Goal: Task Accomplishment & Management: Use online tool/utility

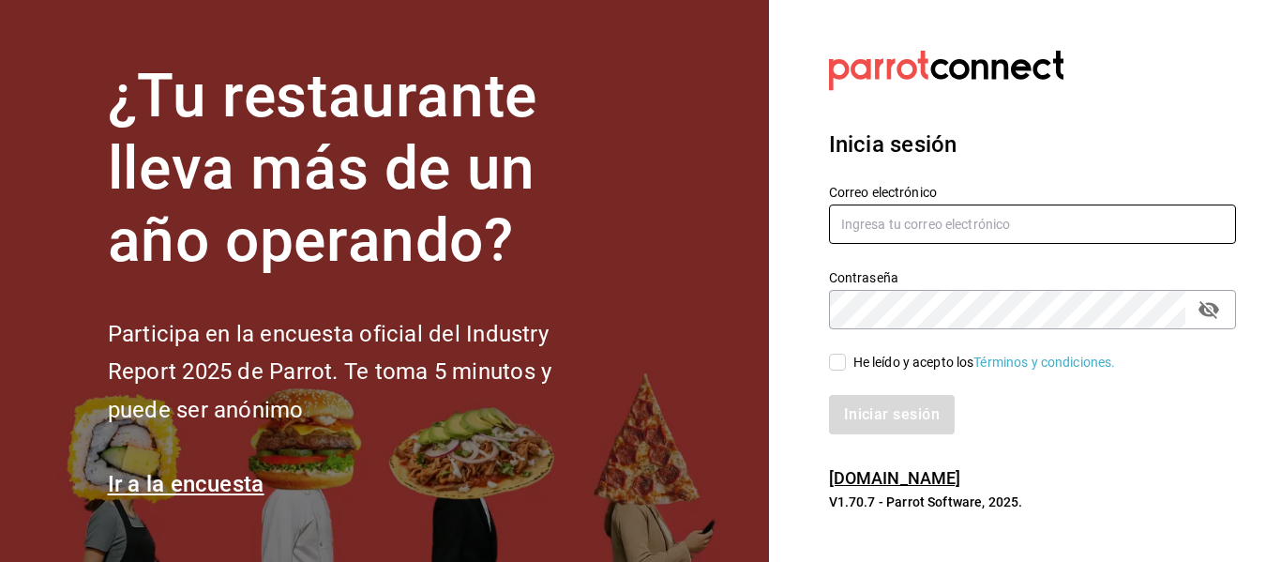
click at [848, 225] on input "text" at bounding box center [1032, 223] width 407 height 39
type input "R"
type input "[EMAIL_ADDRESS][DOMAIN_NAME]"
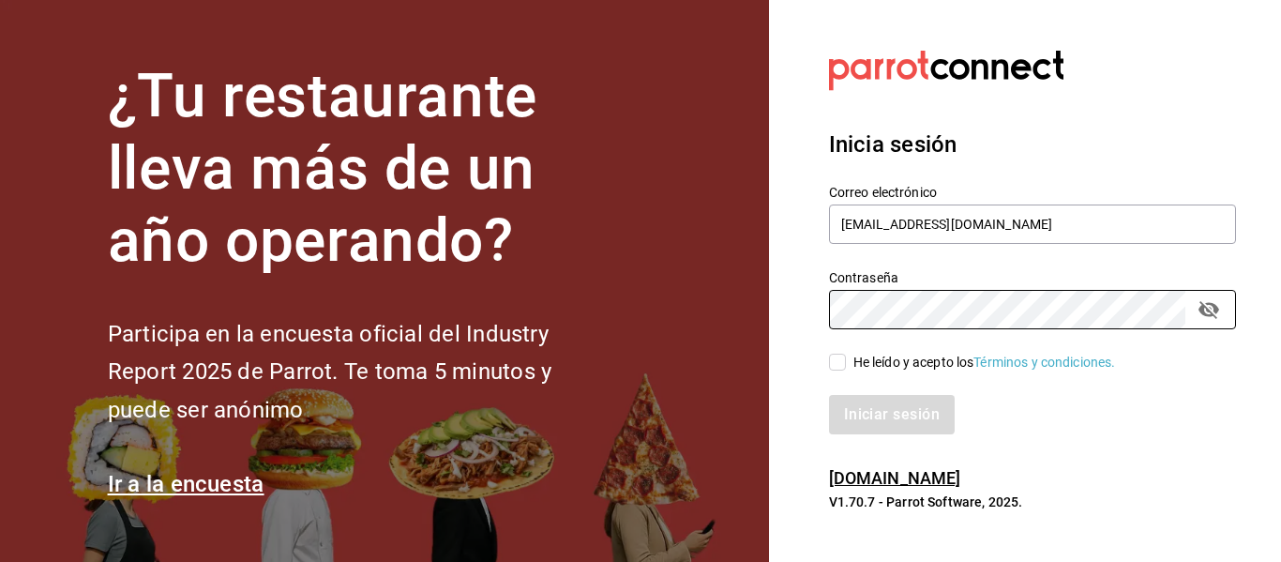
click at [832, 360] on input "He leído y acepto los Términos y condiciones." at bounding box center [837, 362] width 17 height 17
checkbox input "true"
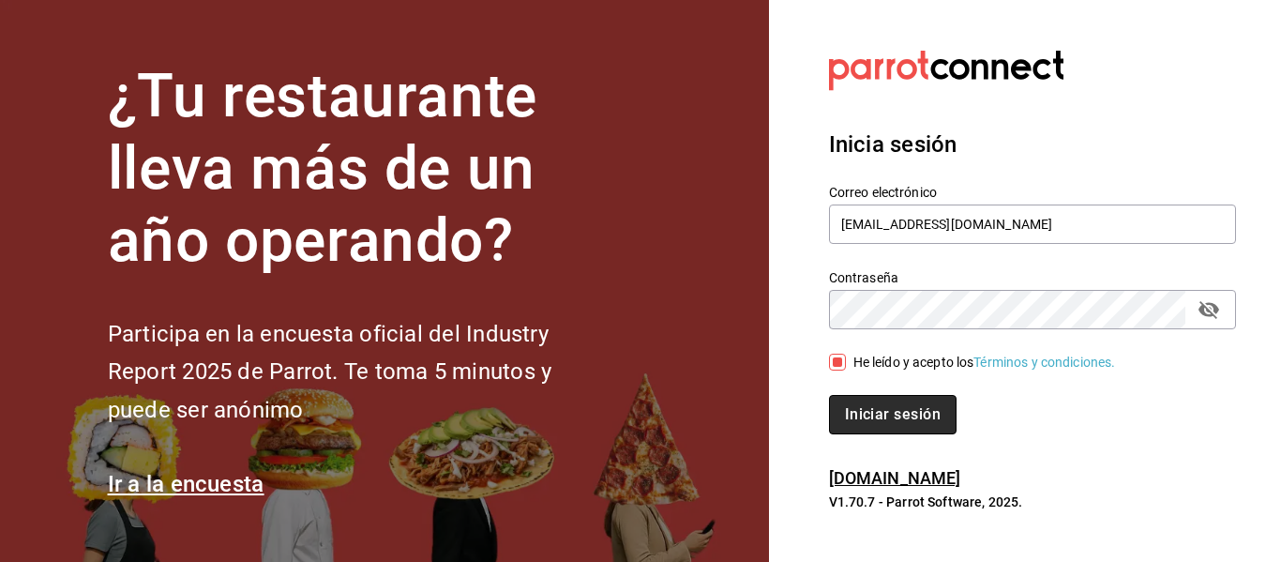
click at [890, 407] on button "Iniciar sesión" at bounding box center [893, 414] width 128 height 39
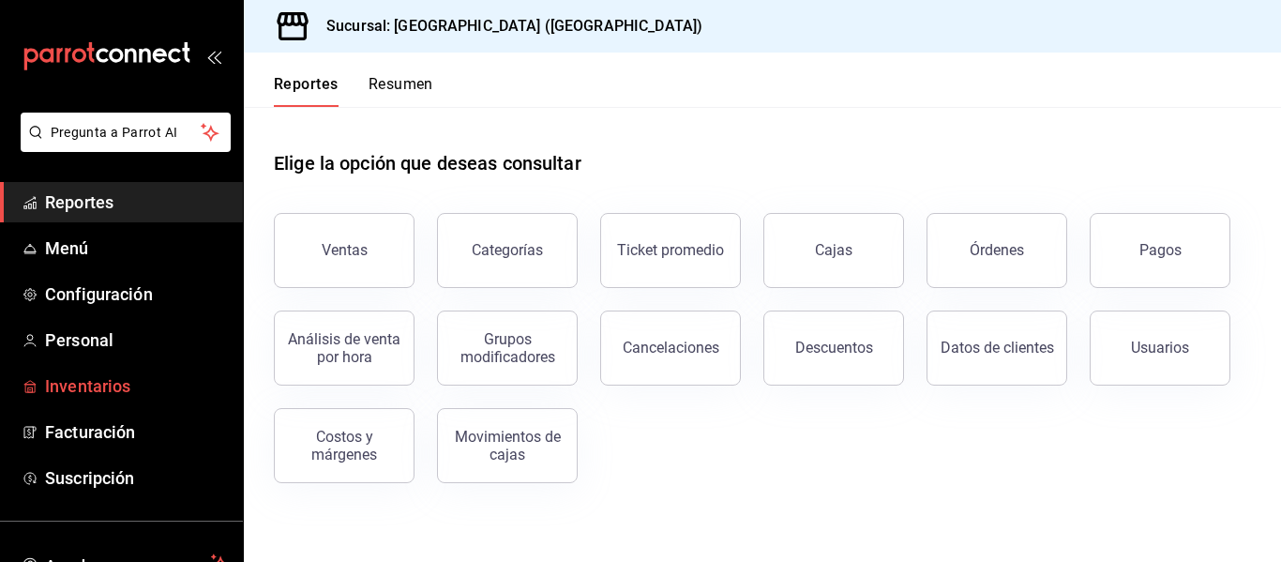
click at [64, 385] on span "Inventarios" at bounding box center [136, 385] width 183 height 25
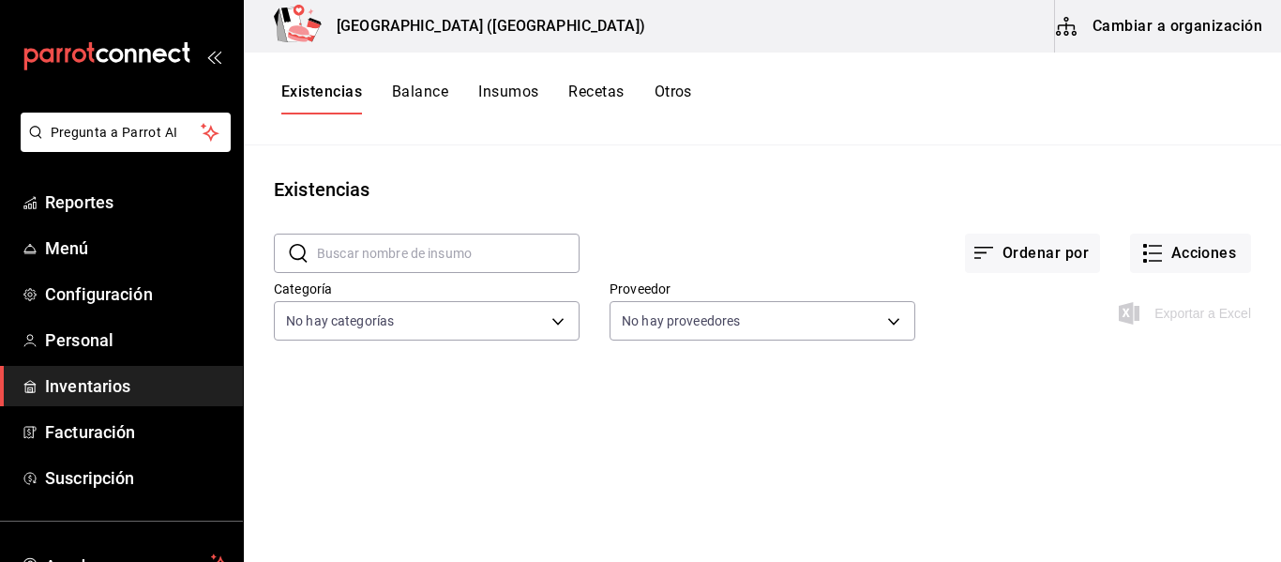
click at [1149, 29] on button "Cambiar a organización" at bounding box center [1160, 26] width 211 height 53
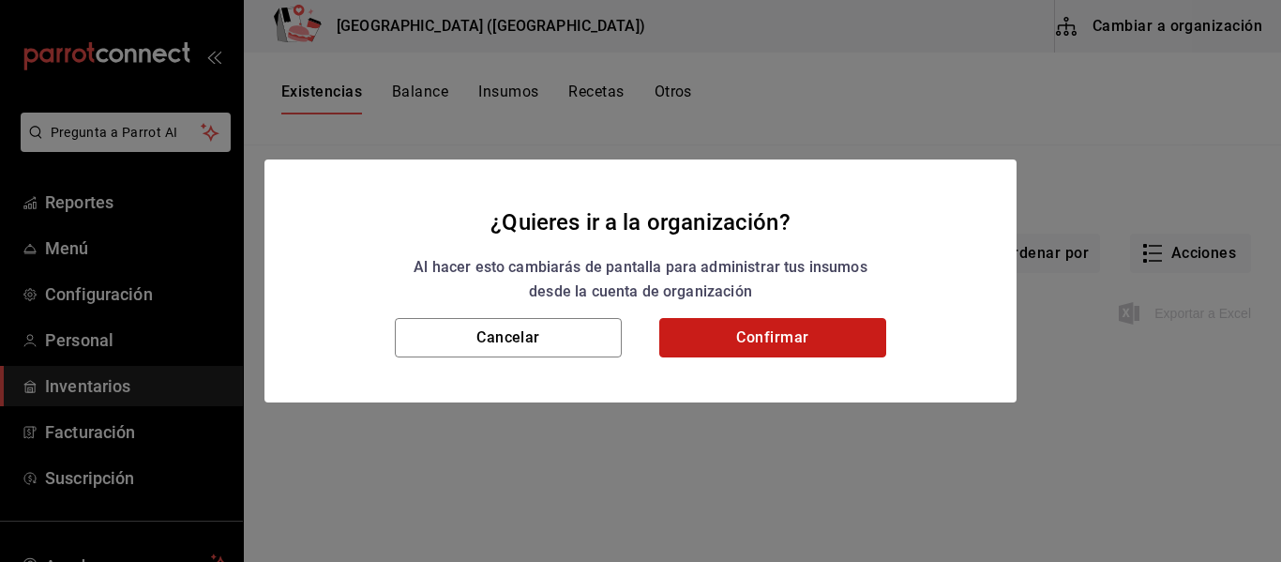
click at [777, 348] on button "Confirmar" at bounding box center [772, 337] width 227 height 39
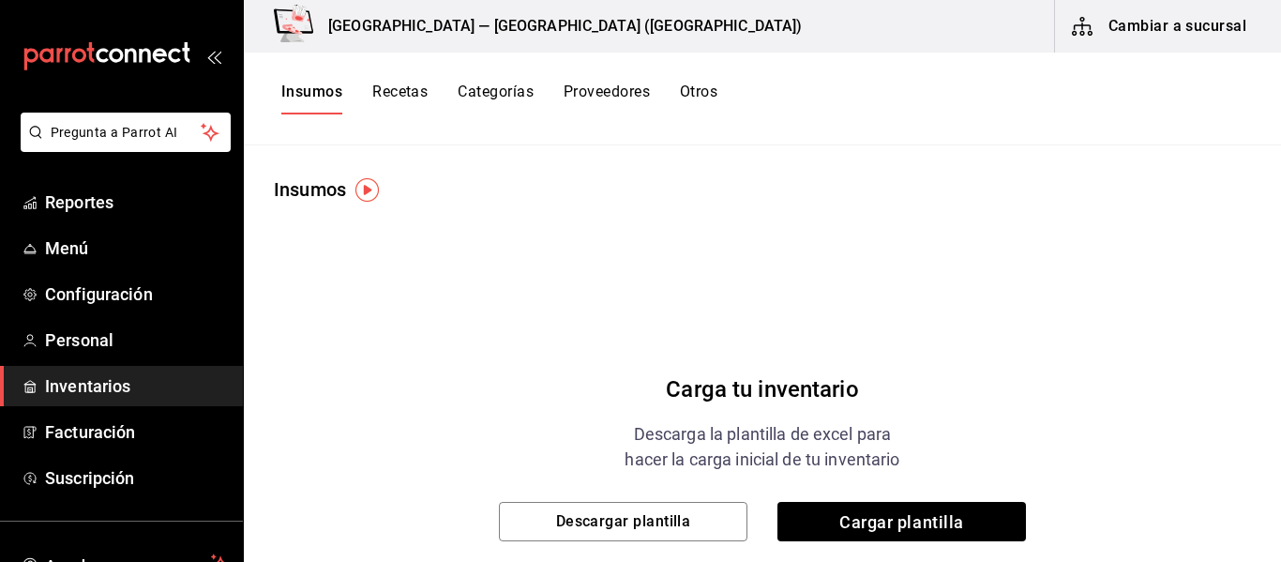
scroll to position [124, 0]
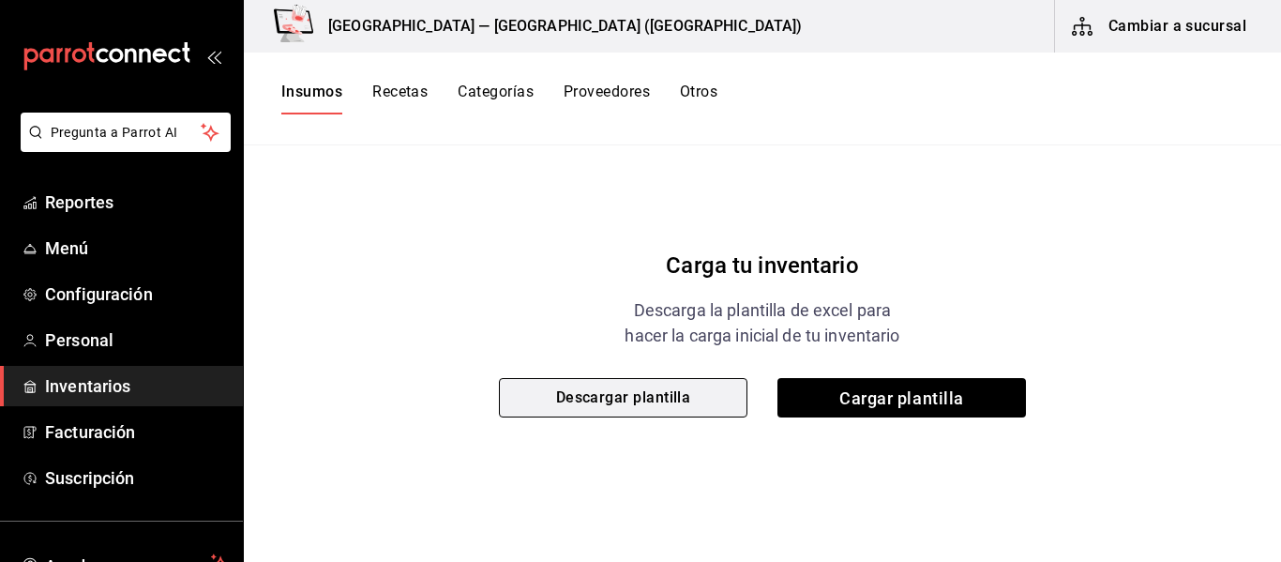
click at [671, 405] on button "Descargar plantilla" at bounding box center [623, 397] width 249 height 39
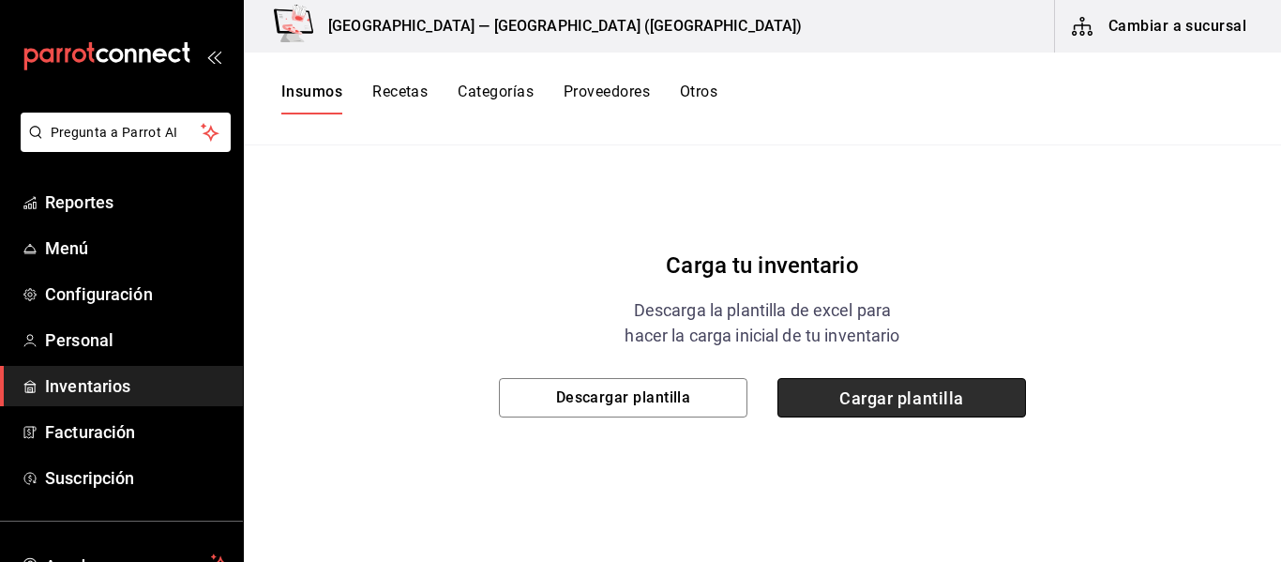
click at [886, 400] on span "Cargar plantilla" at bounding box center [901, 397] width 249 height 39
click at [0, 0] on input "Cargar plantilla" at bounding box center [0, 0] width 0 height 0
click at [906, 401] on span "Cargar plantilla" at bounding box center [901, 397] width 249 height 39
click at [0, 0] on input "Cargar plantilla" at bounding box center [0, 0] width 0 height 0
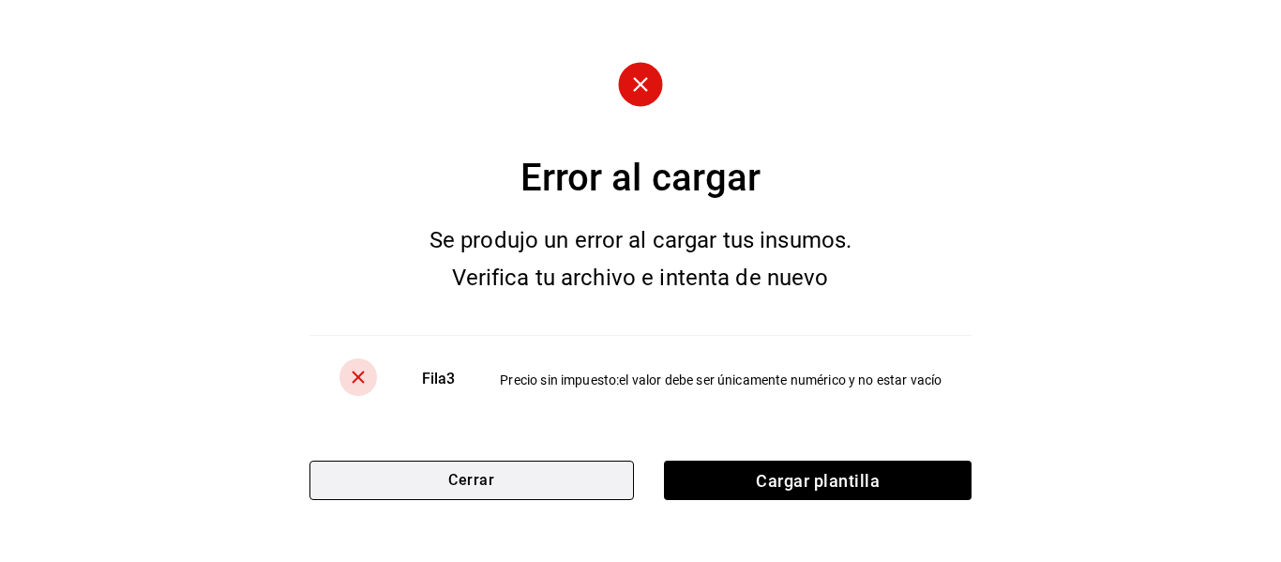
click at [507, 488] on button "Cerrar" at bounding box center [471, 479] width 325 height 39
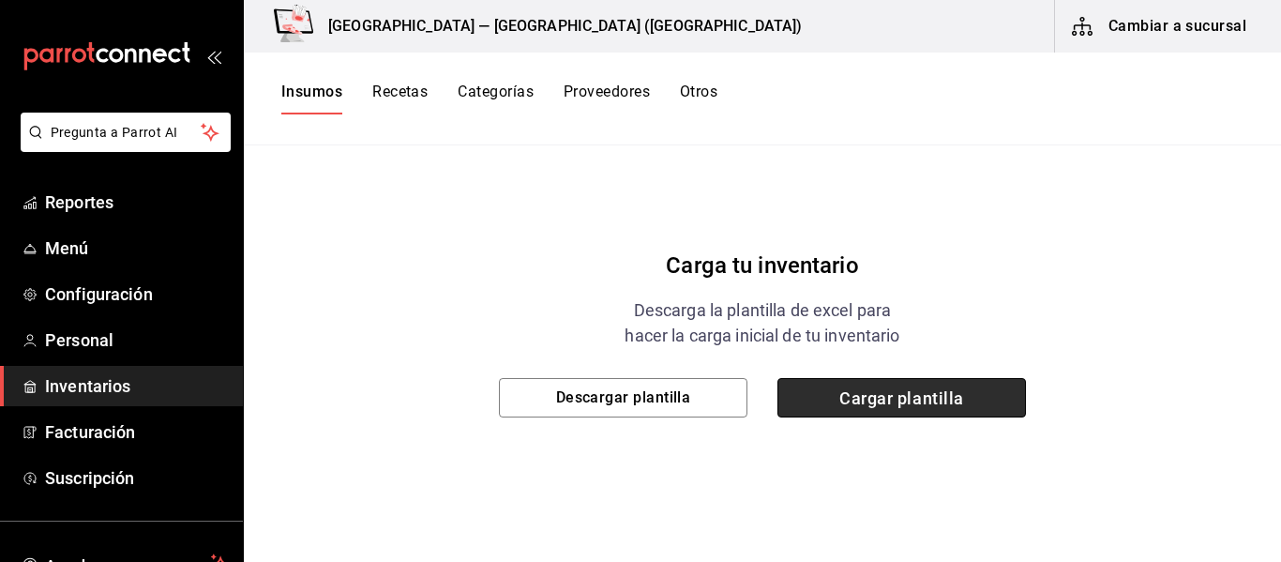
click at [922, 388] on span "Cargar plantilla" at bounding box center [901, 397] width 249 height 39
click at [0, 0] on input "Cargar plantilla" at bounding box center [0, 0] width 0 height 0
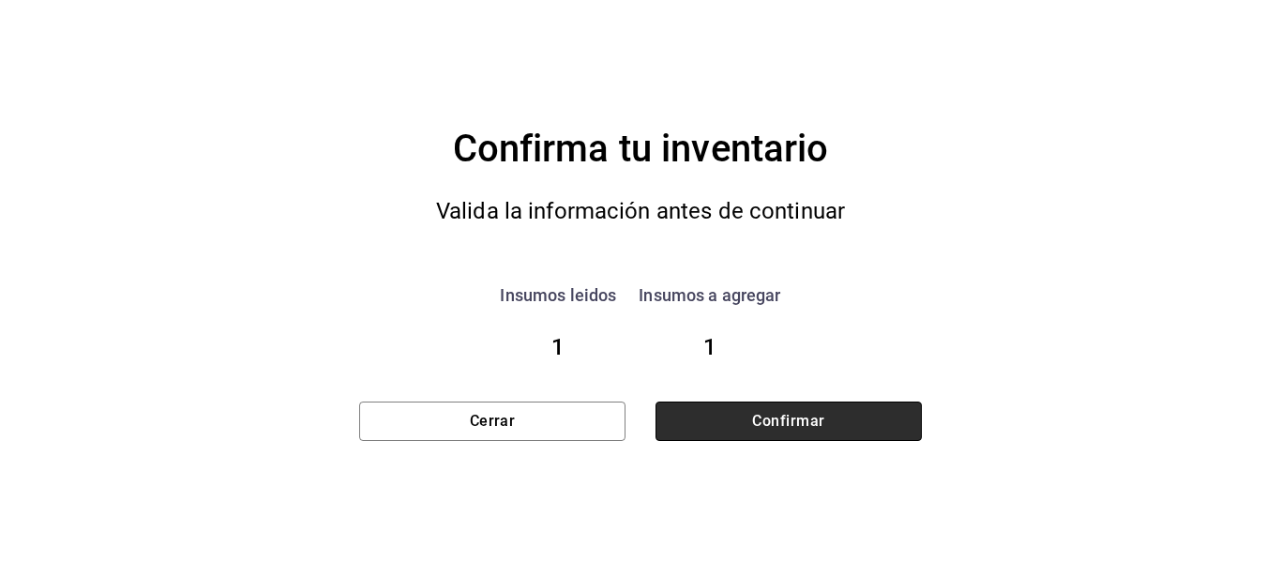
click at [803, 424] on button "Confirmar" at bounding box center [789, 420] width 266 height 39
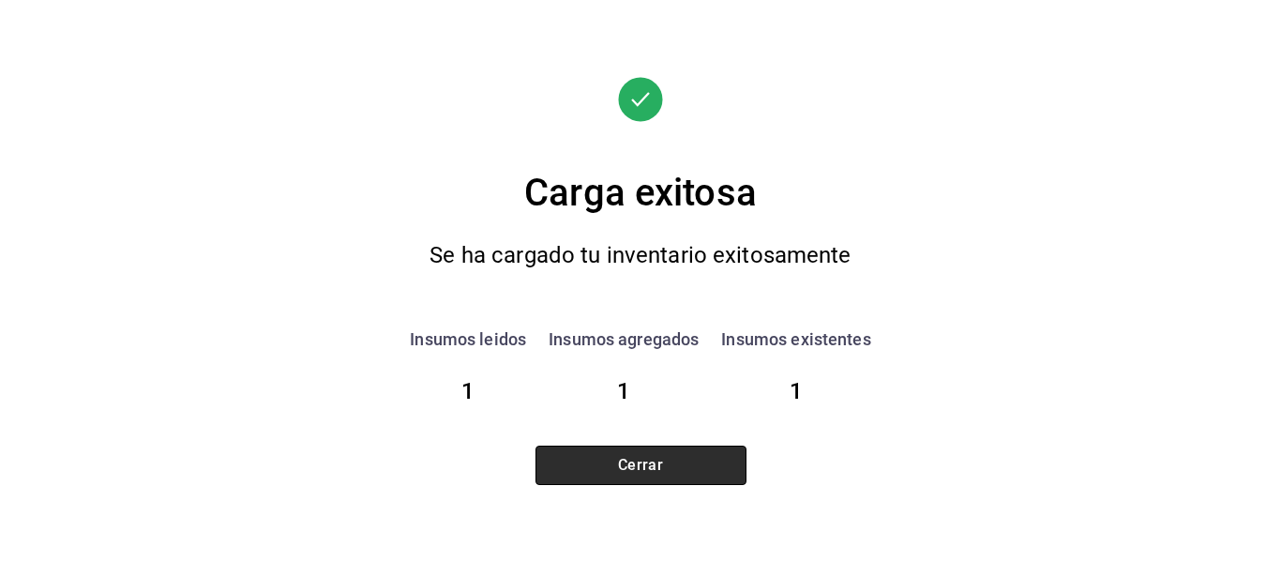
click at [674, 466] on button "Cerrar" at bounding box center [641, 464] width 211 height 39
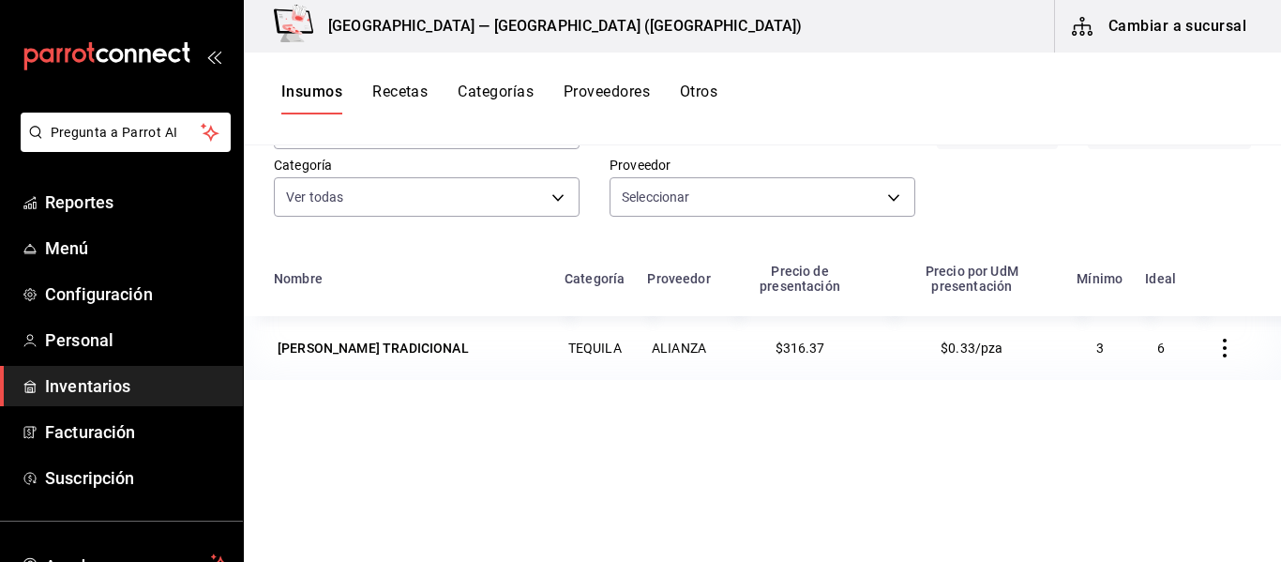
type input "80c23734-9961-4b4f-896b-a4df452e3cad,0fda80d9-53e3-4888-aa85-257650e7f32a"
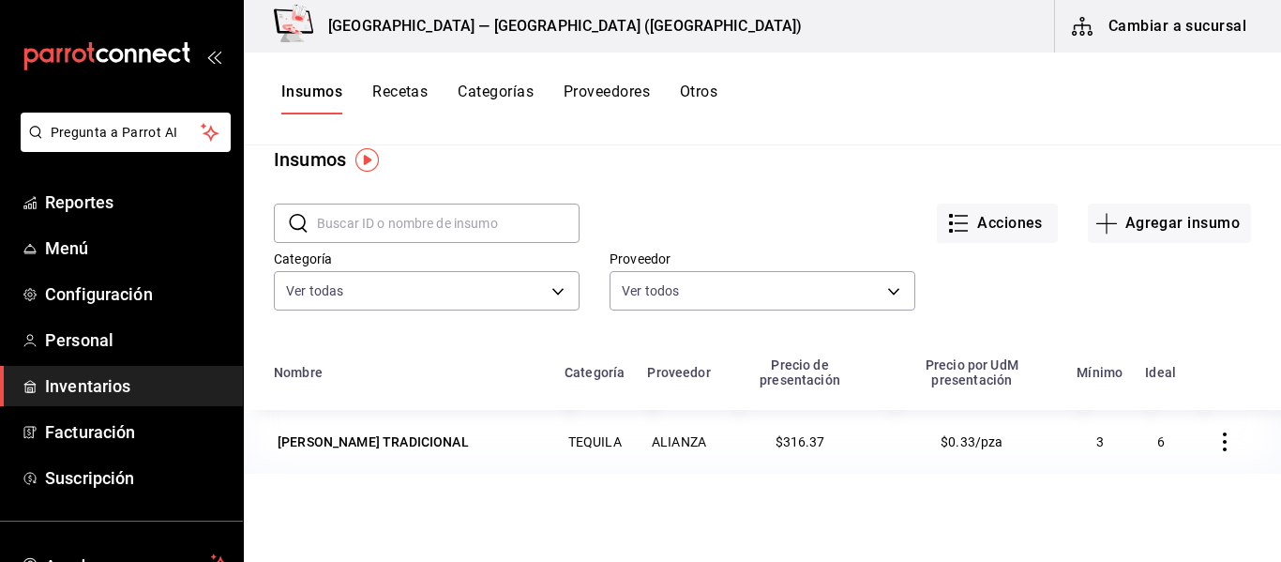
scroll to position [0, 0]
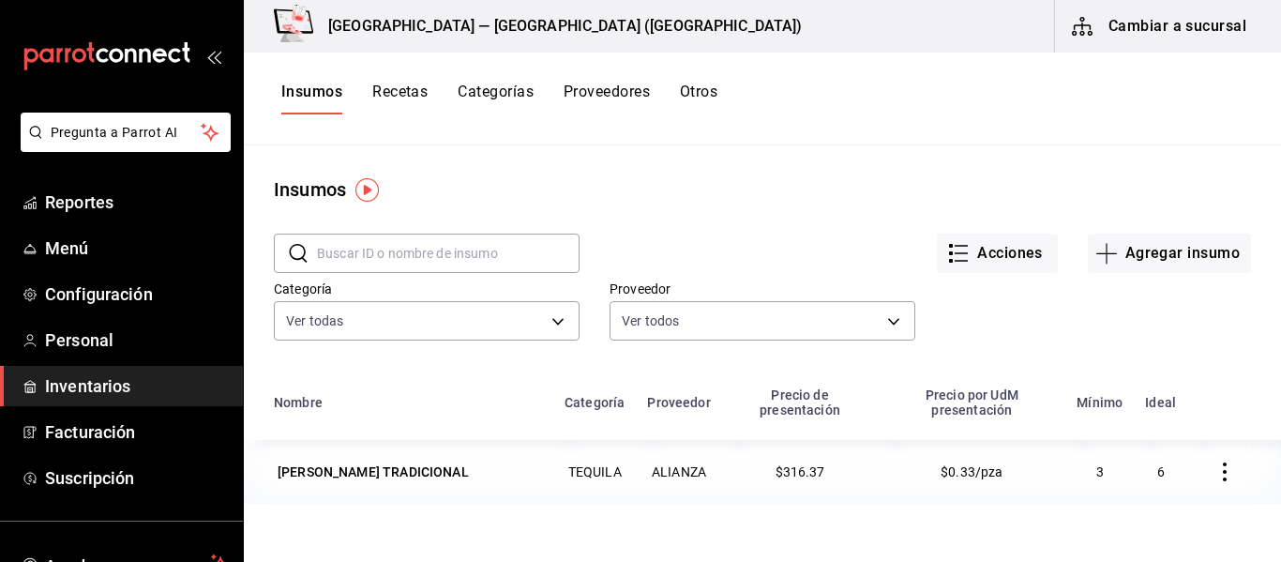
click at [426, 85] on button "Recetas" at bounding box center [399, 99] width 55 height 32
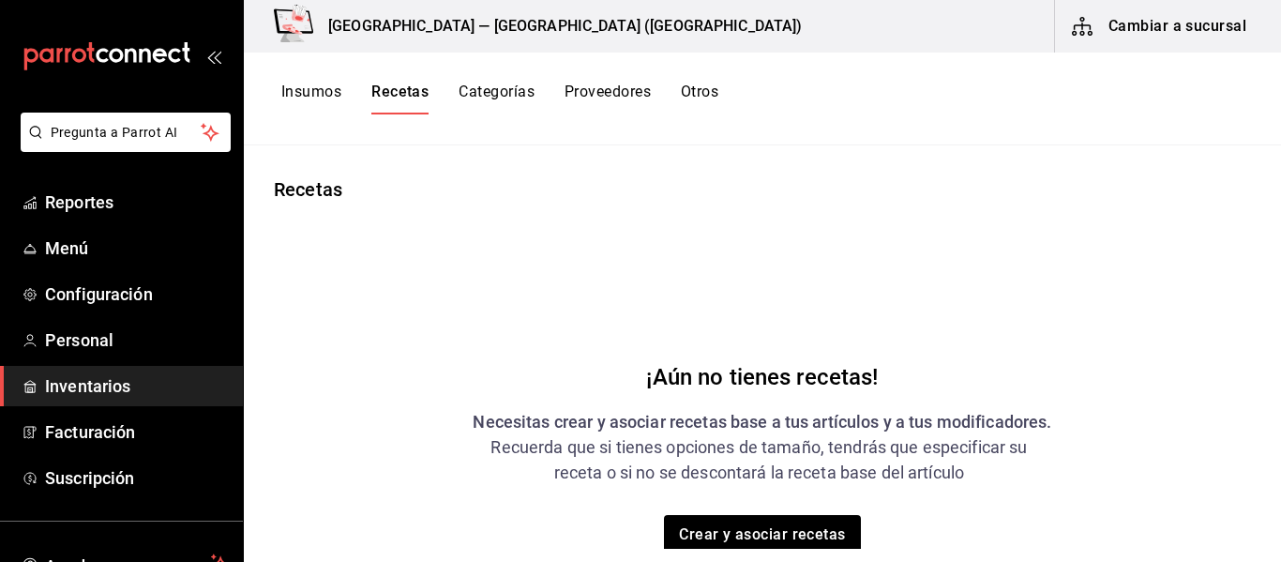
scroll to position [94, 0]
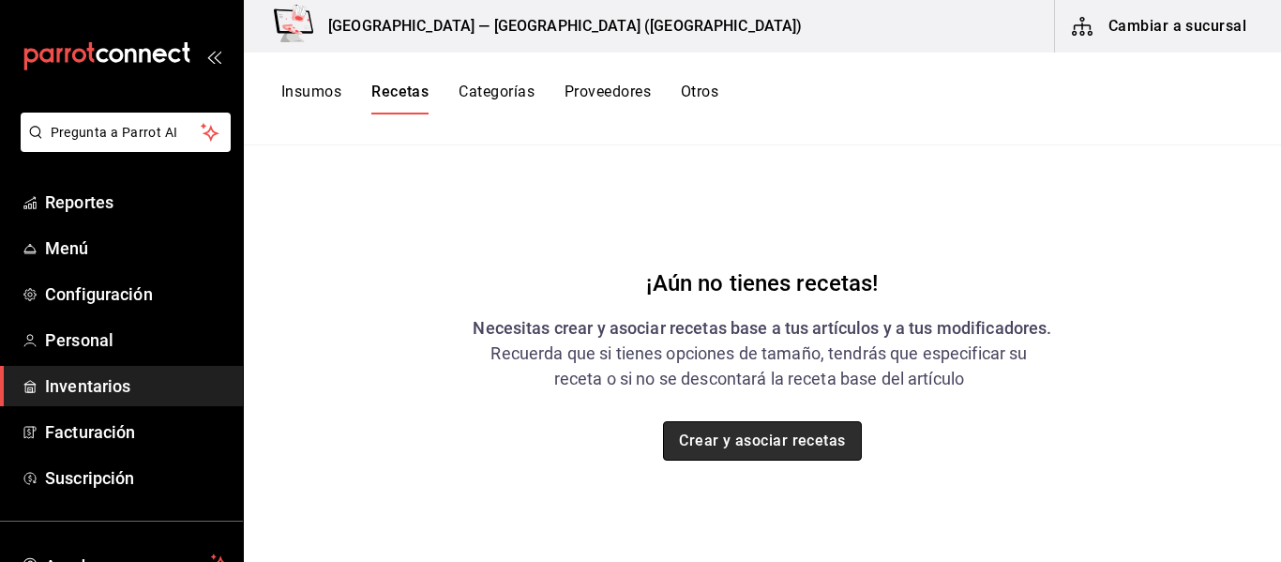
click at [756, 446] on button "Crear y asociar recetas" at bounding box center [762, 440] width 199 height 39
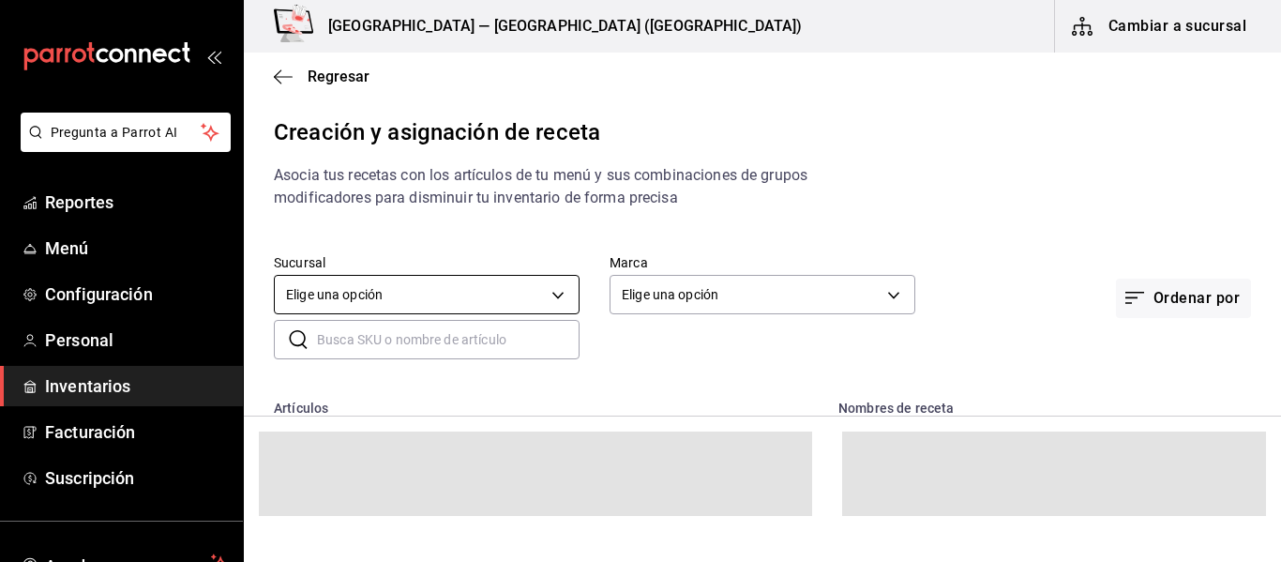
click at [541, 290] on body "Pregunta a Parrot AI Reportes Menú Configuración Personal Inventarios Facturaci…" at bounding box center [640, 265] width 1281 height 530
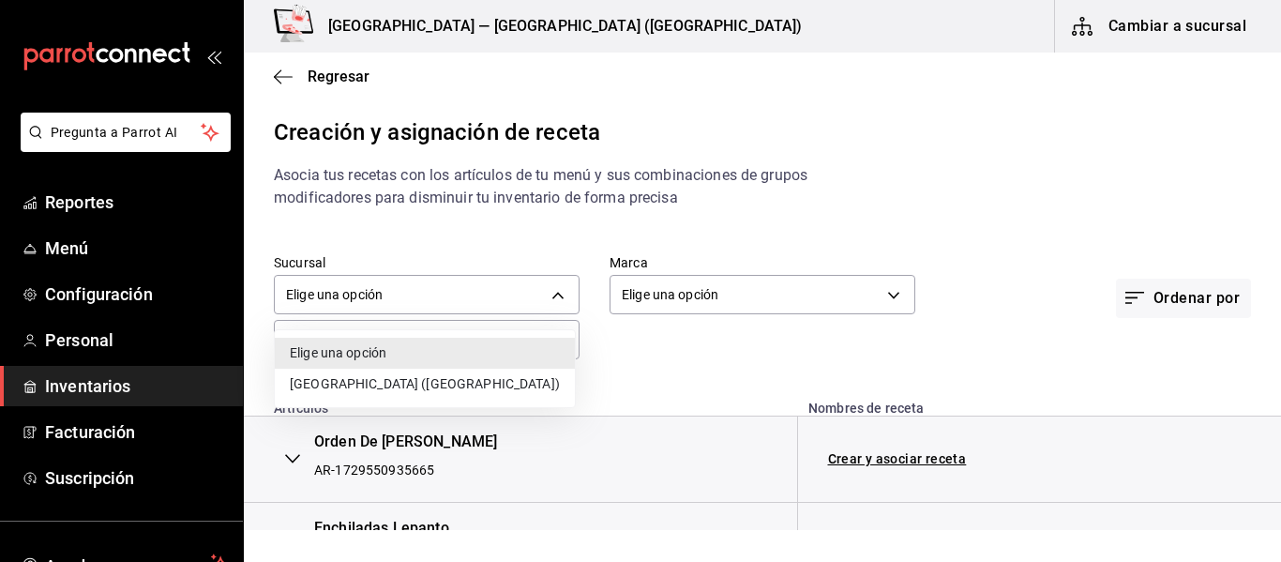
click at [453, 375] on li "Hotel Lepanto (Buenavista)" at bounding box center [425, 384] width 300 height 31
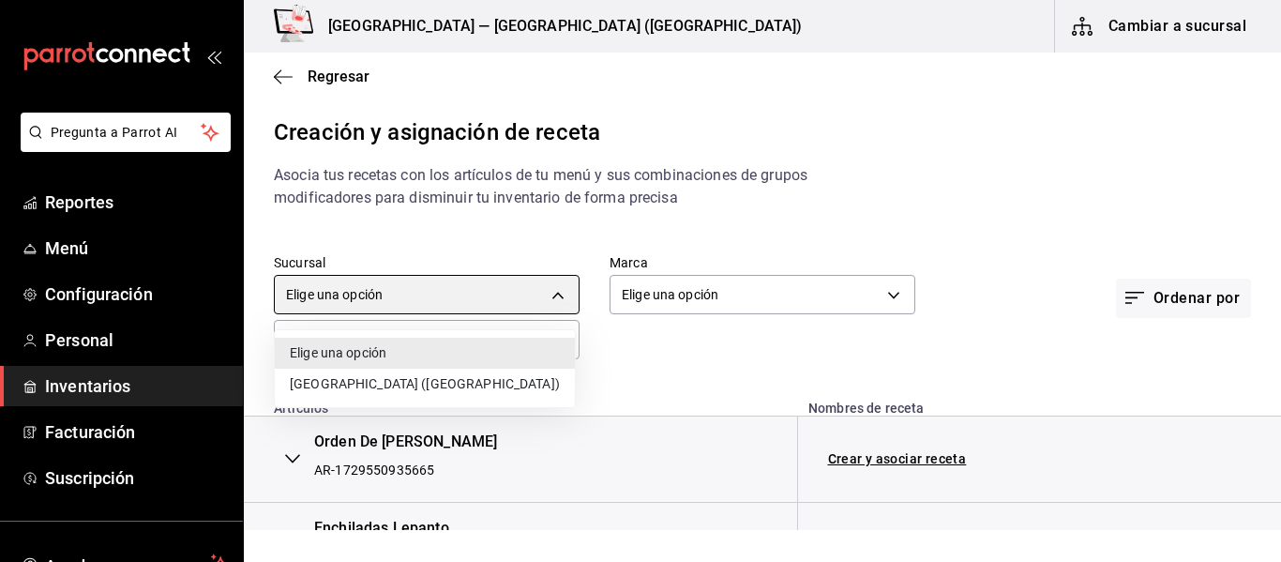
type input "cde84ca6-7513-4018-b3c9-b8fd3df963fb"
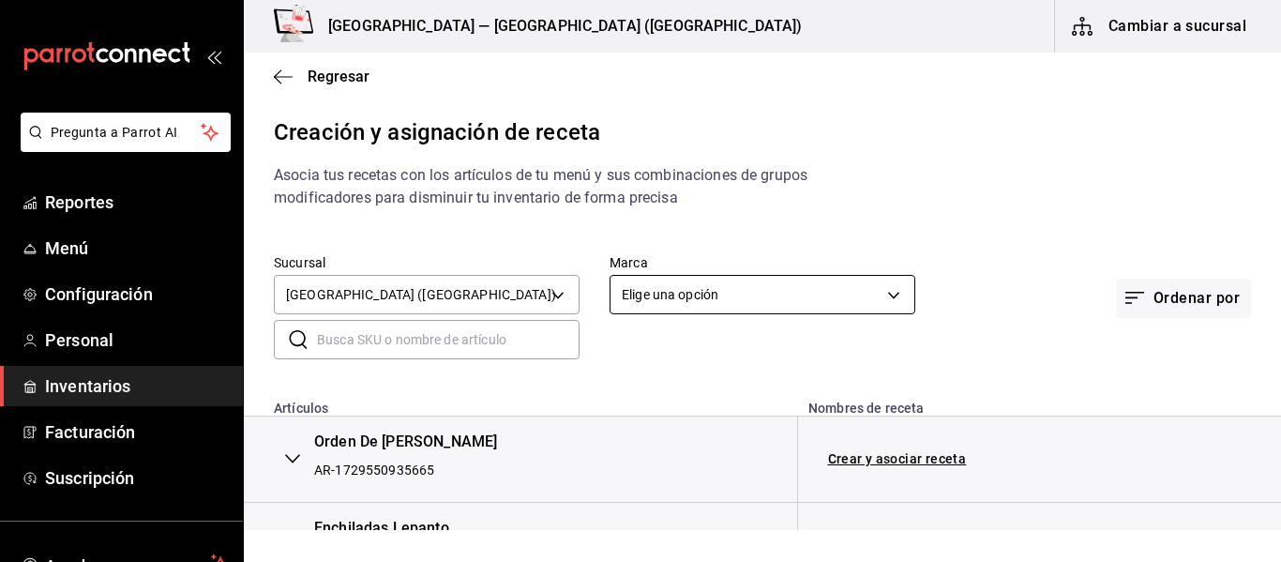
click at [890, 287] on body "Pregunta a Parrot AI Reportes Menú Configuración Personal Inventarios Facturaci…" at bounding box center [640, 265] width 1281 height 530
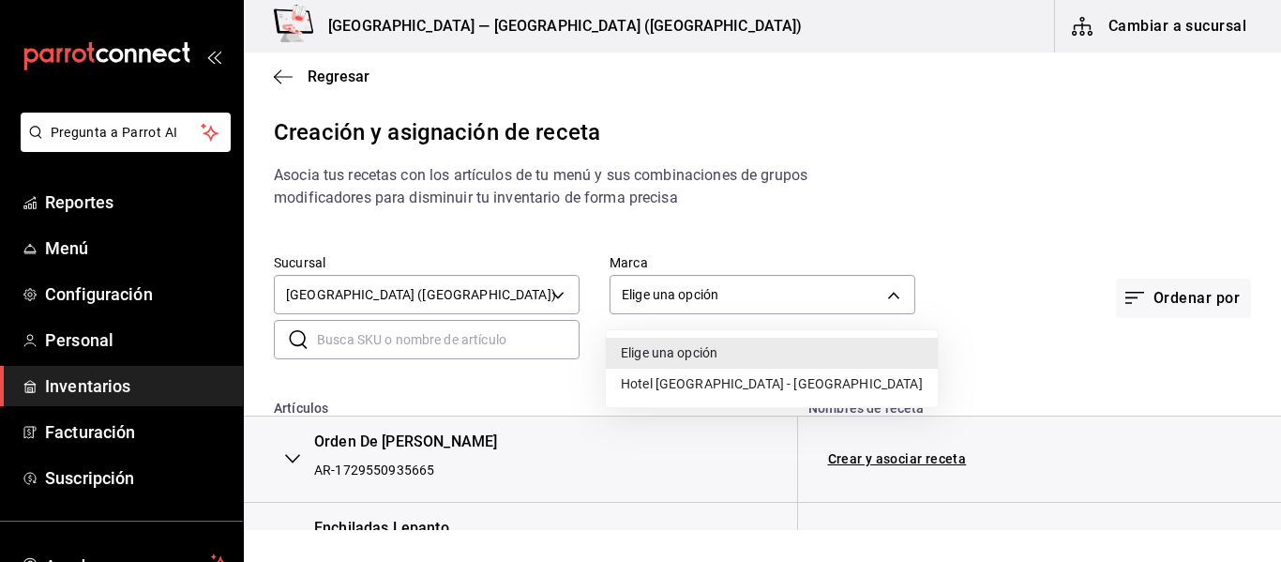
click at [747, 386] on li "Hotel Lepanto - Buenavista" at bounding box center [772, 384] width 332 height 31
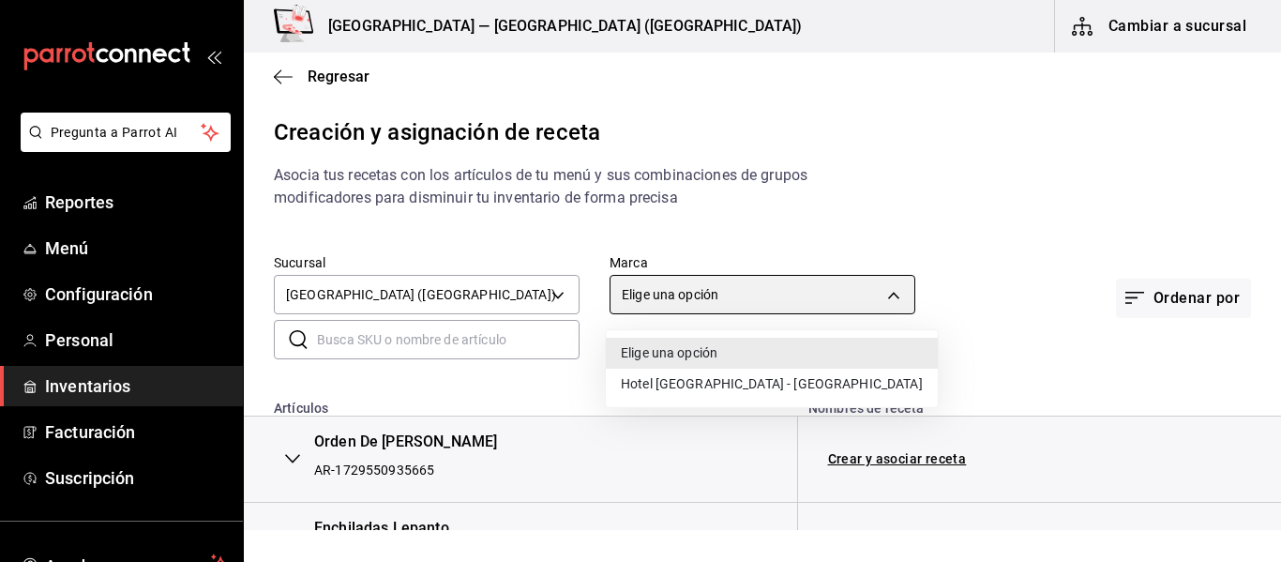
type input "78876d7d-d969-4c97-957f-d97bcaf374a8"
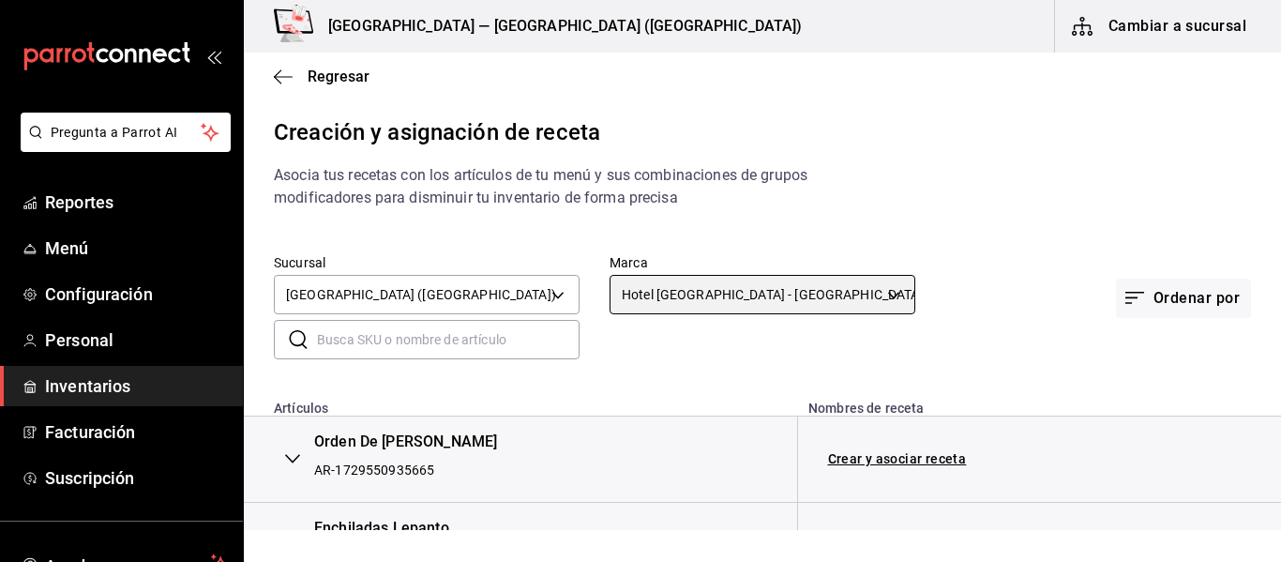
scroll to position [94, 0]
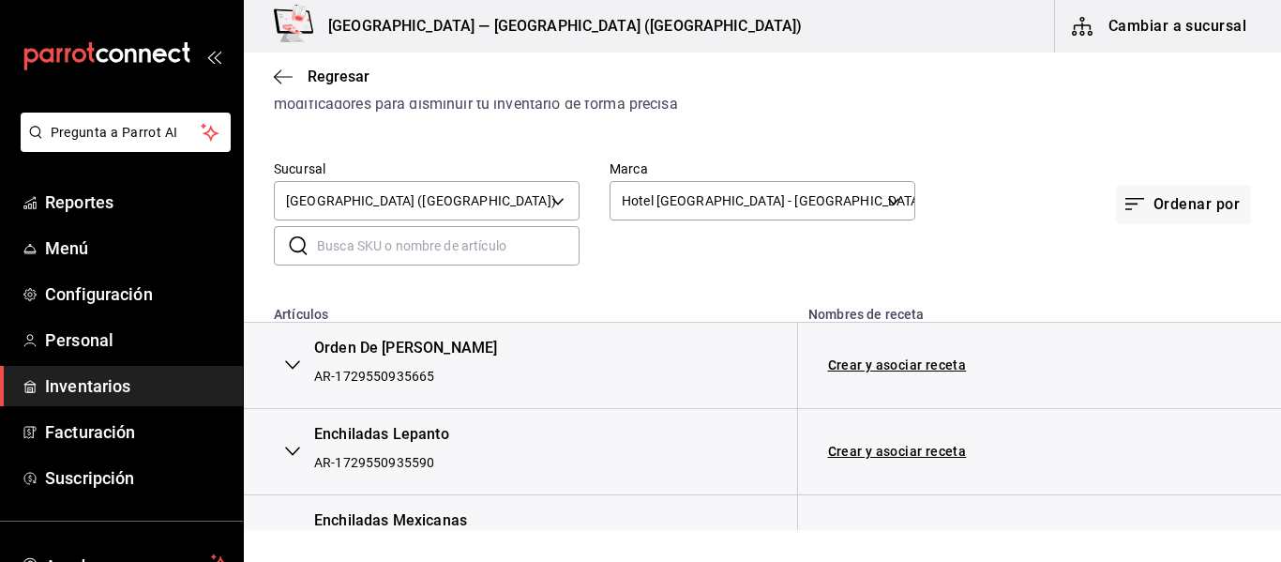
click at [496, 240] on input "text" at bounding box center [448, 246] width 263 height 38
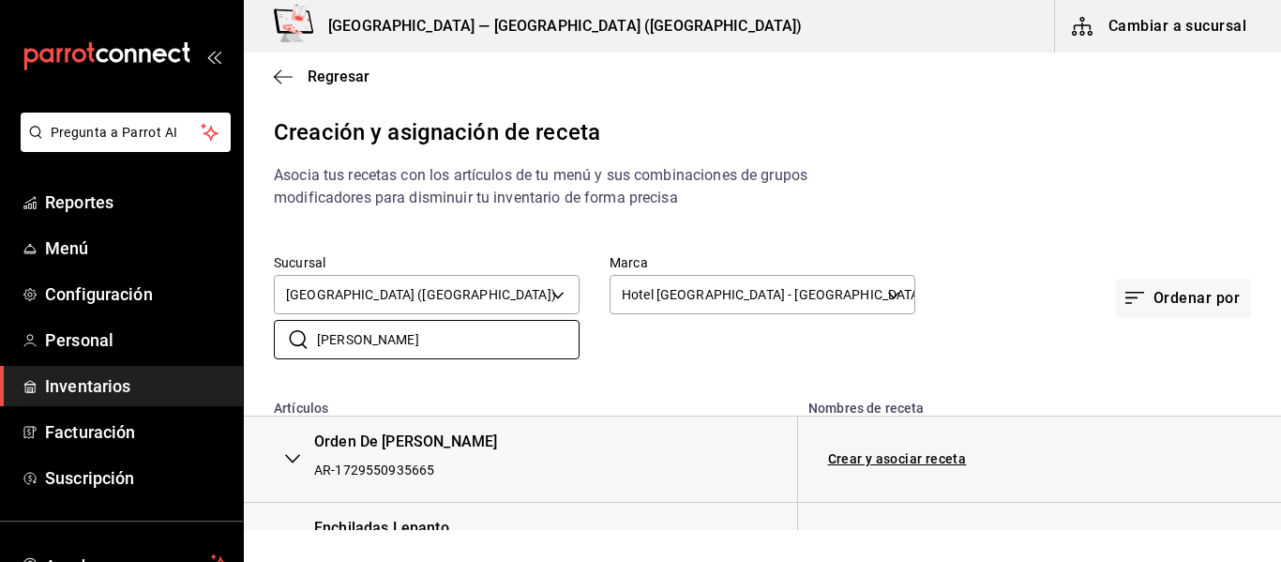
type input "J"
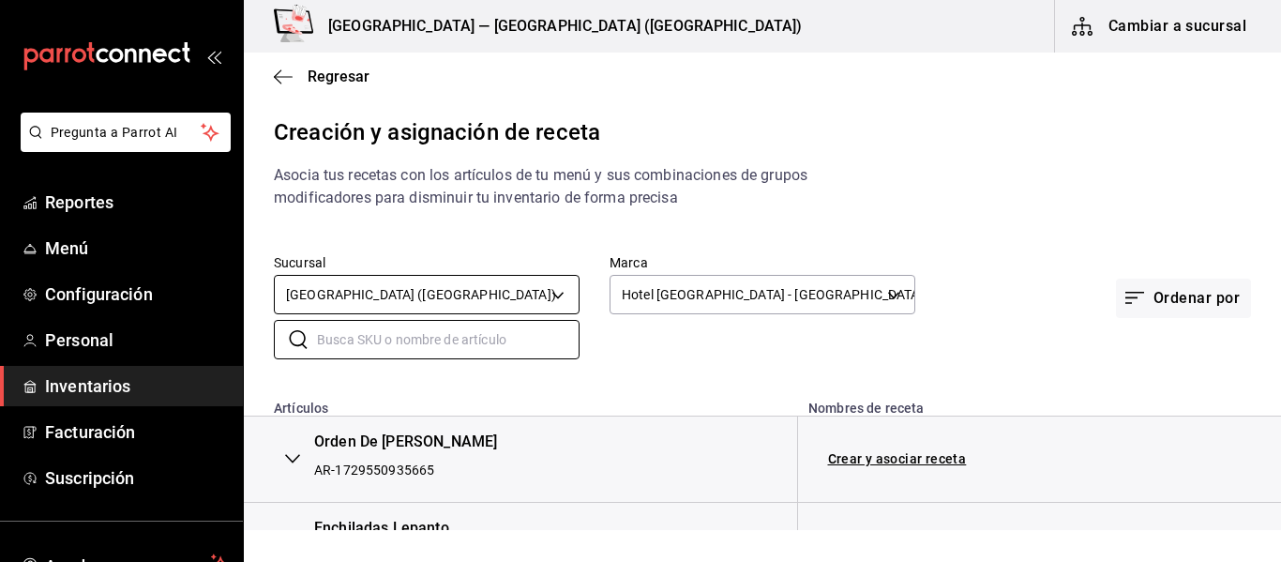
click at [545, 283] on body "Pregunta a Parrot AI Reportes Menú Configuración Personal Inventarios Facturaci…" at bounding box center [640, 265] width 1281 height 530
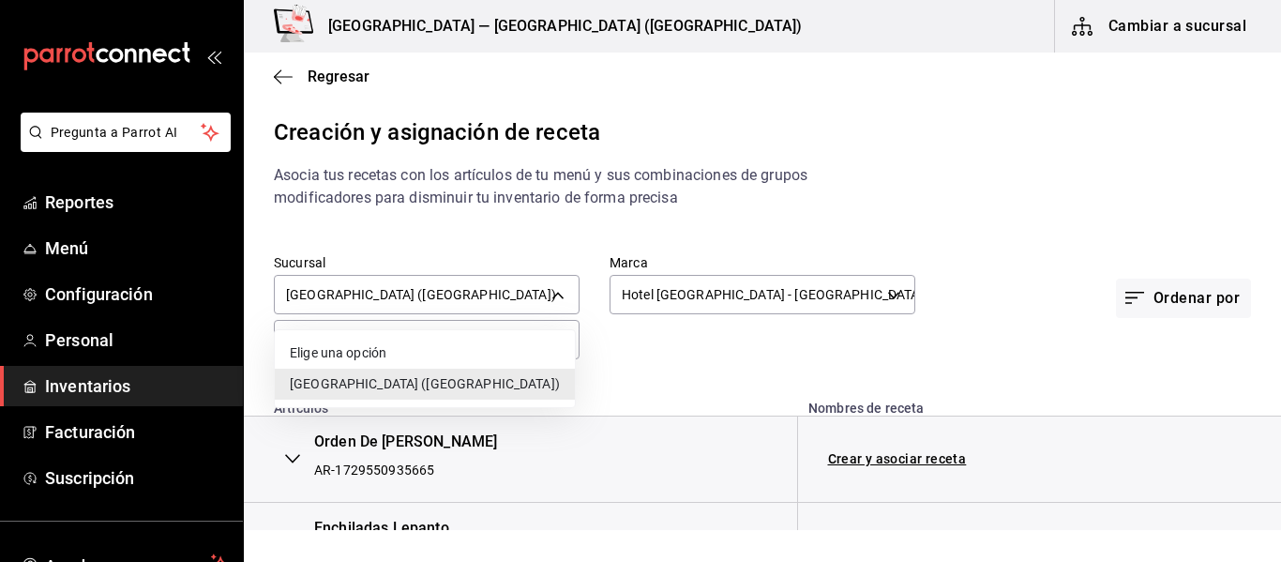
click at [466, 373] on li "Hotel Lepanto (Buenavista)" at bounding box center [425, 384] width 300 height 31
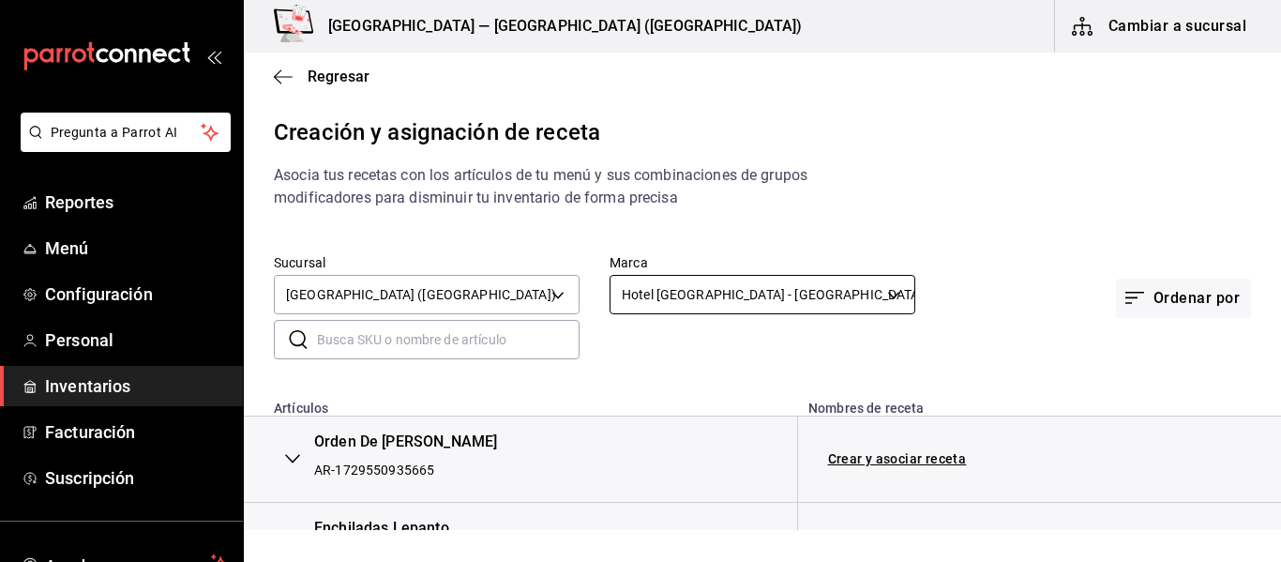
click at [793, 290] on body "Pregunta a Parrot AI Reportes Menú Configuración Personal Inventarios Facturaci…" at bounding box center [640, 265] width 1281 height 530
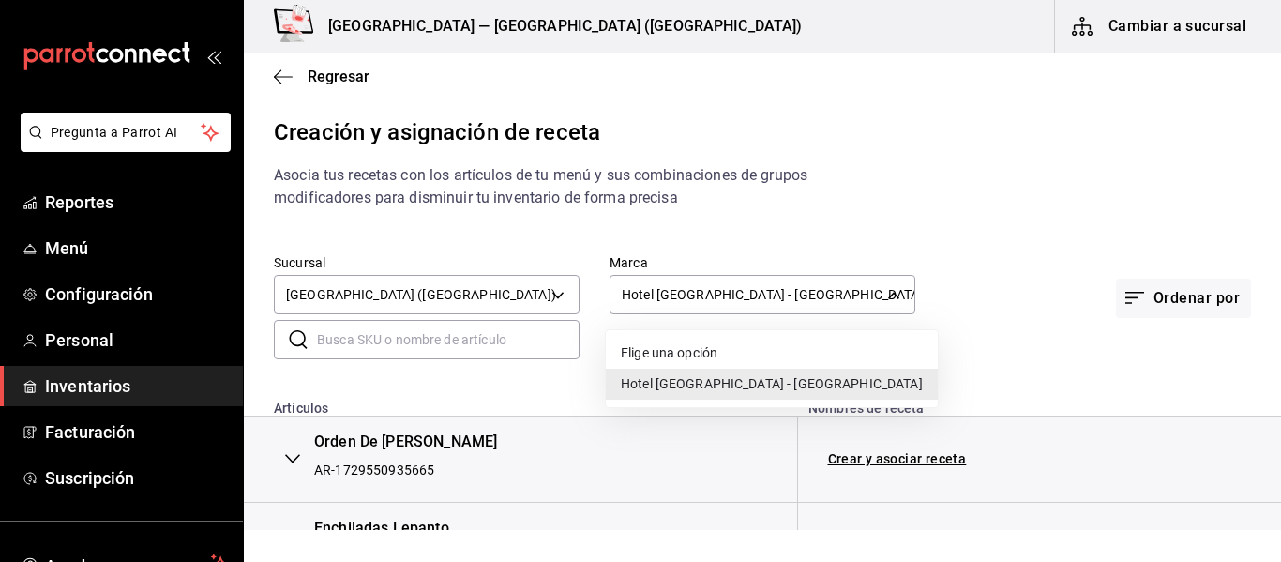
click at [721, 387] on li "Hotel Lepanto - Buenavista" at bounding box center [772, 384] width 332 height 31
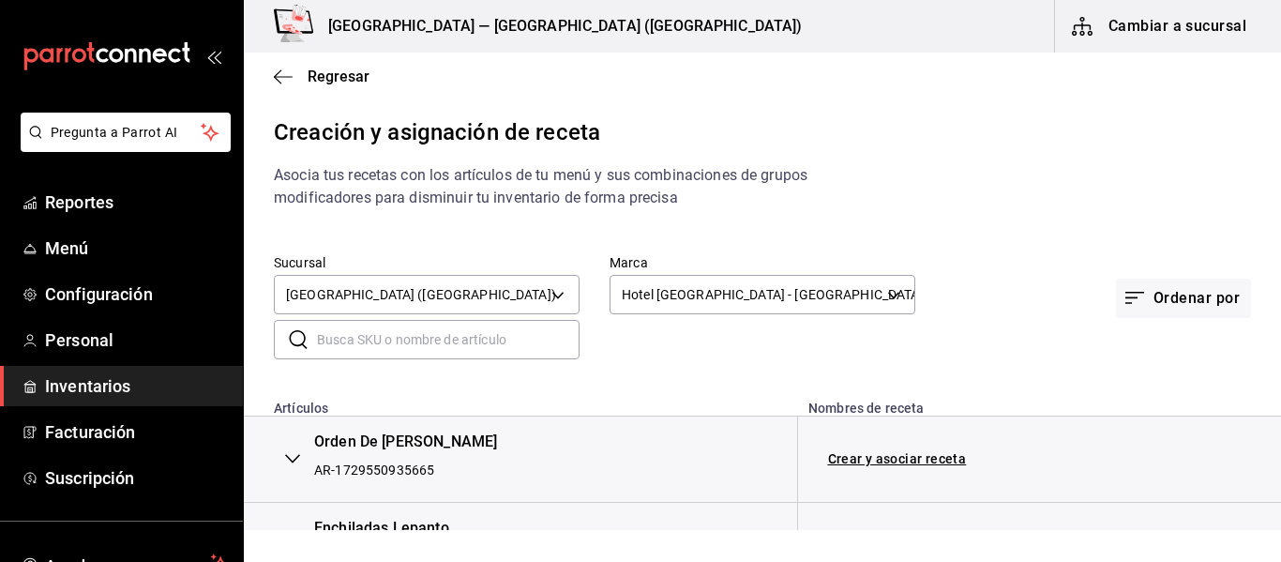
click at [339, 343] on input "text" at bounding box center [448, 340] width 263 height 38
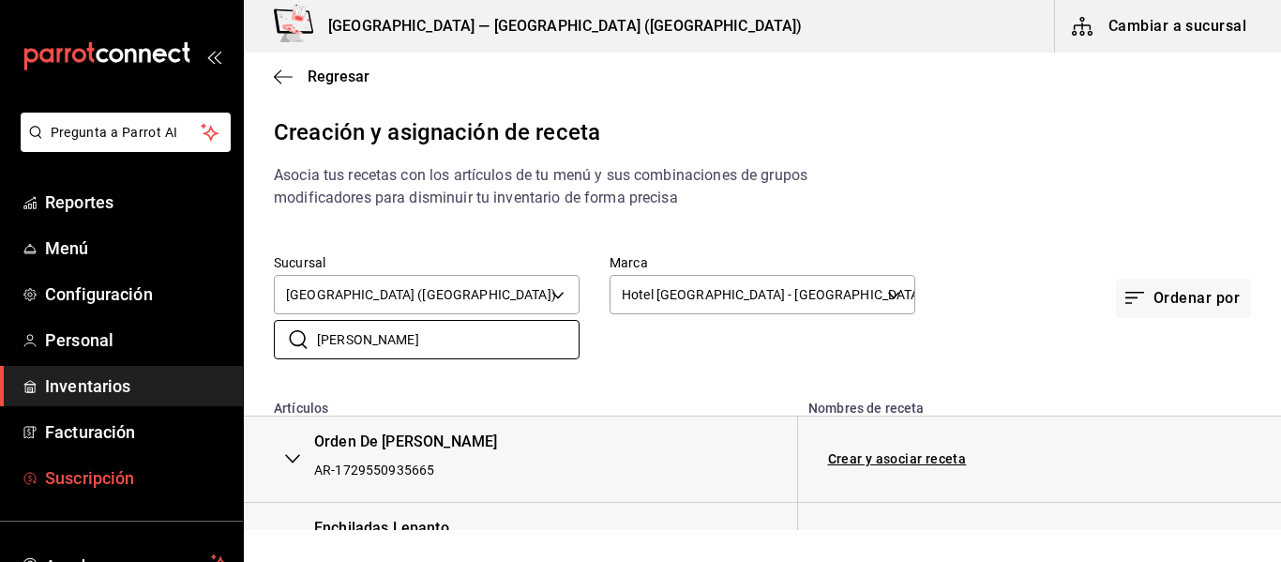
type input "J"
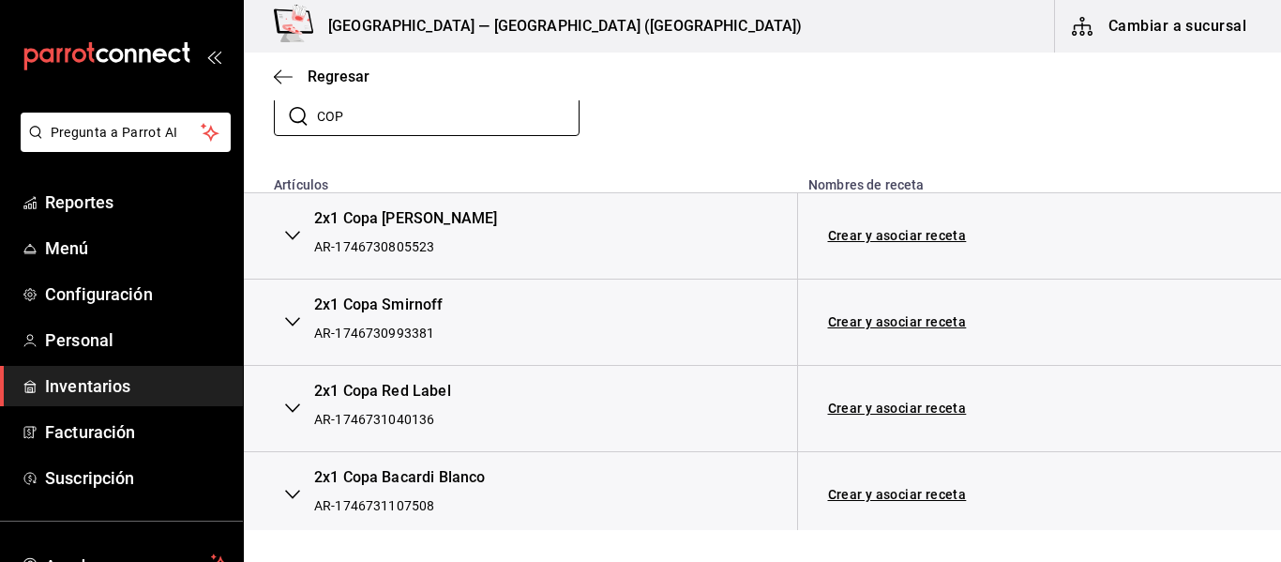
scroll to position [129, 0]
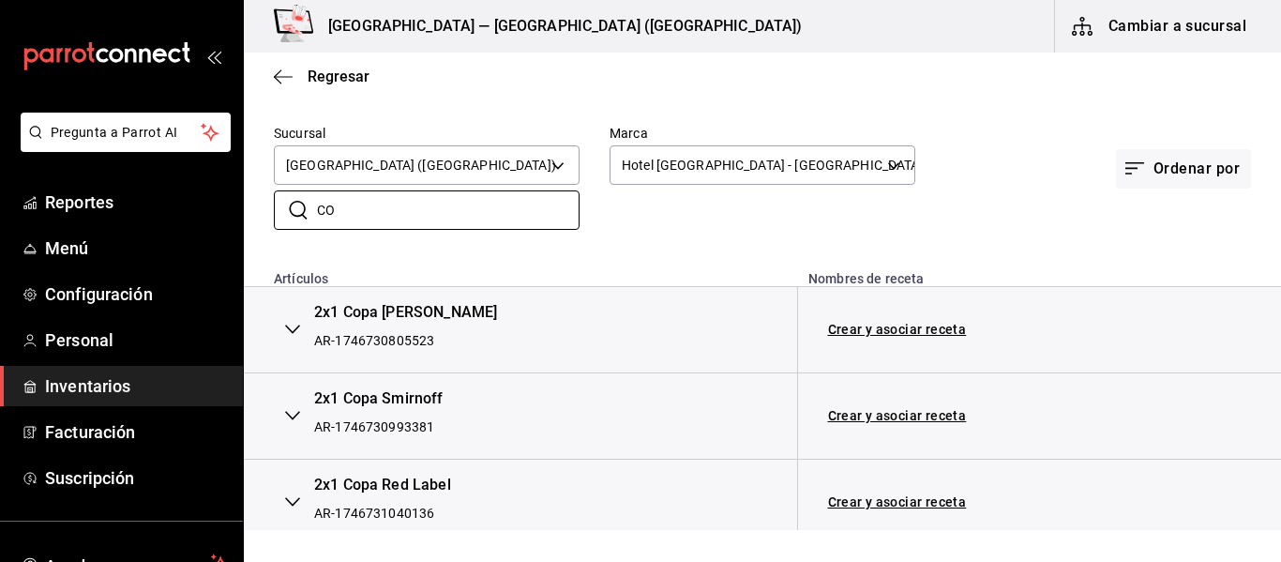
type input "C"
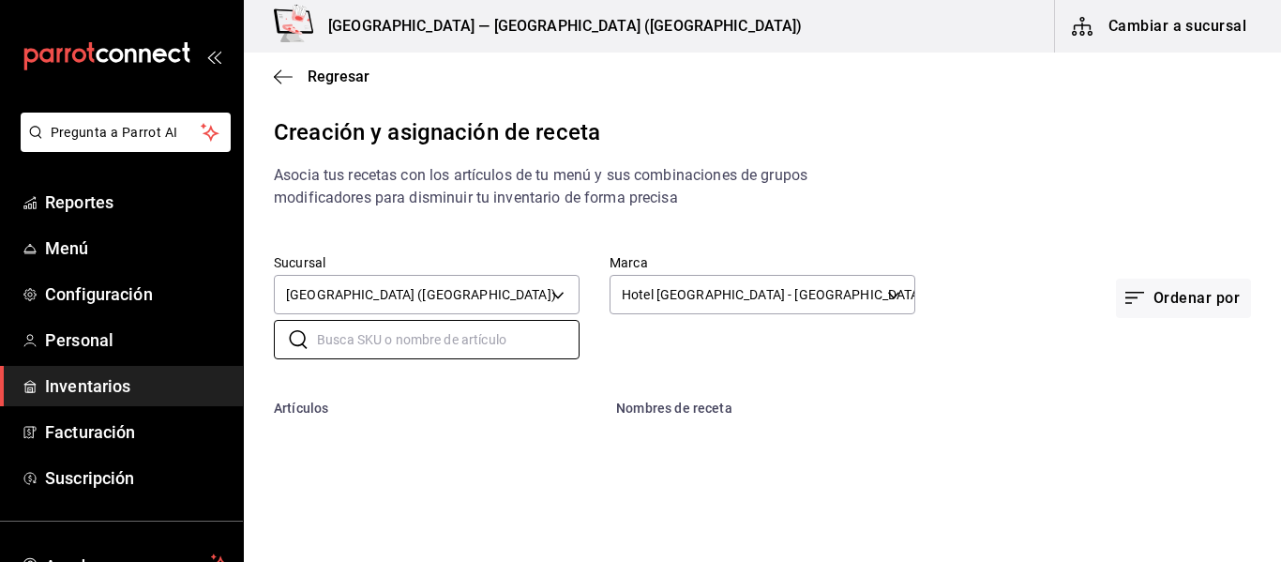
scroll to position [0, 0]
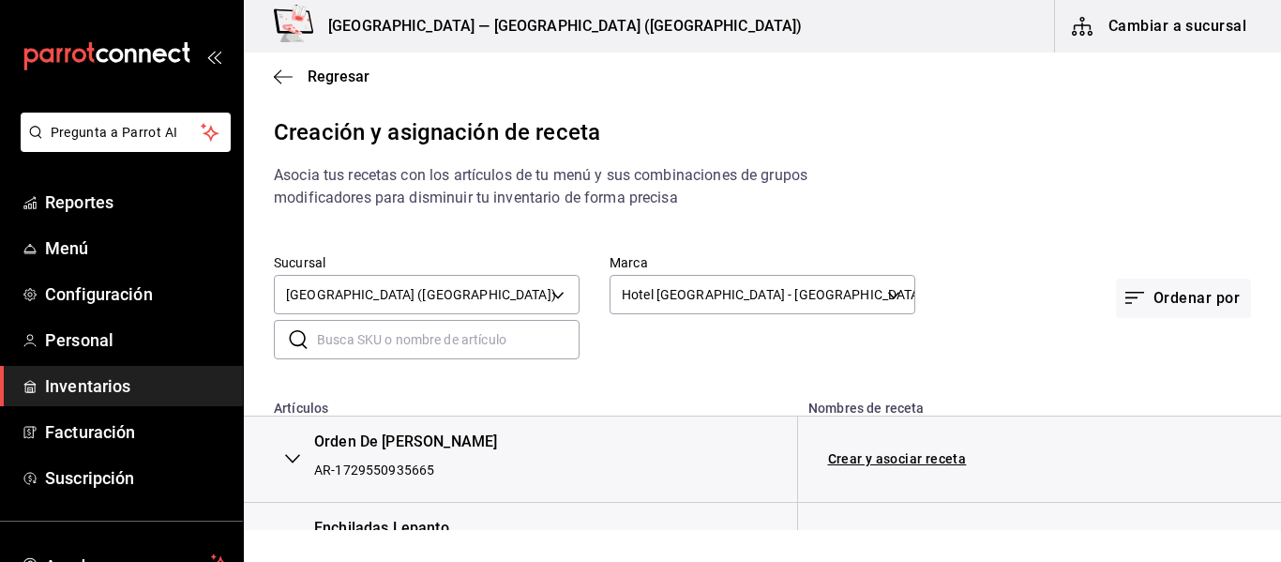
click at [369, 332] on input "text" at bounding box center [448, 340] width 263 height 38
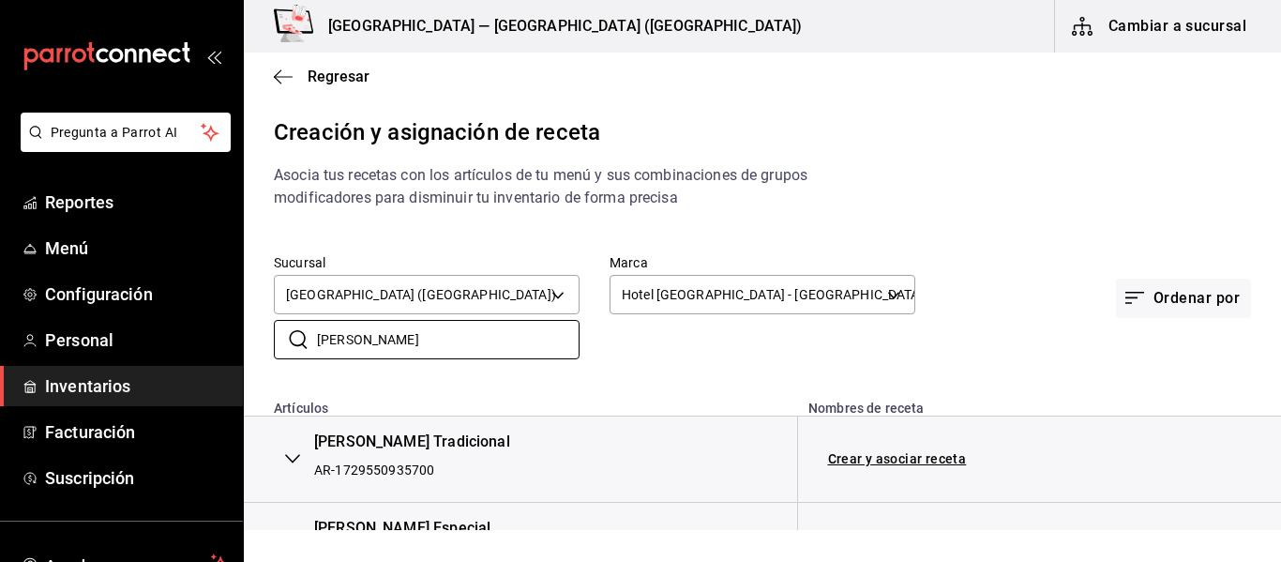
type input "JOSE CUER"
drag, startPoint x: 127, startPoint y: 390, endPoint x: 126, endPoint y: 436, distance: 46.0
click at [127, 390] on span "Inventarios" at bounding box center [136, 385] width 183 height 25
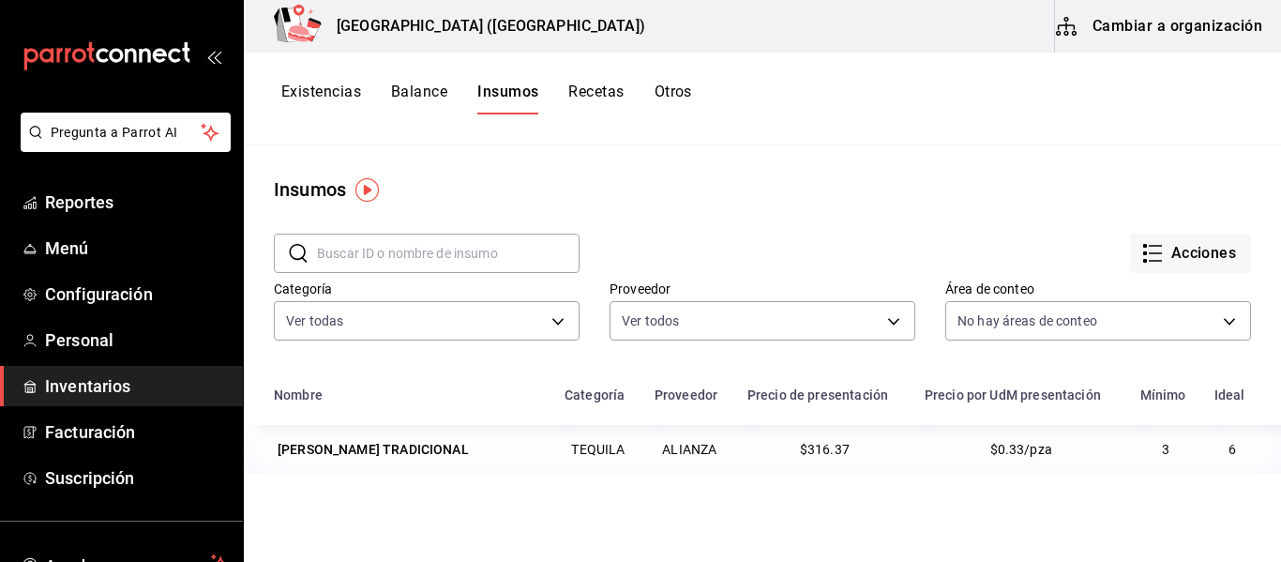
click at [417, 97] on button "Balance" at bounding box center [419, 99] width 56 height 32
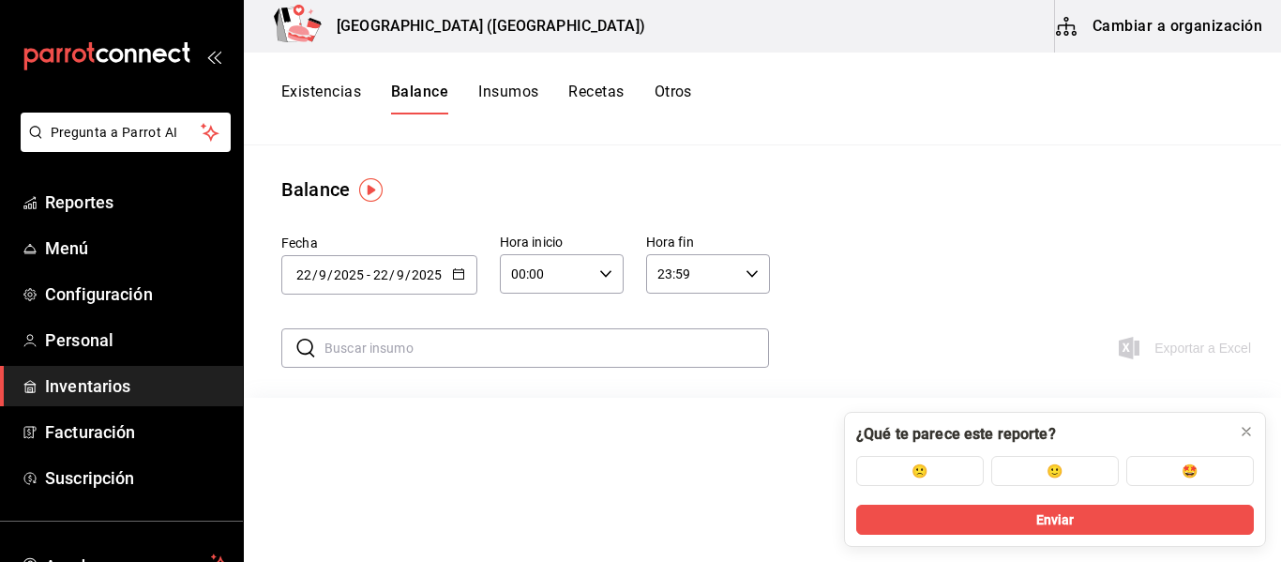
click at [322, 97] on button "Existencias" at bounding box center [321, 99] width 80 height 32
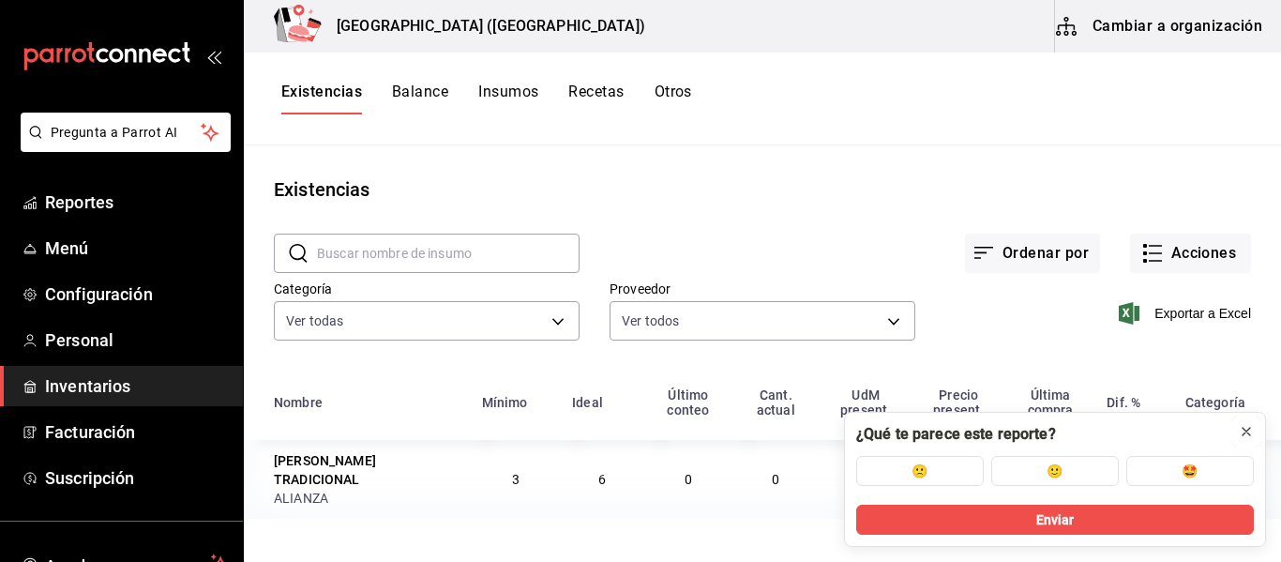
click at [1240, 431] on icon at bounding box center [1246, 431] width 15 height 15
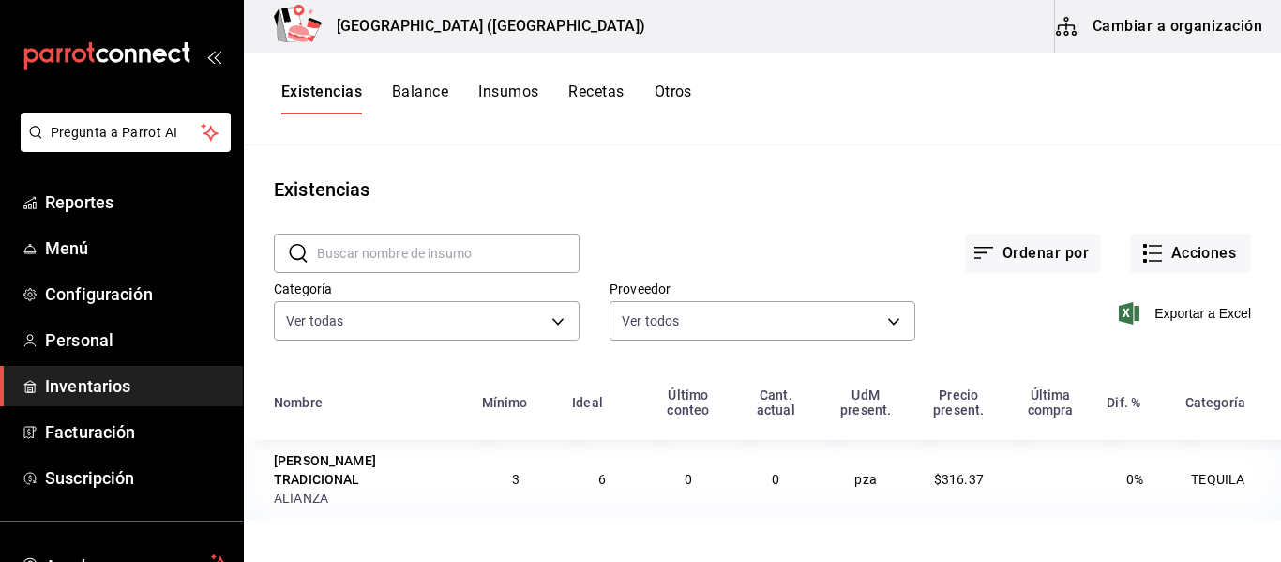
click at [597, 88] on button "Recetas" at bounding box center [595, 99] width 55 height 32
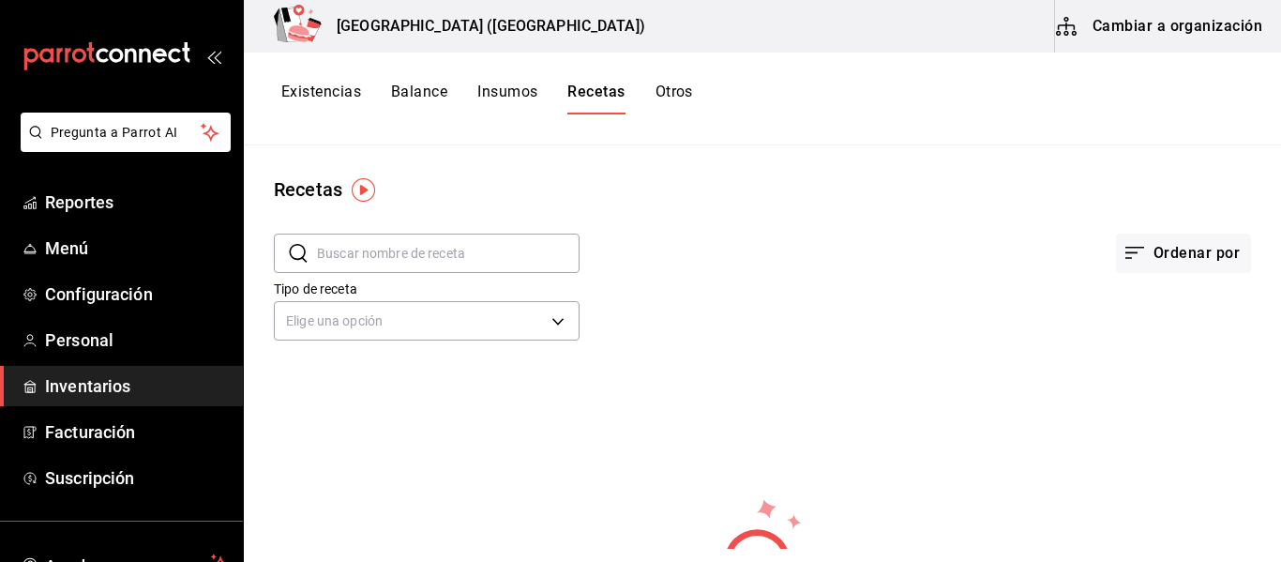
click at [513, 254] on input "text" at bounding box center [448, 253] width 263 height 38
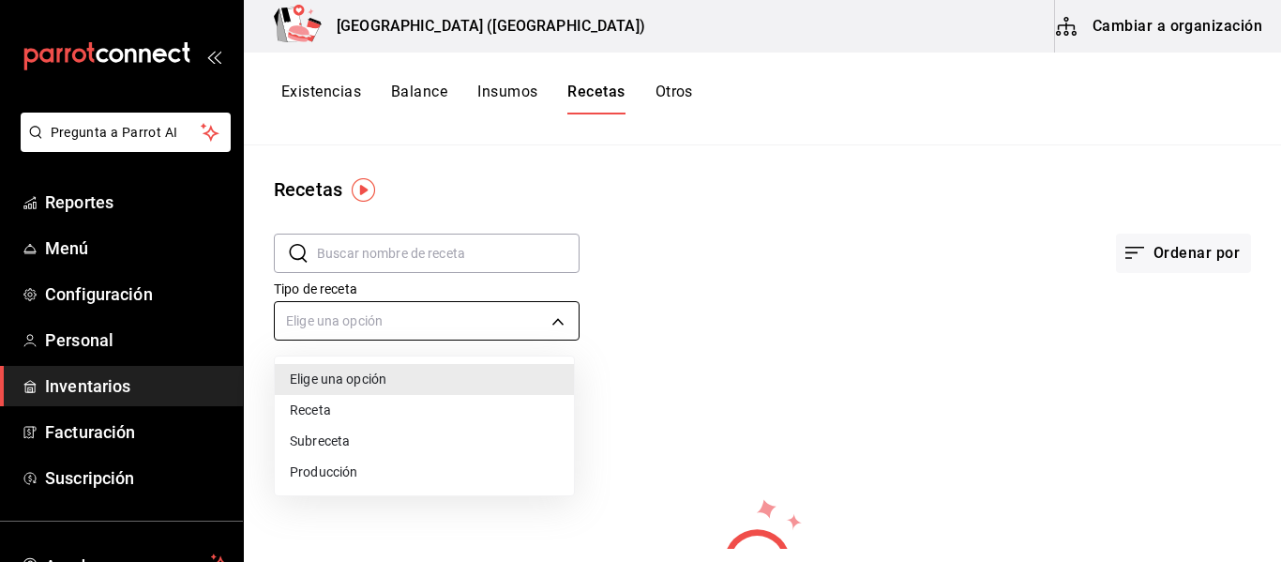
click at [556, 324] on body "Pregunta a Parrot AI Reportes Menú Configuración Personal Inventarios Facturaci…" at bounding box center [640, 274] width 1281 height 549
click at [581, 149] on div at bounding box center [640, 281] width 1281 height 562
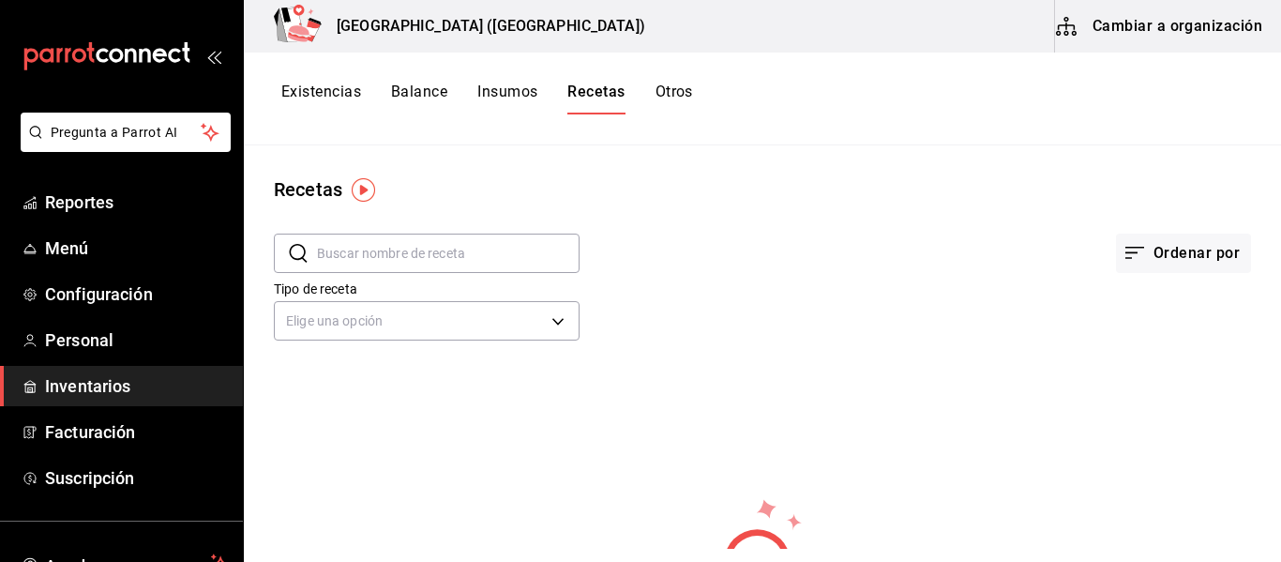
click at [296, 100] on button "Existencias" at bounding box center [321, 99] width 80 height 32
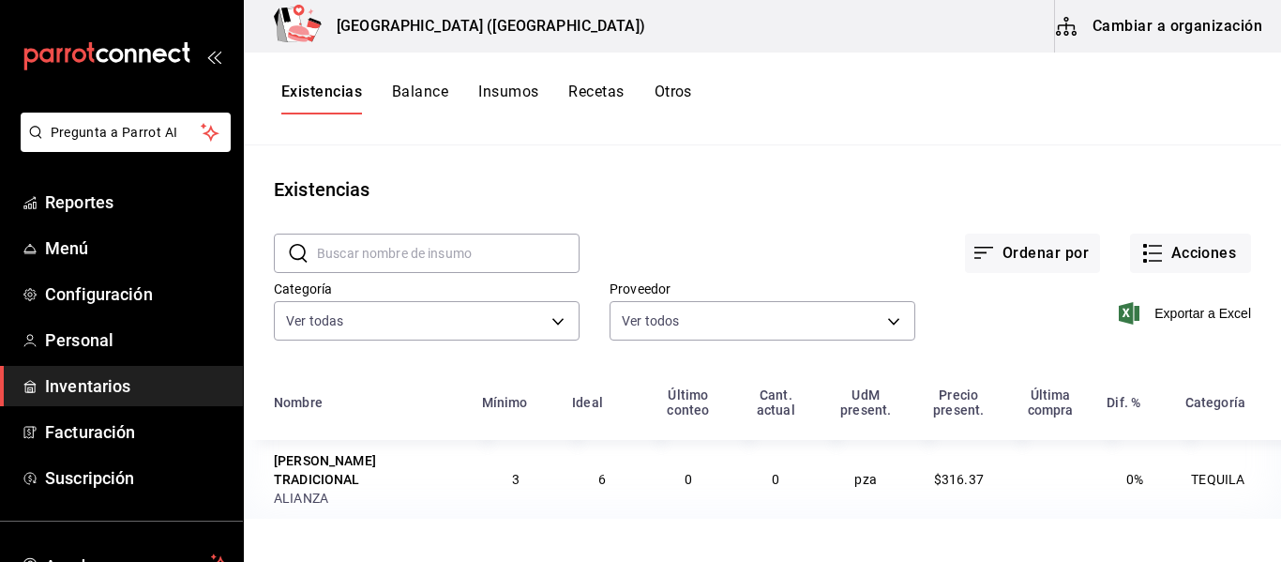
click at [423, 103] on button "Balance" at bounding box center [420, 99] width 56 height 32
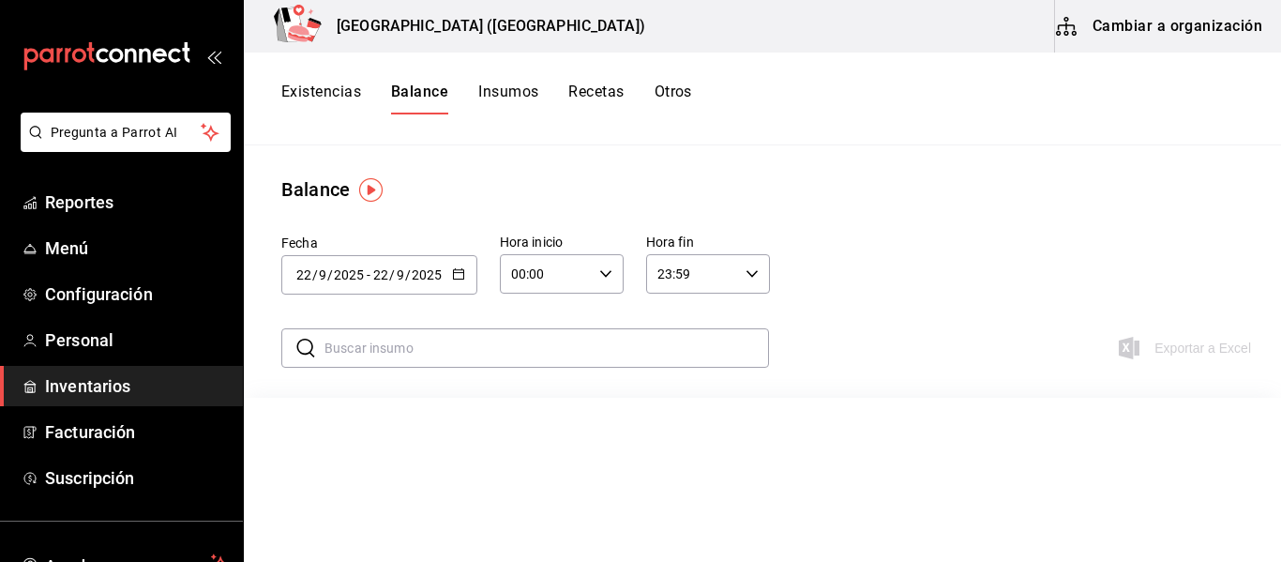
click at [518, 87] on button "Insumos" at bounding box center [508, 99] width 60 height 32
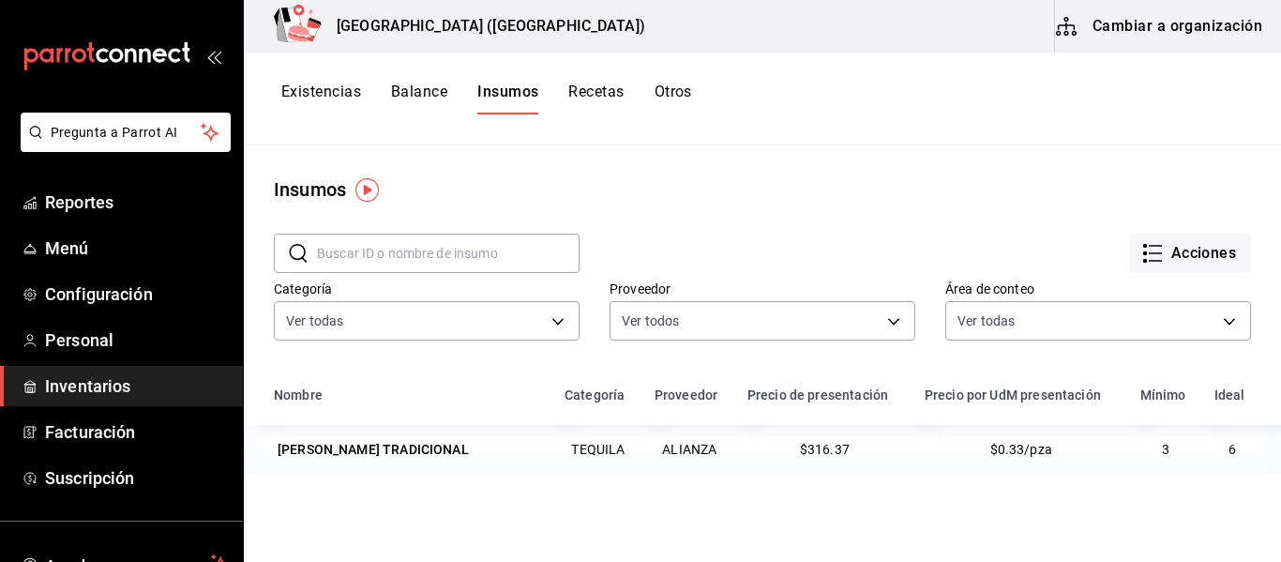
click at [595, 96] on button "Recetas" at bounding box center [595, 99] width 55 height 32
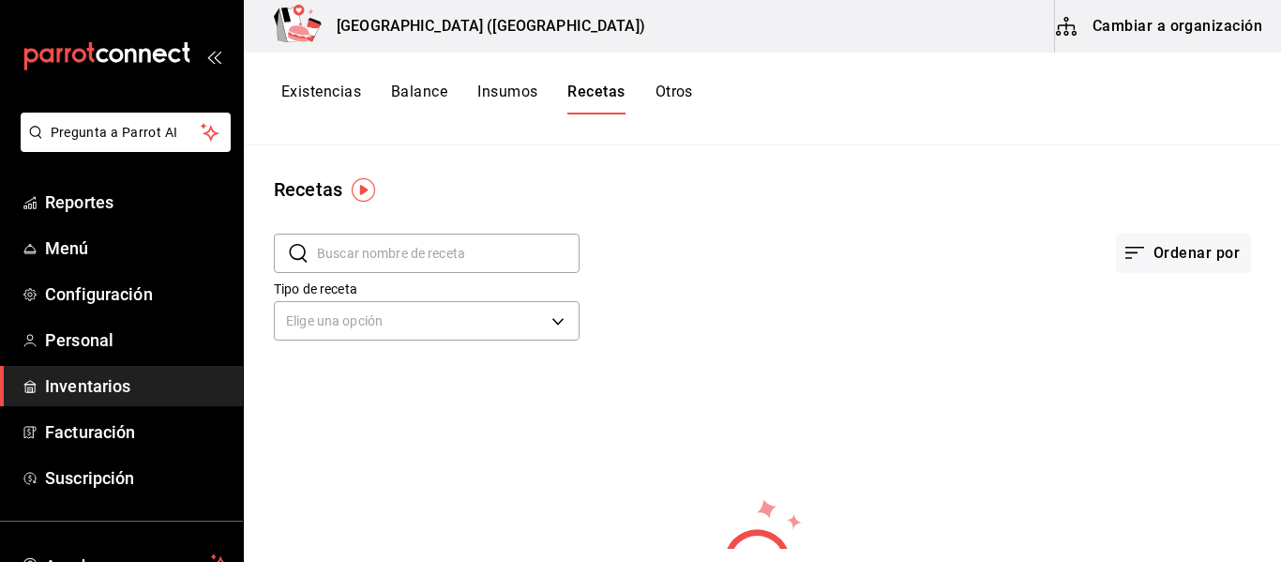
click at [546, 251] on input "text" at bounding box center [448, 253] width 263 height 38
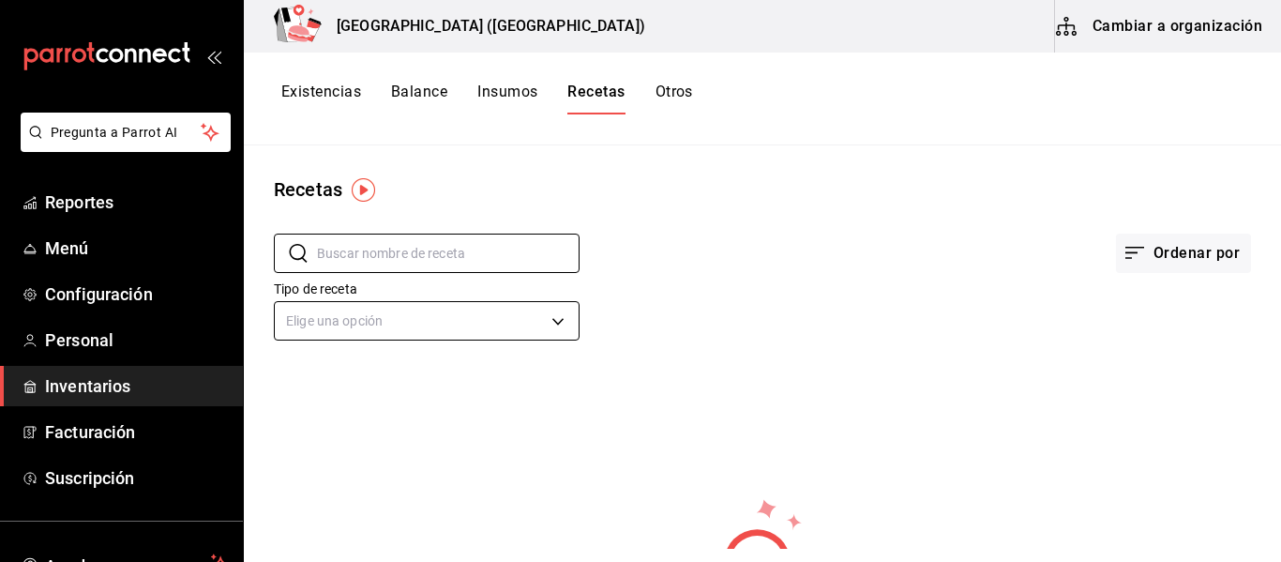
click at [550, 322] on body "Pregunta a Parrot AI Reportes Menú Configuración Personal Inventarios Facturaci…" at bounding box center [640, 274] width 1281 height 549
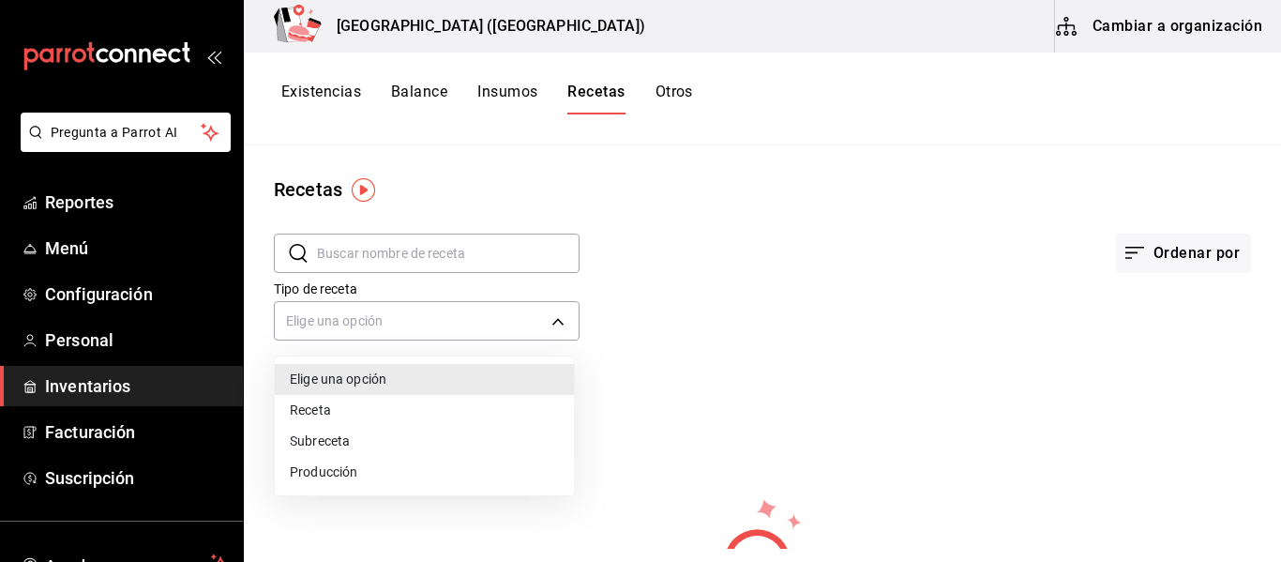
click at [491, 385] on li "Elige una opción" at bounding box center [424, 379] width 299 height 31
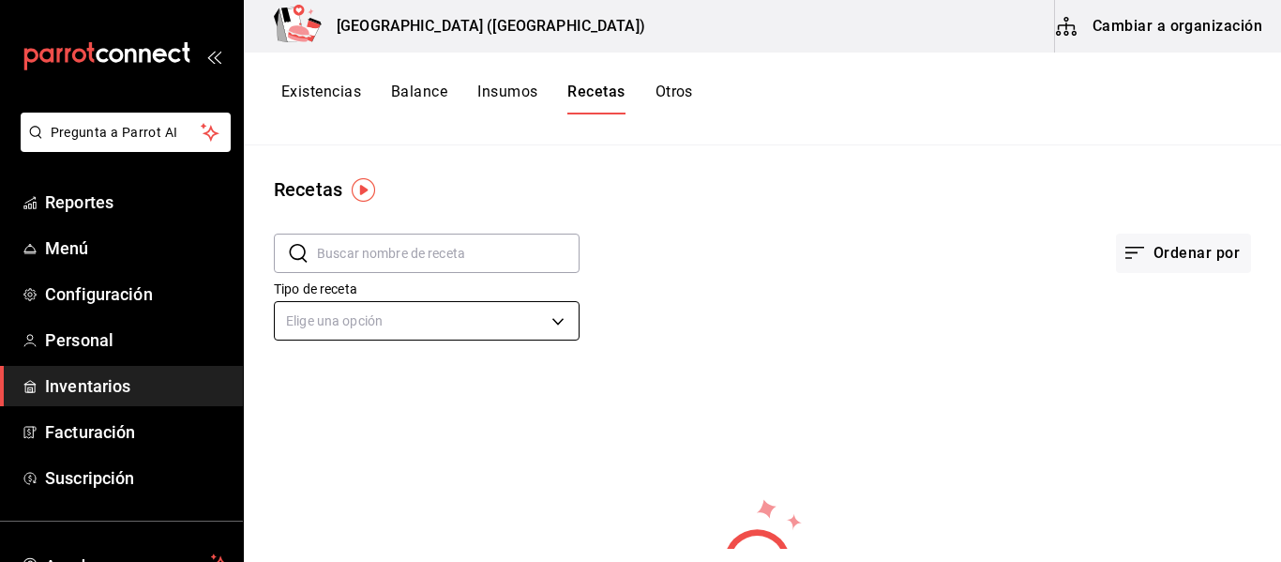
click at [522, 316] on body "Pregunta a Parrot AI Reportes Menú Configuración Personal Inventarios Facturaci…" at bounding box center [640, 274] width 1281 height 549
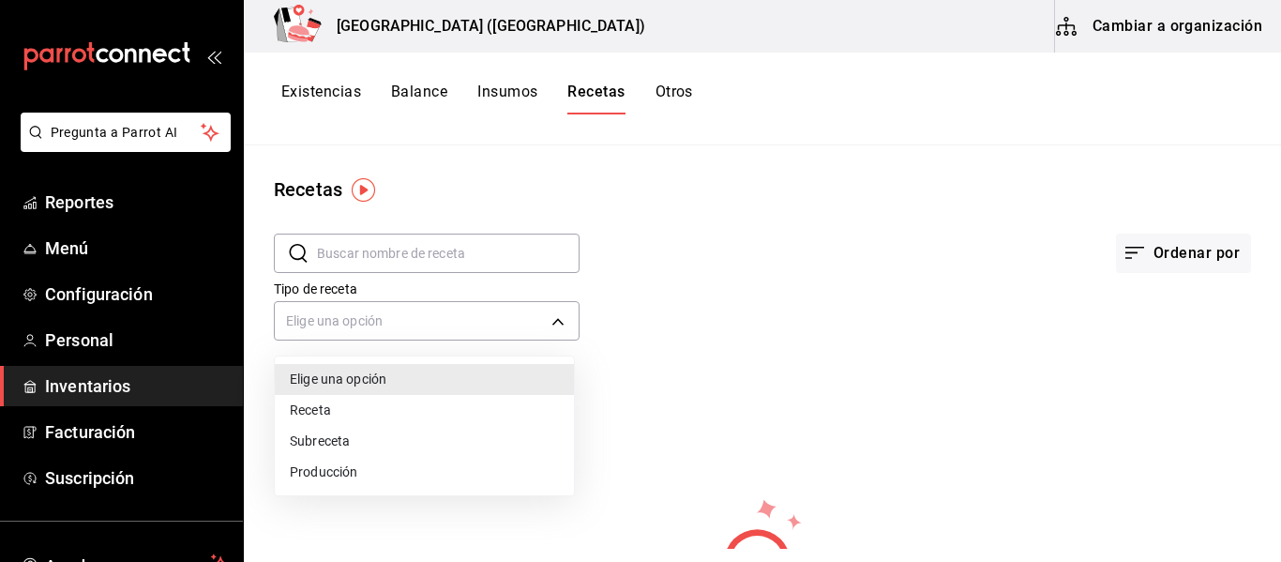
click at [422, 411] on li "Receta" at bounding box center [424, 410] width 299 height 31
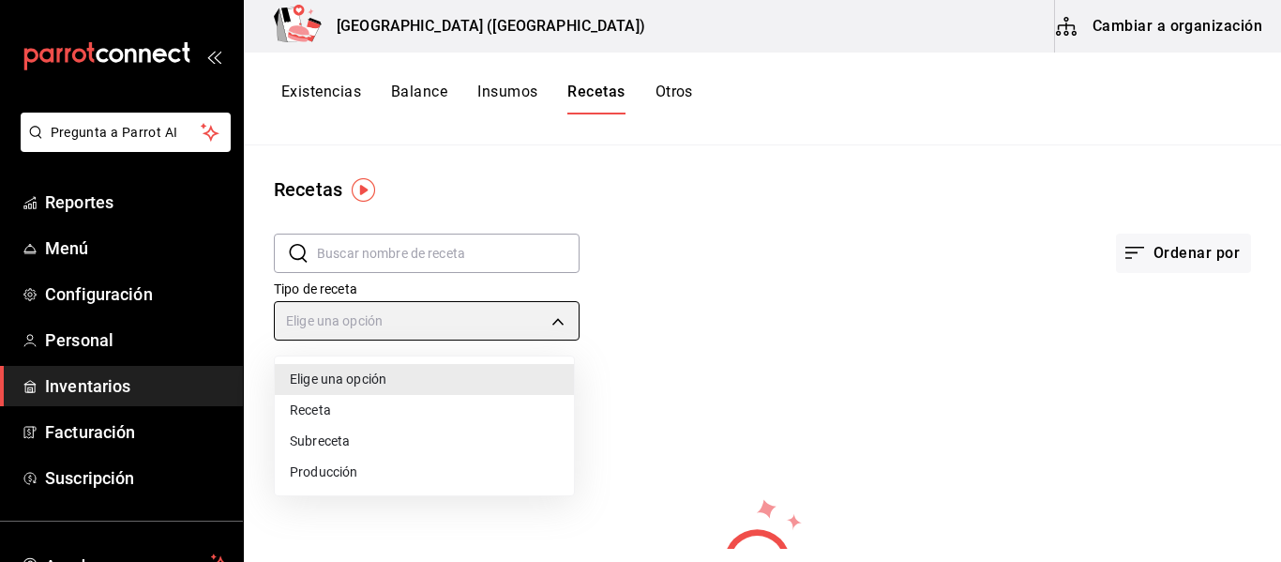
type input "PRODUCT"
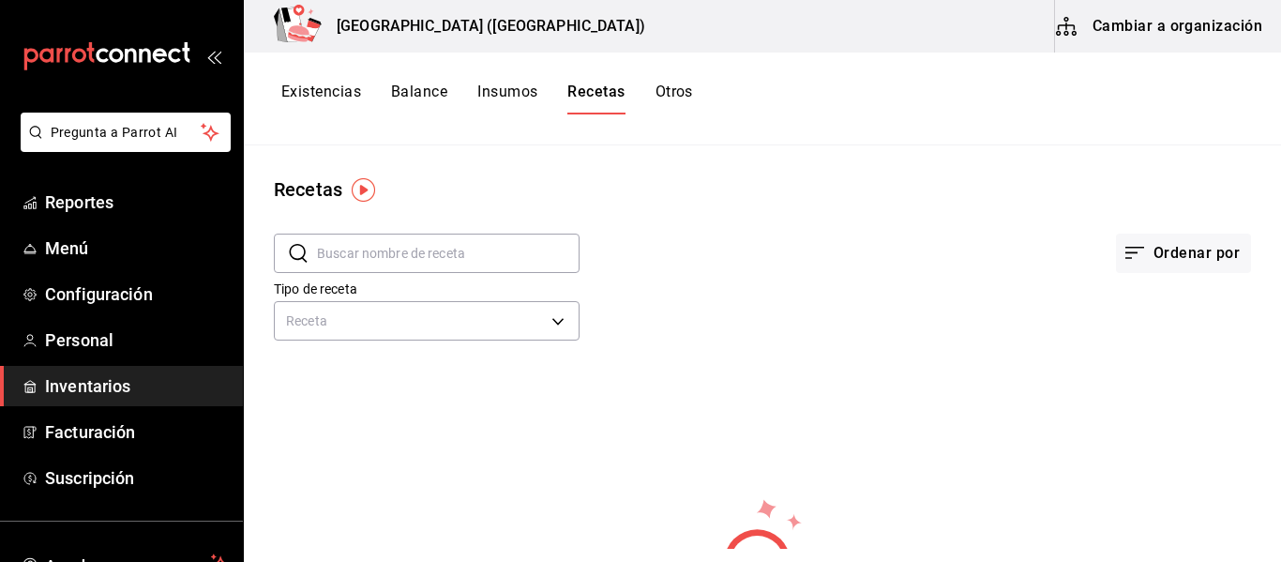
click at [610, 94] on button "Recetas" at bounding box center [595, 99] width 57 height 32
click at [536, 94] on button "Insumos" at bounding box center [507, 99] width 60 height 32
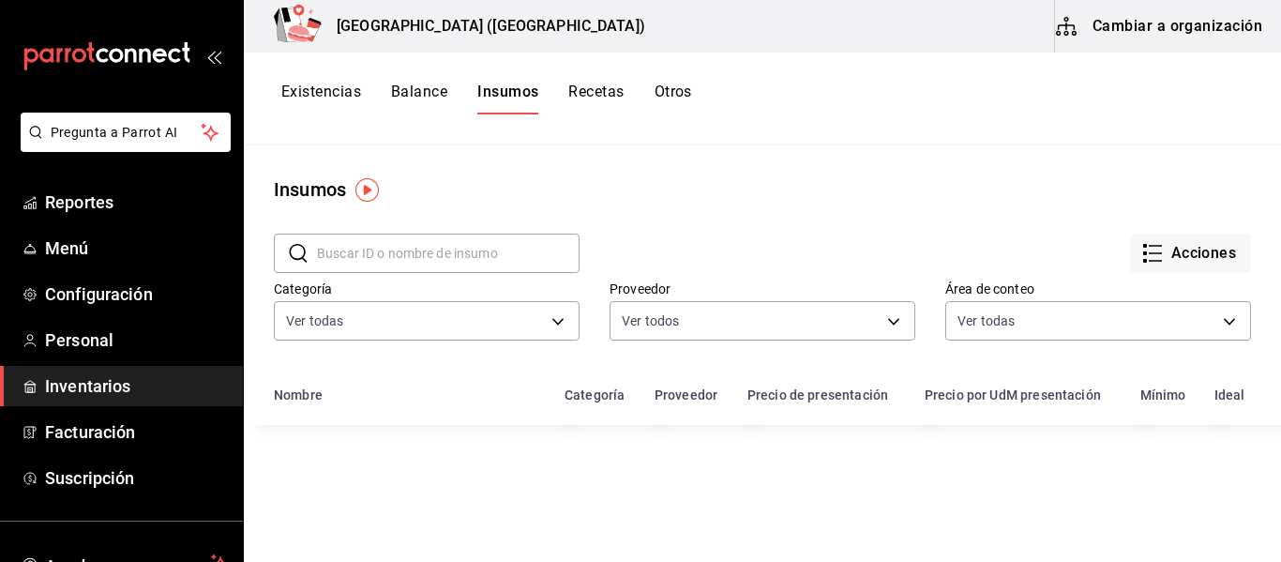
click at [415, 94] on button "Balance" at bounding box center [419, 99] width 56 height 32
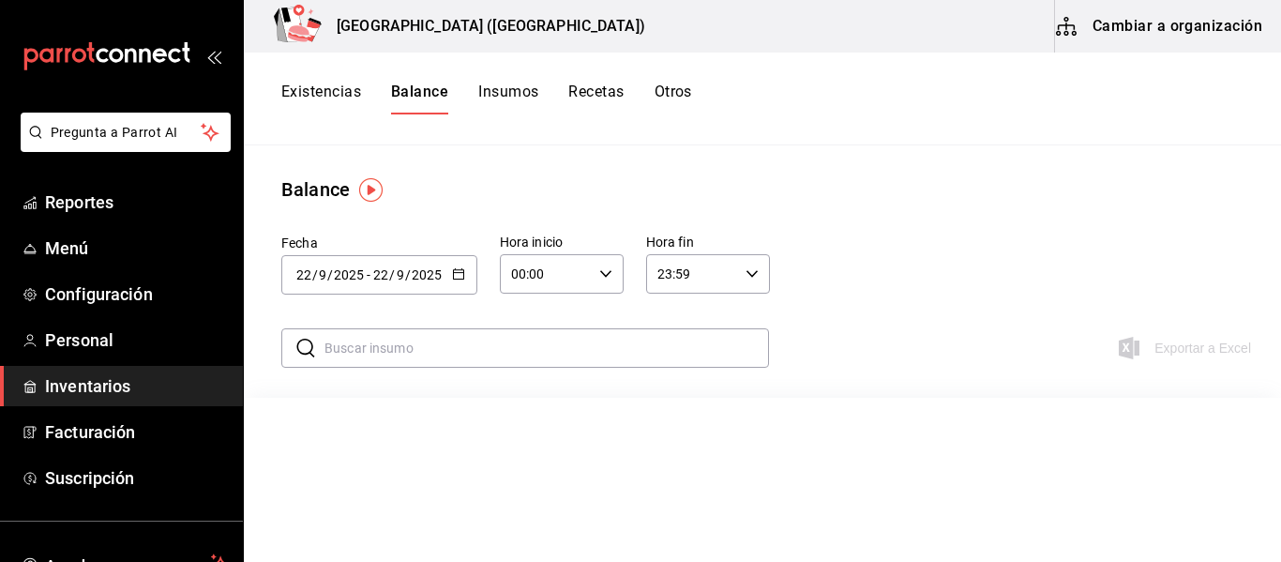
click at [296, 96] on button "Existencias" at bounding box center [321, 99] width 80 height 32
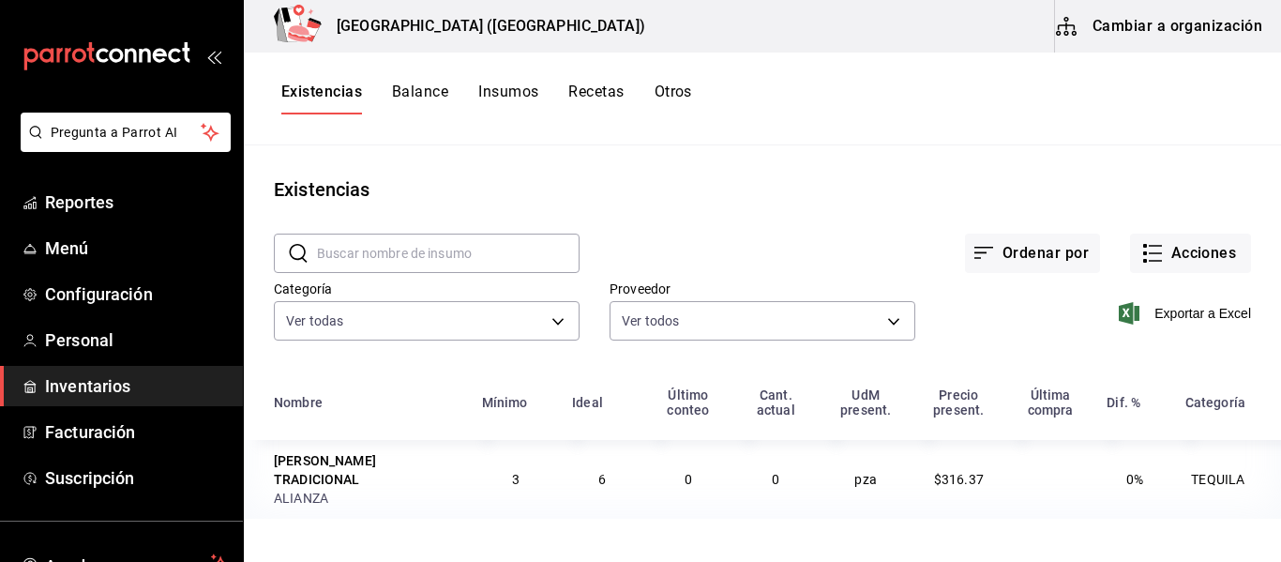
click at [413, 93] on button "Balance" at bounding box center [420, 99] width 56 height 32
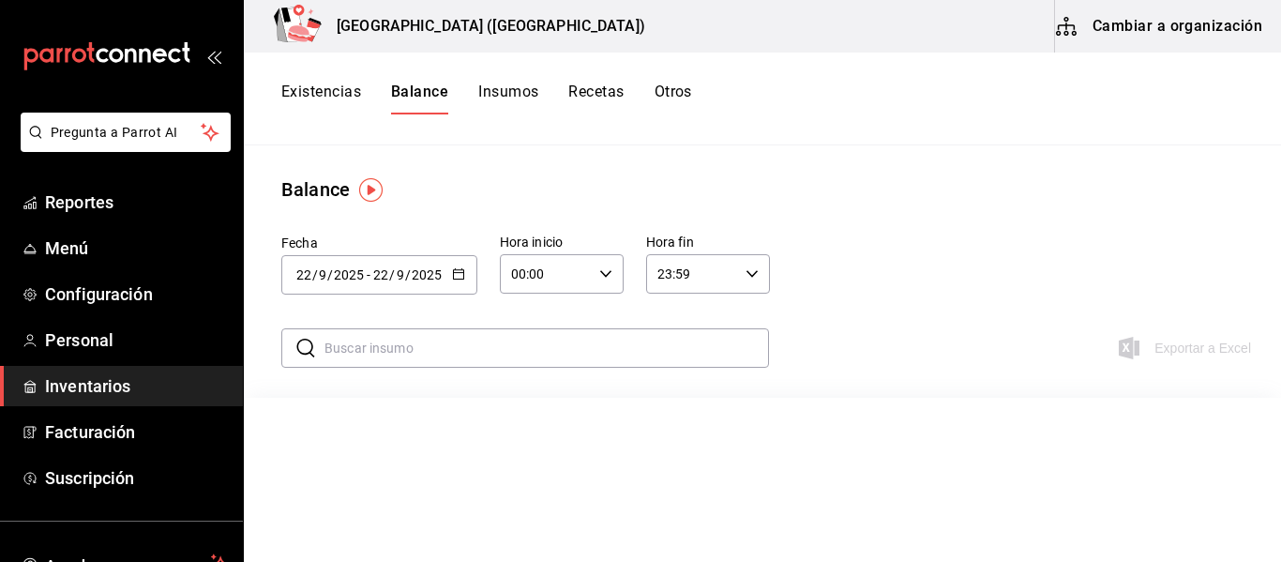
click at [527, 87] on button "Insumos" at bounding box center [508, 99] width 60 height 32
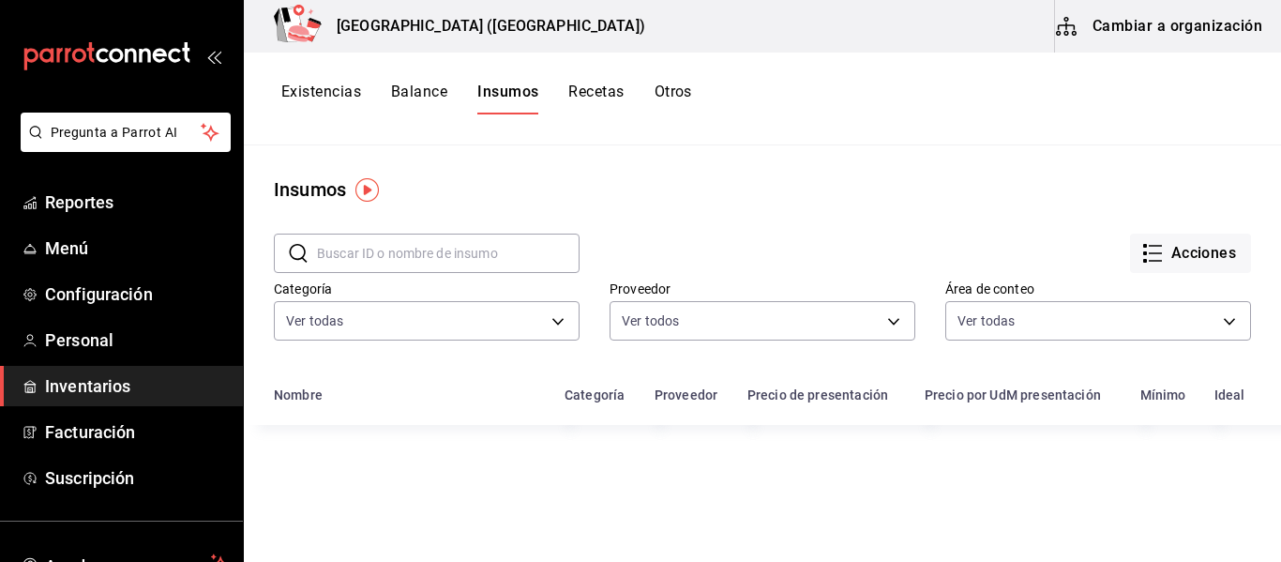
click at [600, 91] on button "Recetas" at bounding box center [595, 99] width 55 height 32
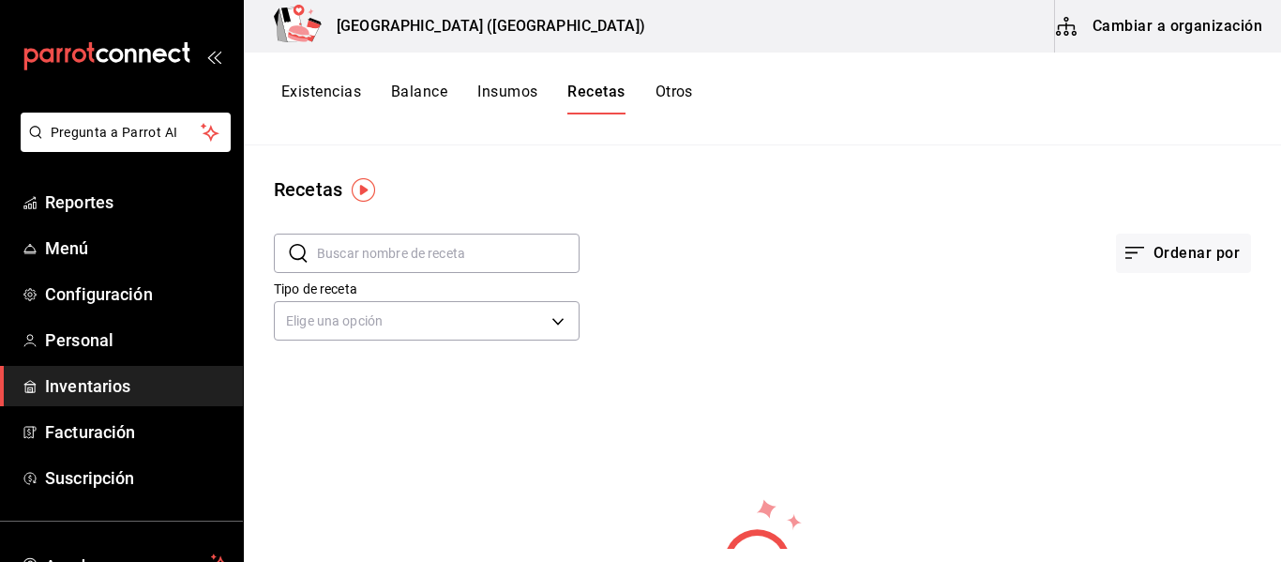
click at [687, 90] on button "Otros" at bounding box center [675, 99] width 38 height 32
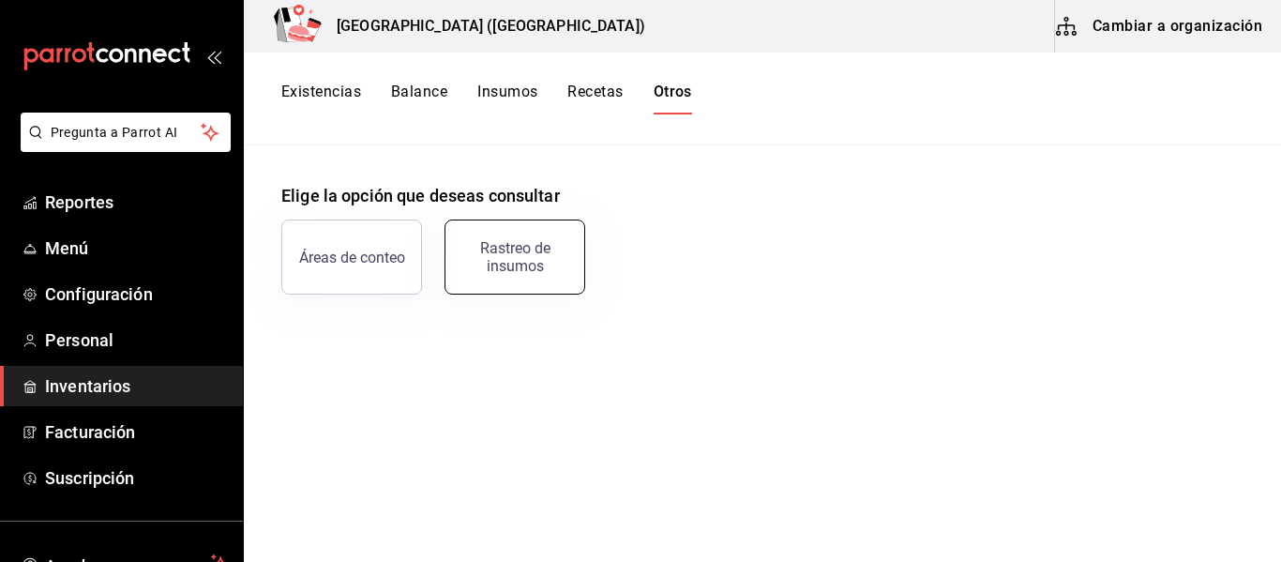
click at [530, 259] on div "Rastreo de insumos" at bounding box center [515, 257] width 116 height 36
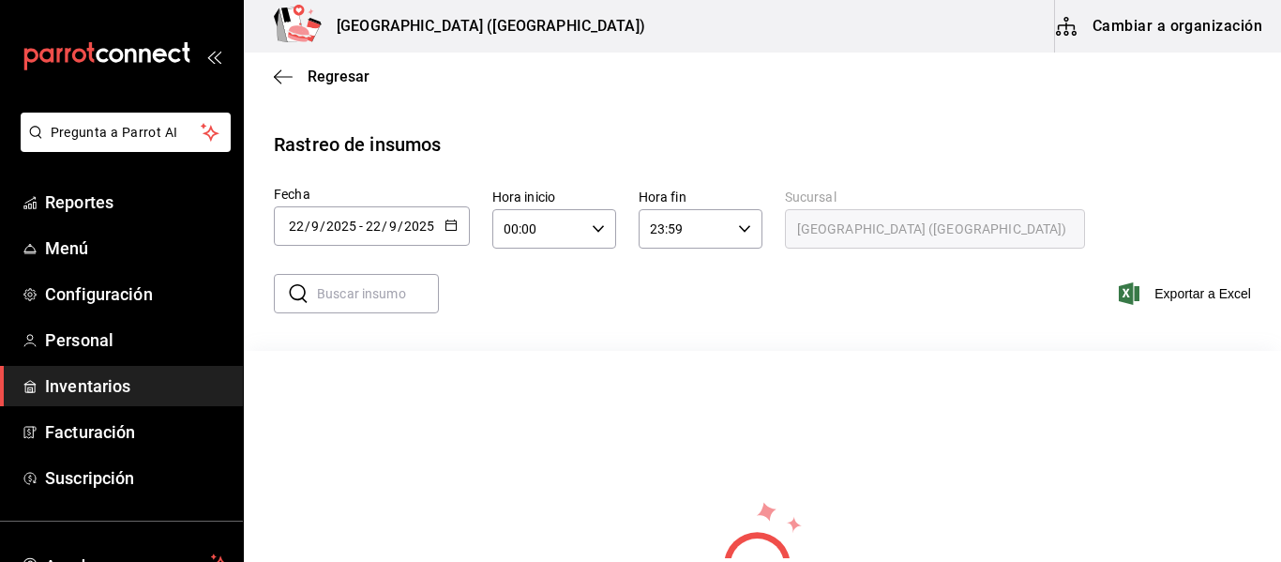
click at [824, 300] on div "​ ​ Exportar a Excel" at bounding box center [755, 304] width 1052 height 77
click at [820, 280] on div "​ ​ Exportar a Excel" at bounding box center [755, 304] width 1052 height 77
click at [304, 77] on span "Regresar" at bounding box center [322, 77] width 96 height 18
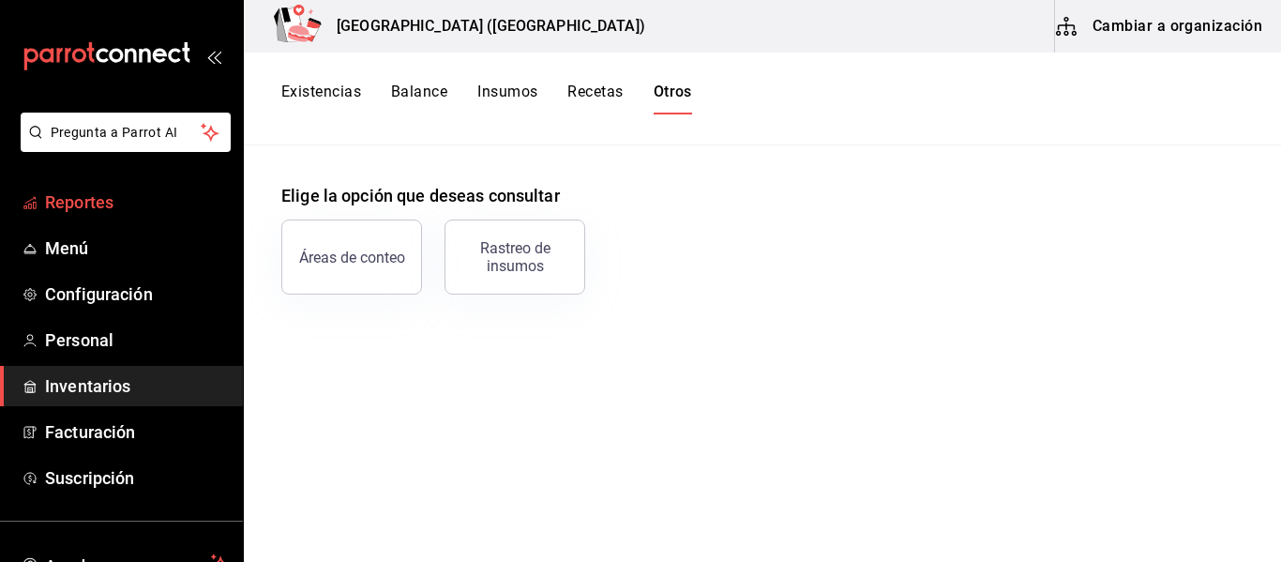
click at [119, 200] on span "Reportes" at bounding box center [136, 201] width 183 height 25
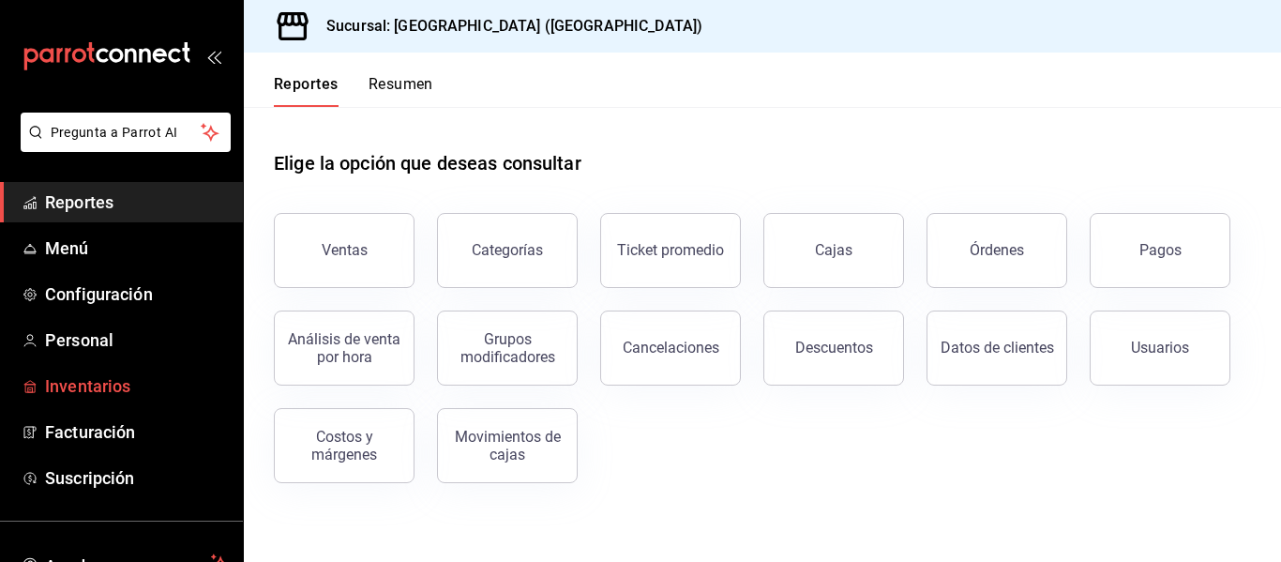
click at [129, 381] on span "Inventarios" at bounding box center [136, 385] width 183 height 25
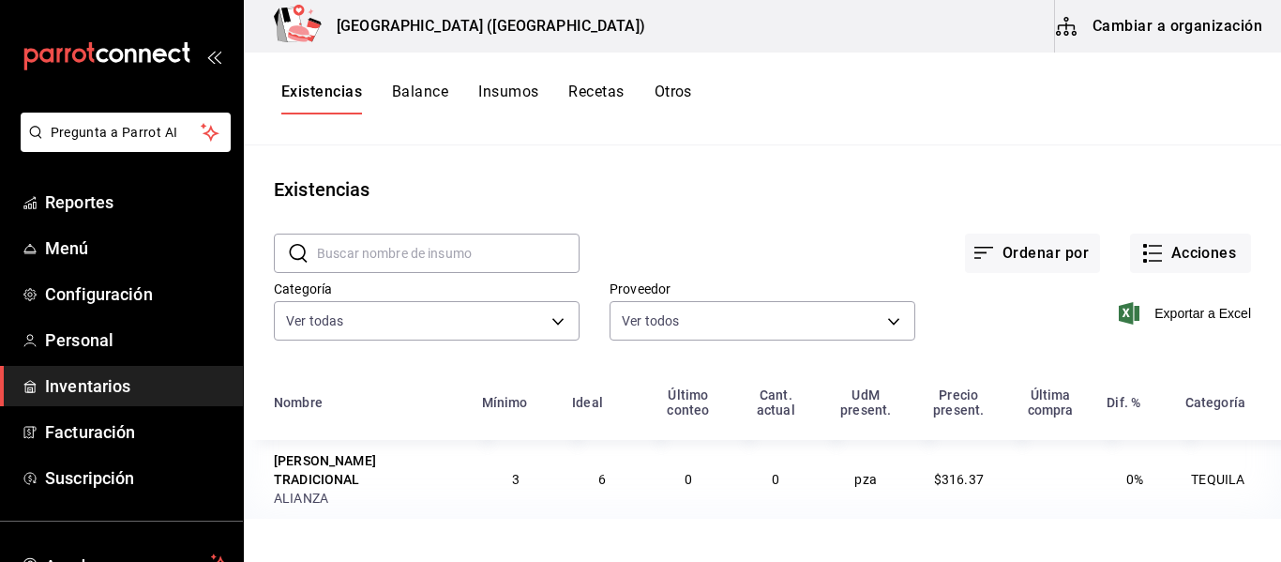
click at [611, 97] on button "Recetas" at bounding box center [595, 99] width 55 height 32
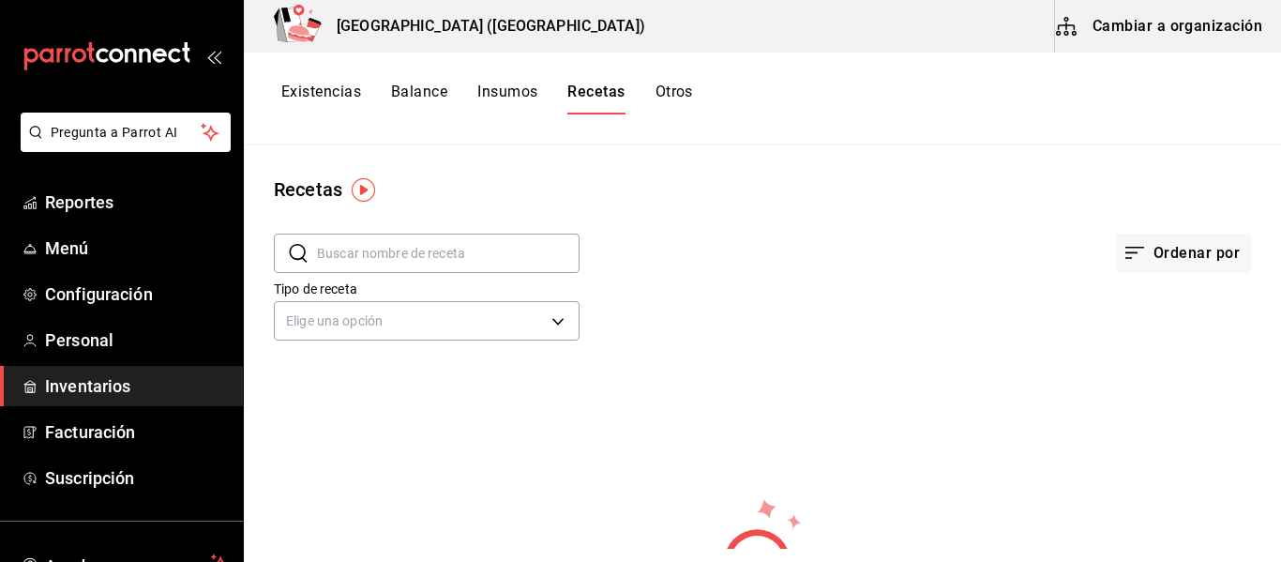
click at [439, 245] on input "text" at bounding box center [448, 253] width 263 height 38
click at [439, 259] on input "text" at bounding box center [448, 253] width 263 height 38
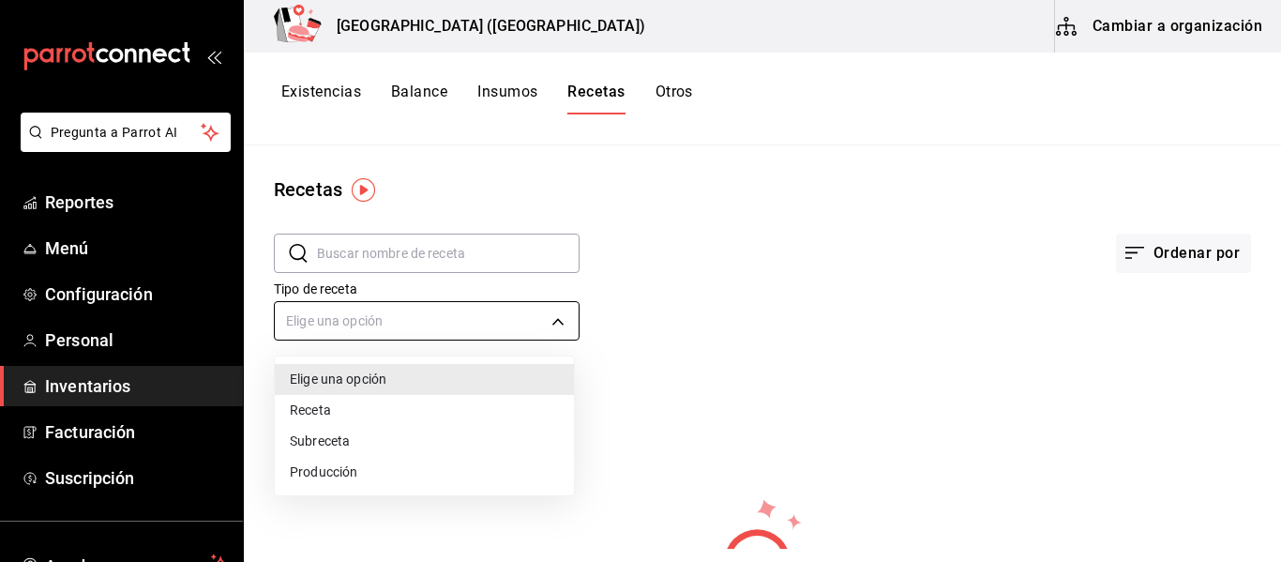
click at [390, 330] on body "Pregunta a Parrot AI Reportes Menú Configuración Personal Inventarios Facturaci…" at bounding box center [640, 274] width 1281 height 549
click at [351, 414] on li "Receta" at bounding box center [424, 410] width 299 height 31
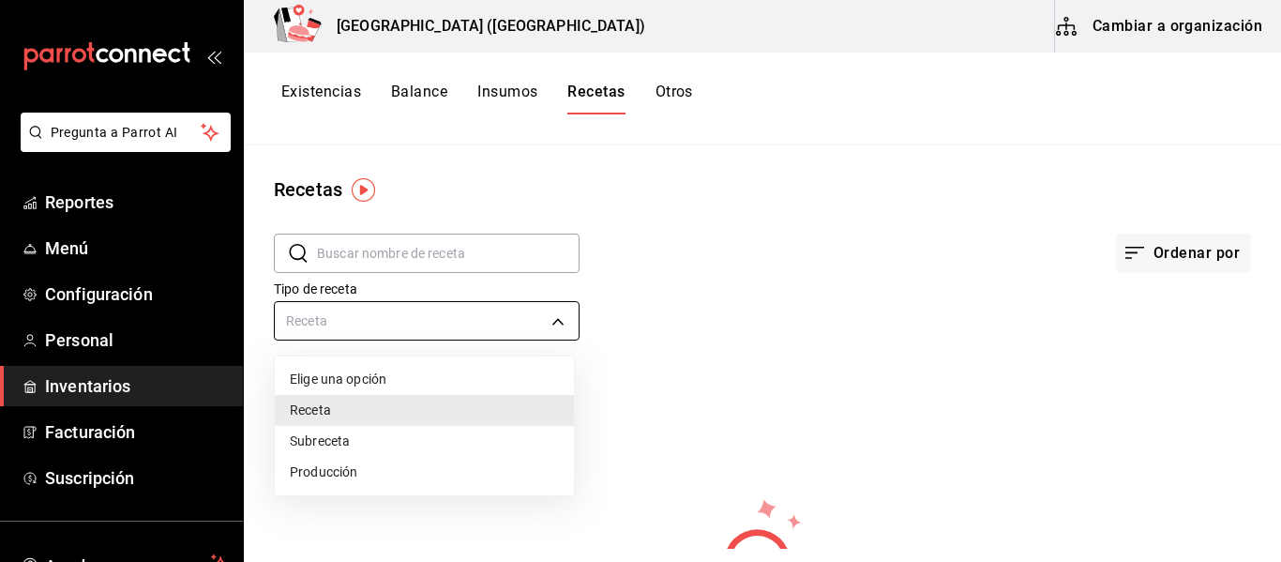
click at [400, 339] on body "Pregunta a Parrot AI Reportes Menú Configuración Personal Inventarios Facturaci…" at bounding box center [640, 274] width 1281 height 549
click at [359, 440] on li "Subreceta" at bounding box center [424, 441] width 299 height 31
type input "SUBRECIPE"
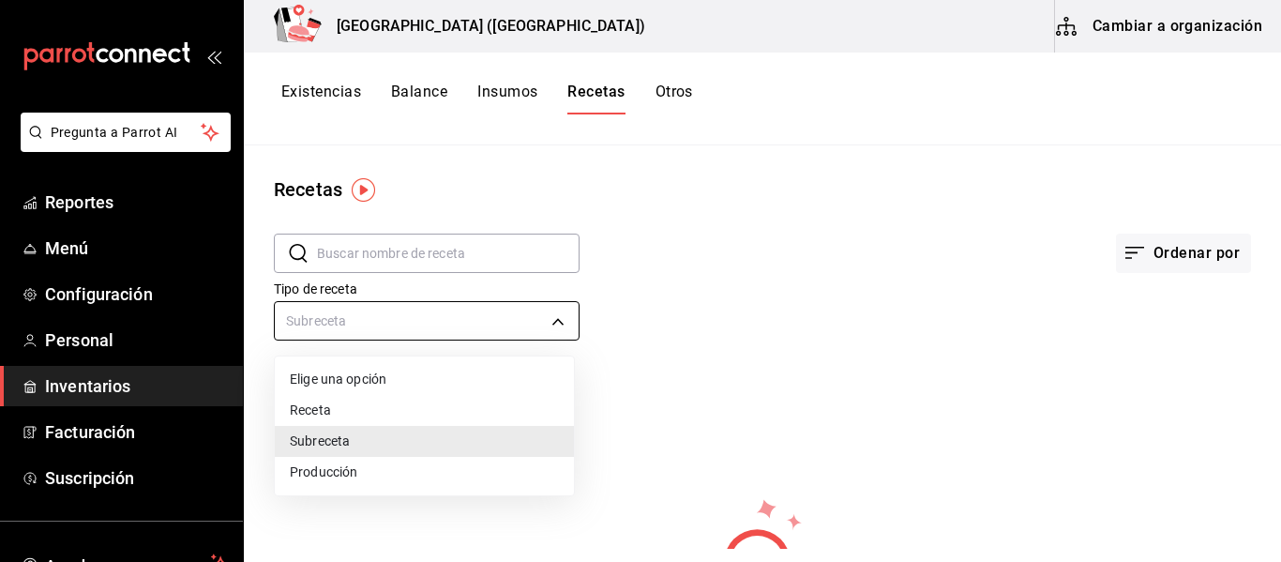
click at [456, 322] on body "Pregunta a Parrot AI Reportes Menú Configuración Personal Inventarios Facturaci…" at bounding box center [640, 274] width 1281 height 549
click at [843, 358] on div at bounding box center [640, 281] width 1281 height 562
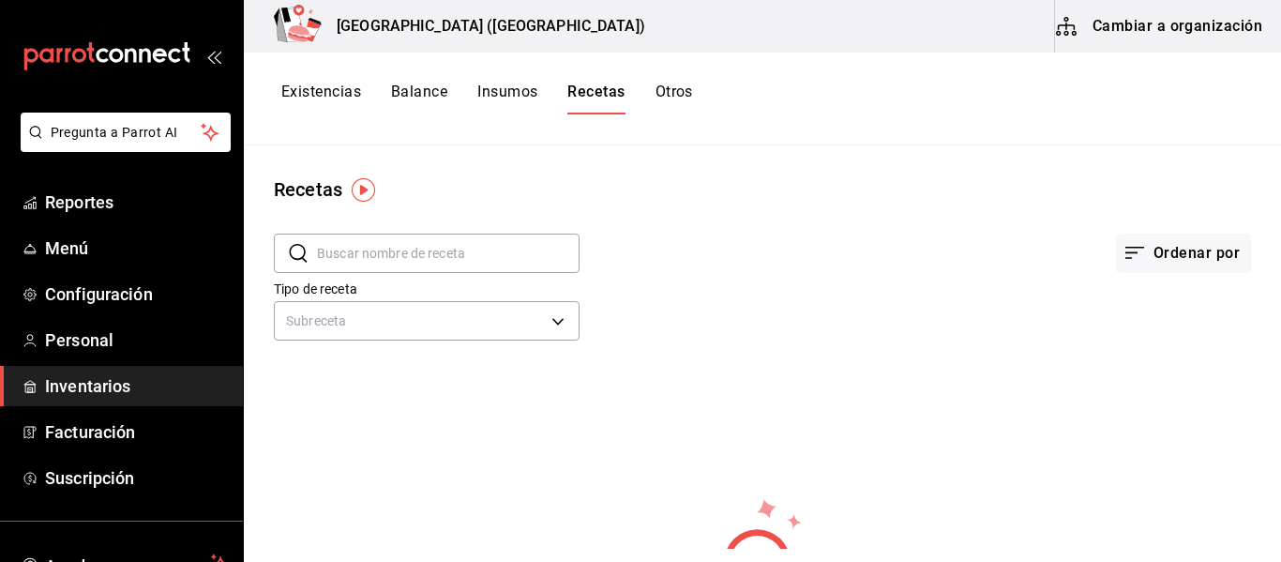
click at [118, 384] on span "Inventarios" at bounding box center [136, 385] width 183 height 25
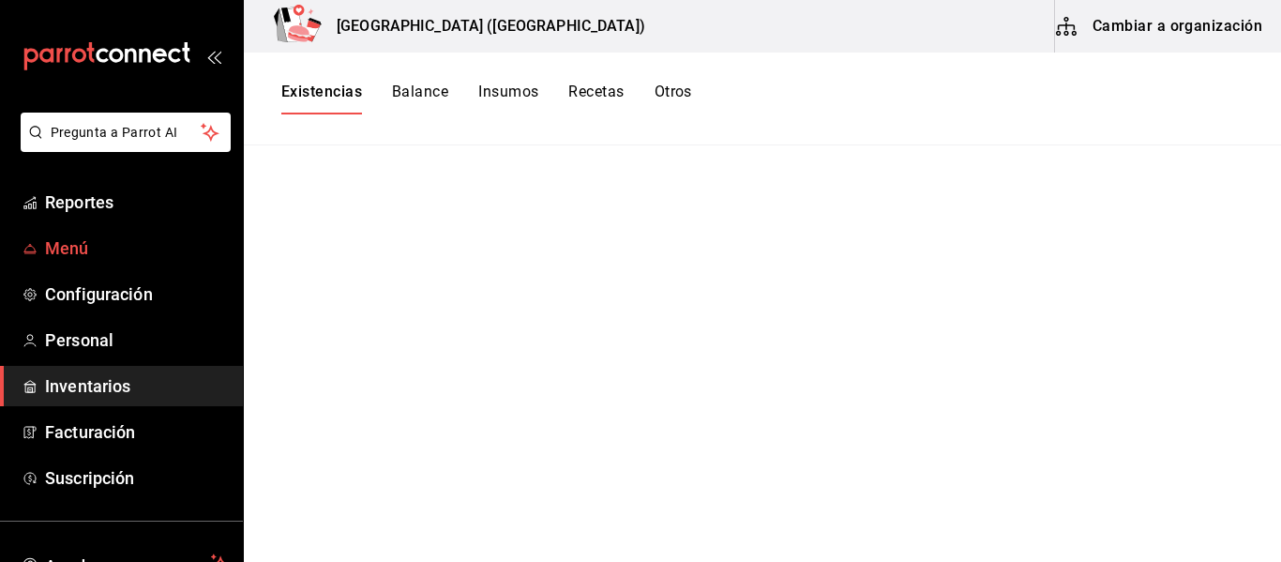
click at [107, 249] on span "Menú" at bounding box center [136, 247] width 183 height 25
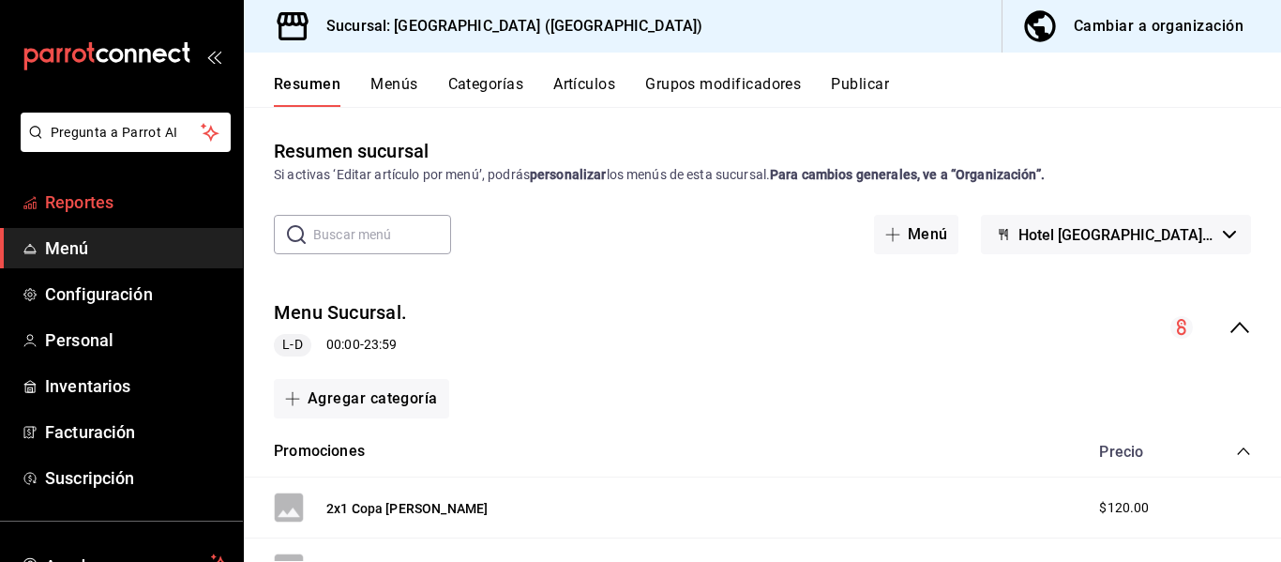
click at [95, 203] on span "Reportes" at bounding box center [136, 201] width 183 height 25
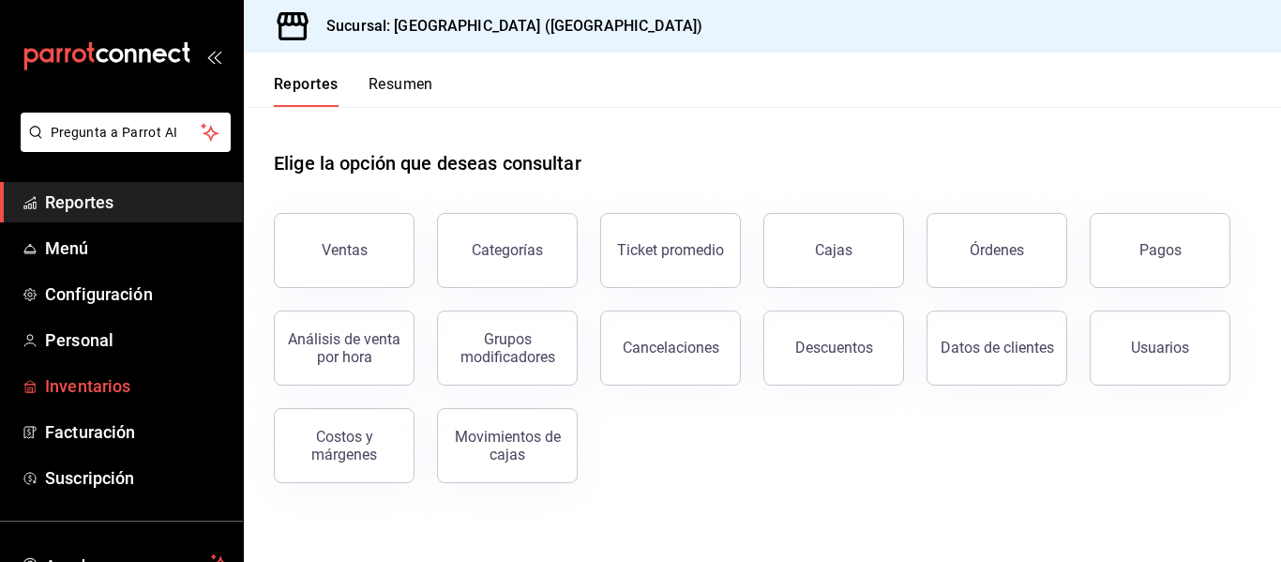
click at [143, 377] on span "Inventarios" at bounding box center [136, 385] width 183 height 25
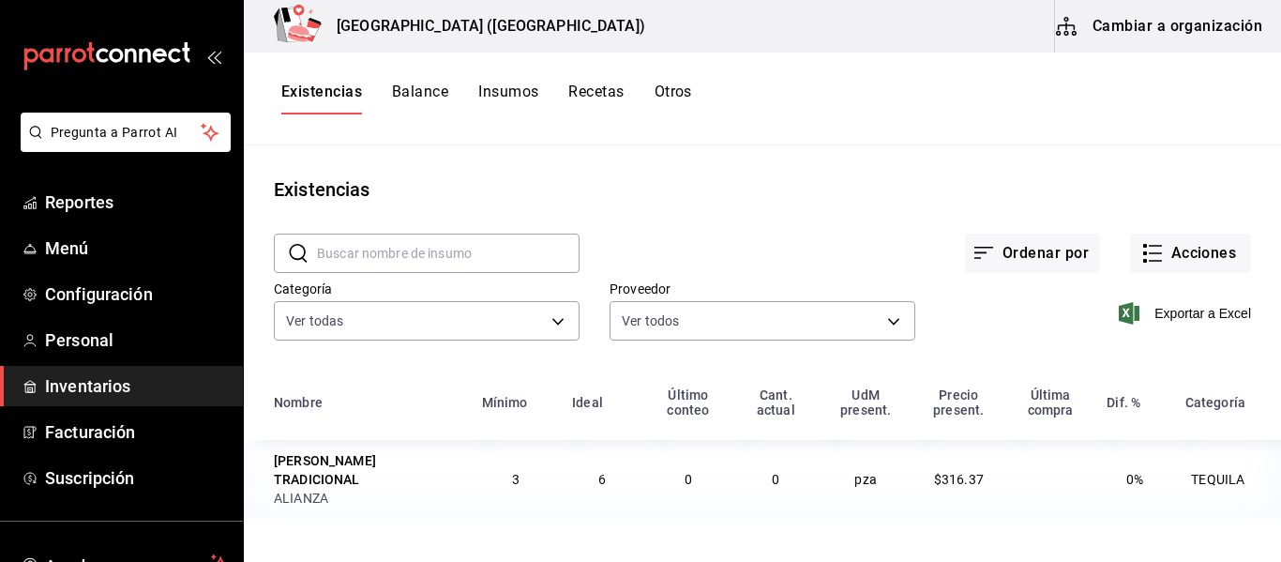
click at [1174, 24] on button "Cambiar a organización" at bounding box center [1160, 26] width 211 height 53
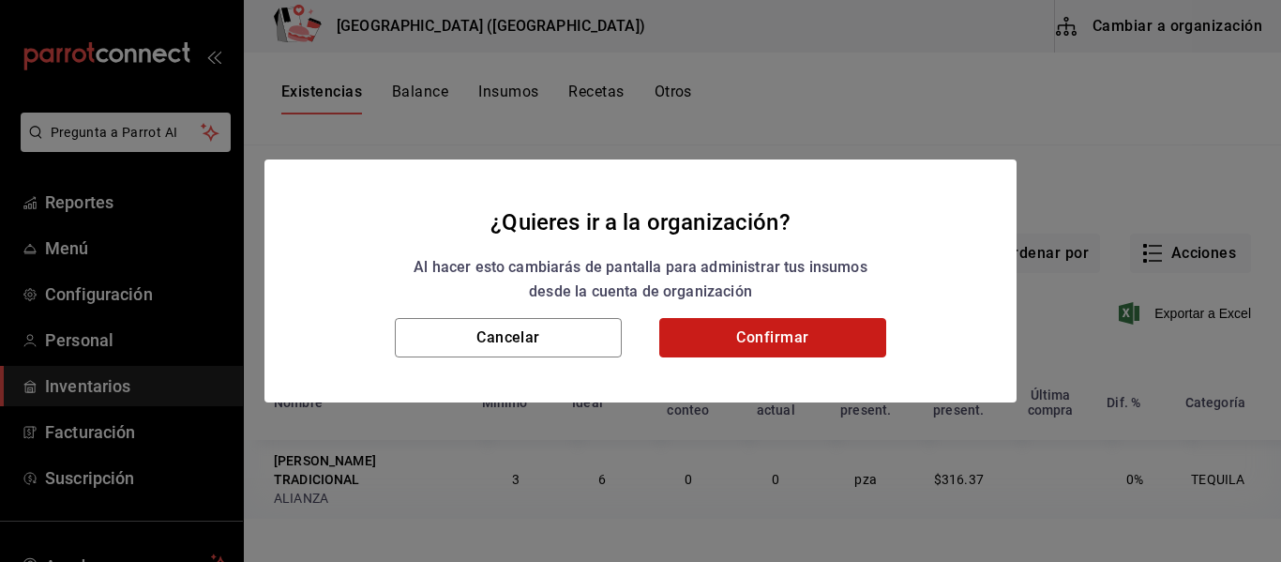
click at [772, 342] on button "Confirmar" at bounding box center [772, 337] width 227 height 39
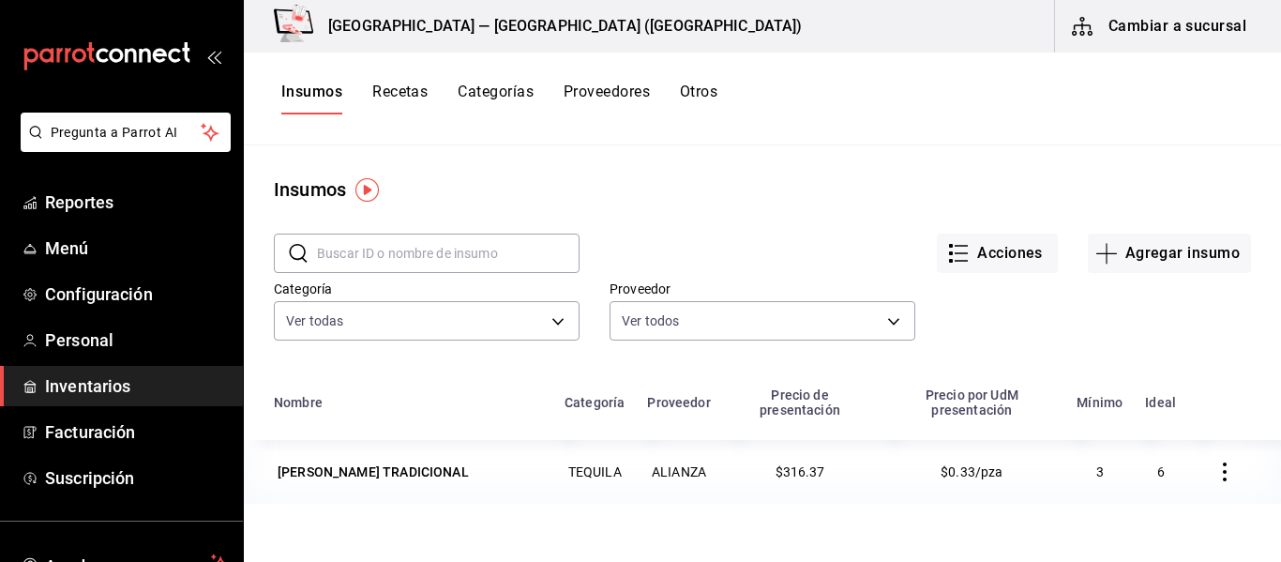
click at [561, 257] on input "text" at bounding box center [448, 253] width 263 height 38
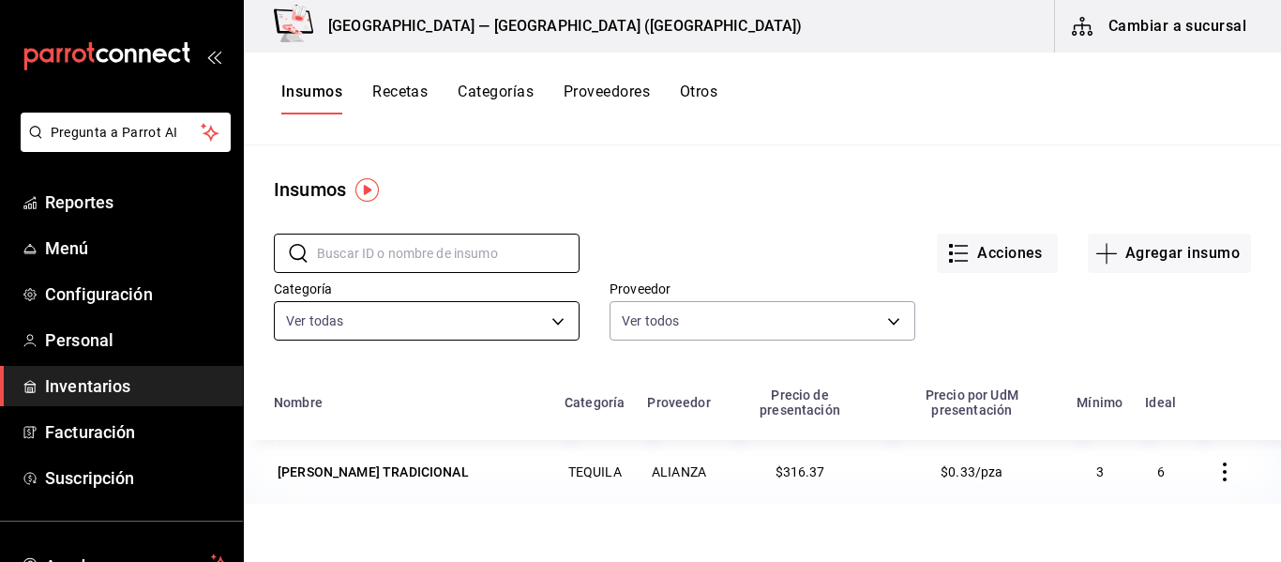
click at [502, 315] on body "Pregunta a Parrot AI Reportes Menú Configuración Personal Inventarios Facturaci…" at bounding box center [640, 274] width 1281 height 549
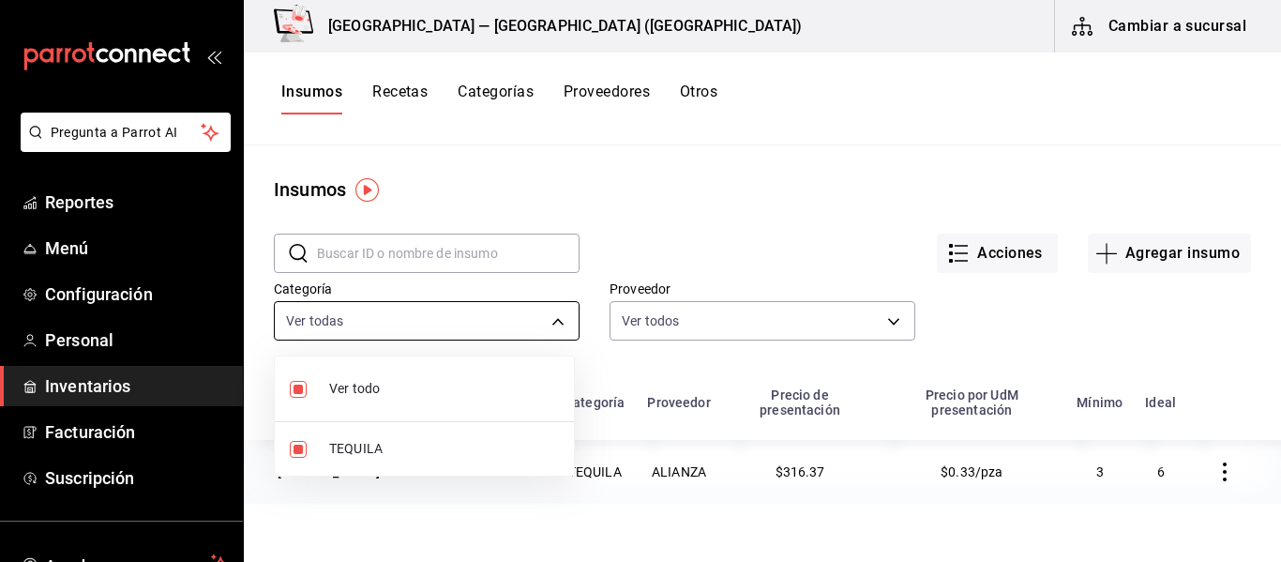
click at [502, 315] on div at bounding box center [640, 281] width 1281 height 562
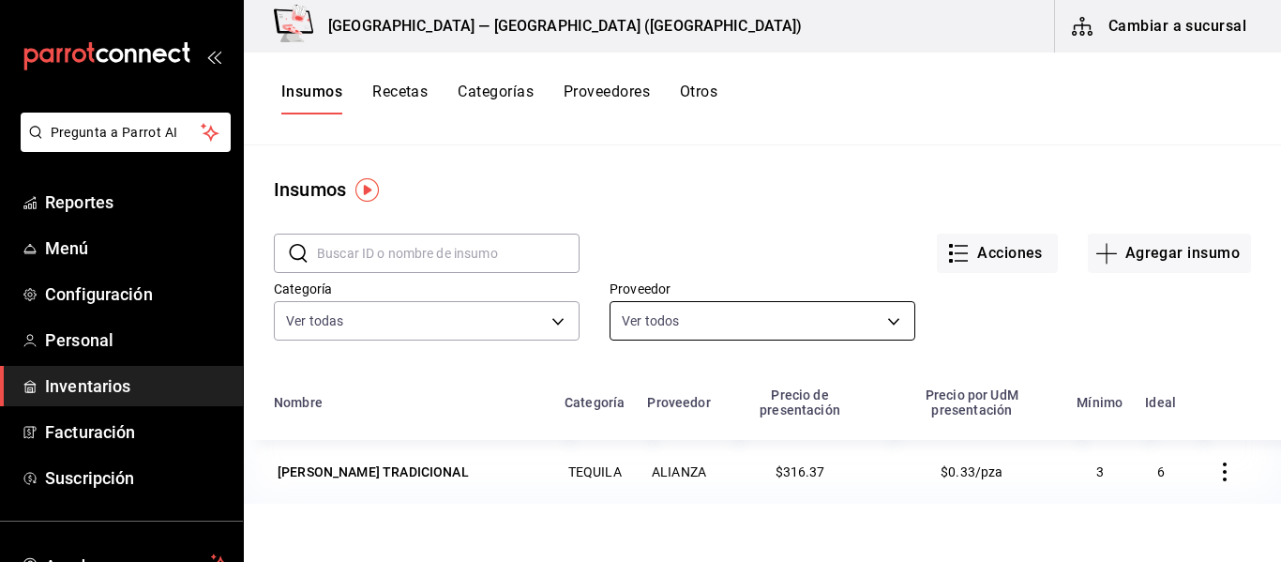
click at [688, 325] on body "Pregunta a Parrot AI Reportes Menú Configuración Personal Inventarios Facturaci…" at bounding box center [640, 274] width 1281 height 549
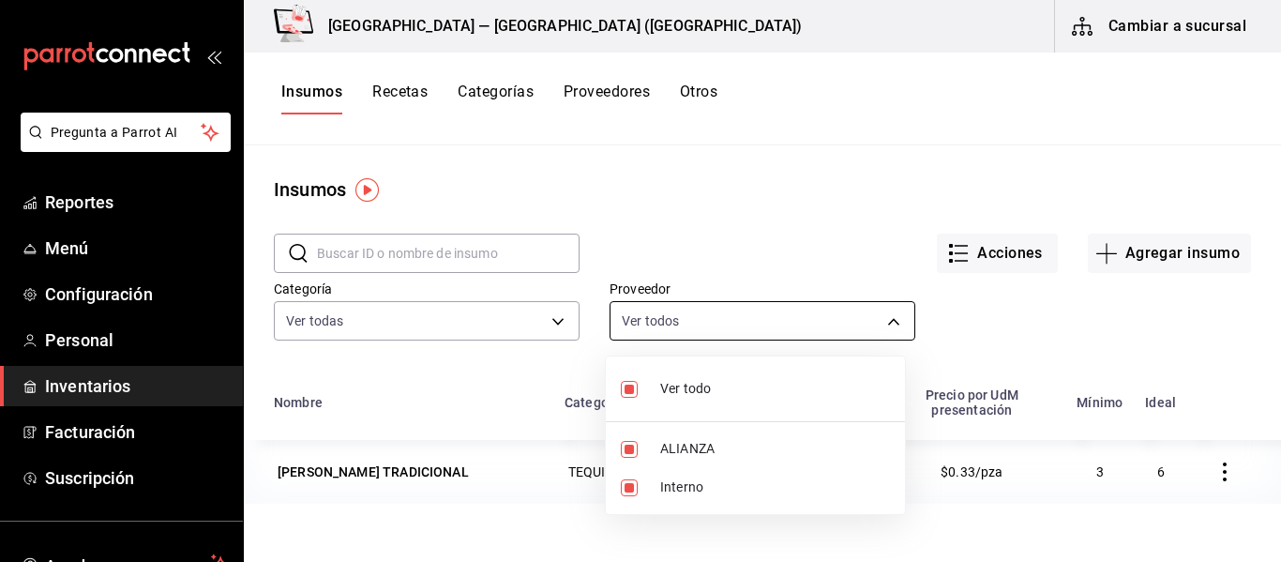
click at [688, 325] on div at bounding box center [640, 281] width 1281 height 562
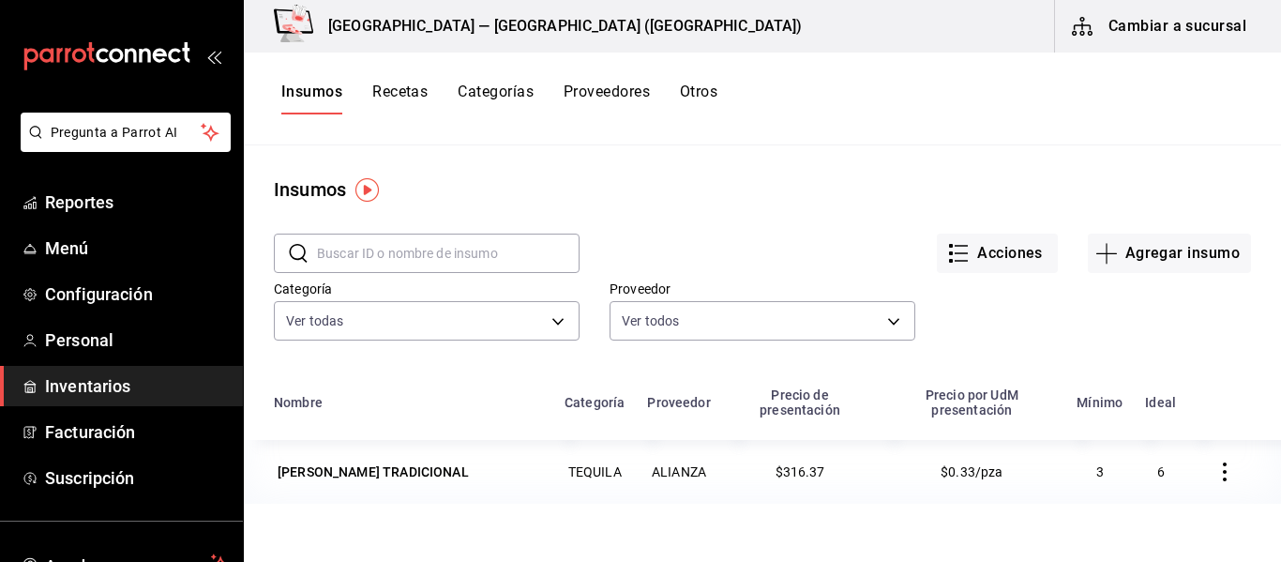
click at [390, 98] on button "Recetas" at bounding box center [399, 99] width 55 height 32
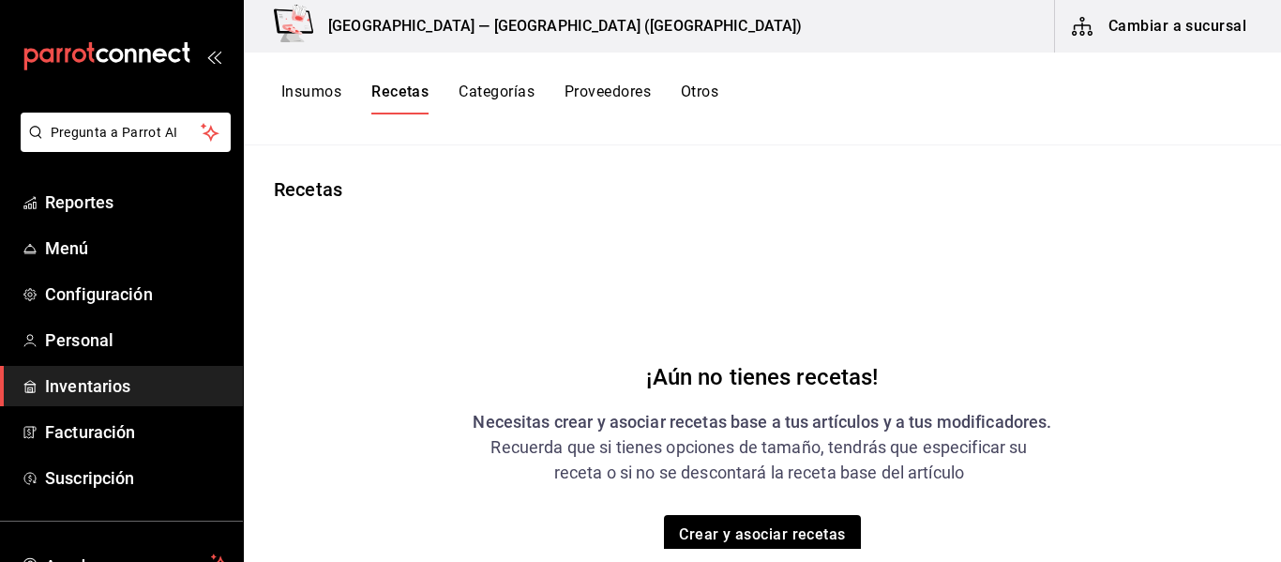
scroll to position [124, 0]
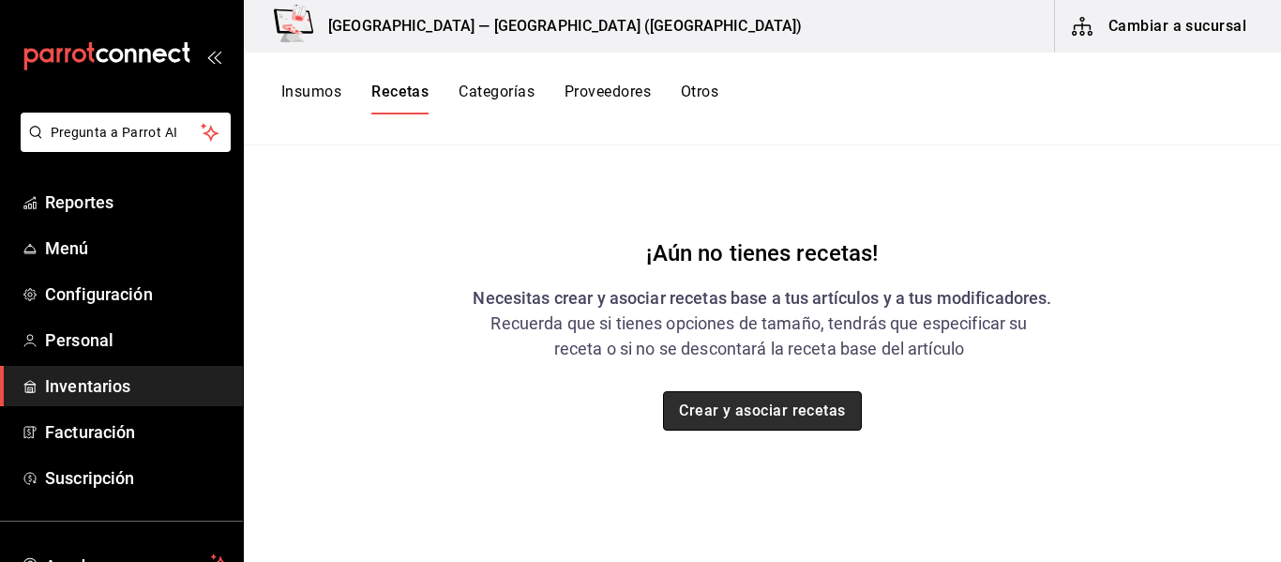
click at [801, 415] on button "Crear y asociar recetas" at bounding box center [762, 410] width 199 height 39
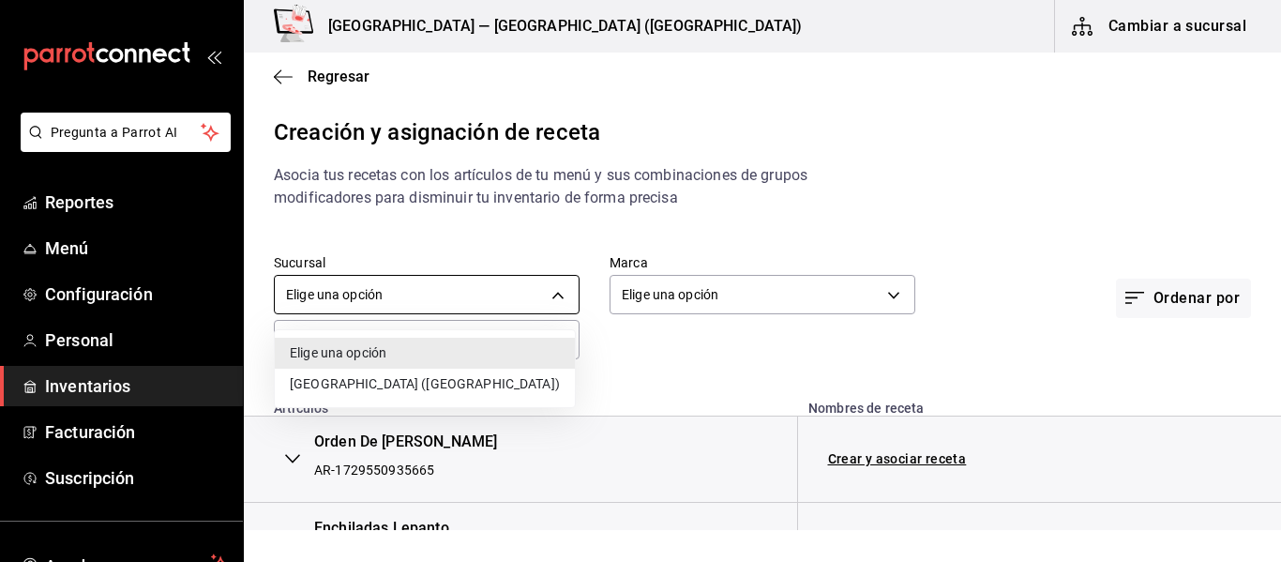
click at [566, 294] on body "Pregunta a Parrot AI Reportes Menú Configuración Personal Inventarios Facturaci…" at bounding box center [640, 265] width 1281 height 530
click at [464, 379] on li "Hotel Lepanto (Buenavista)" at bounding box center [425, 384] width 300 height 31
type input "cde84ca6-7513-4018-b3c9-b8fd3df963fb"
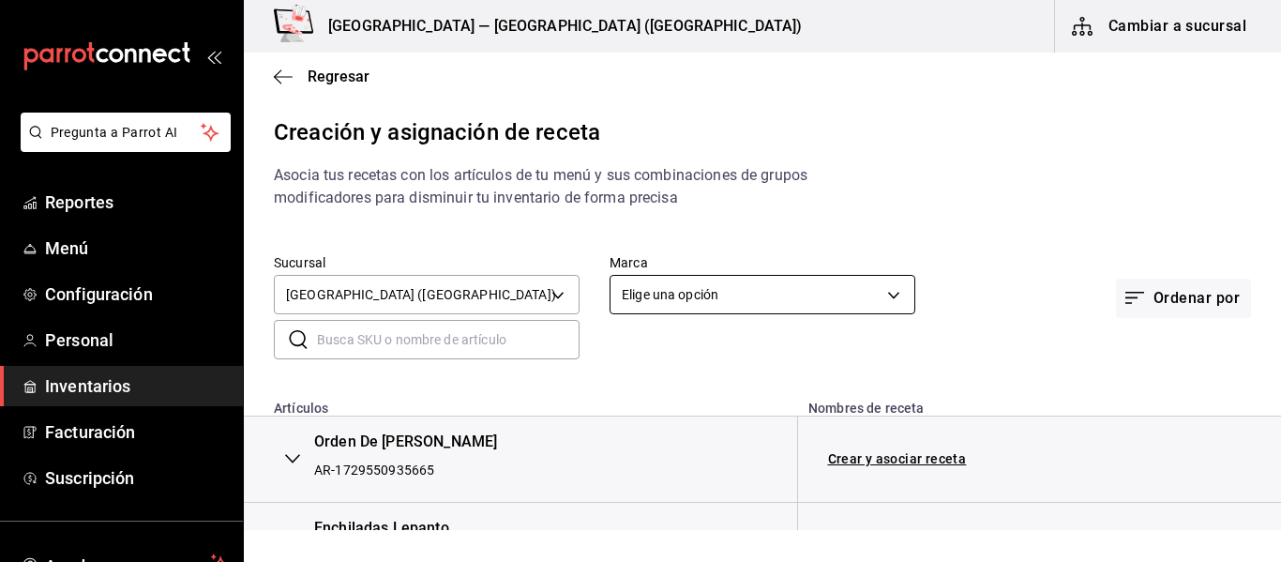
click at [717, 296] on body "Pregunta a Parrot AI Reportes Menú Configuración Personal Inventarios Facturaci…" at bounding box center [640, 265] width 1281 height 530
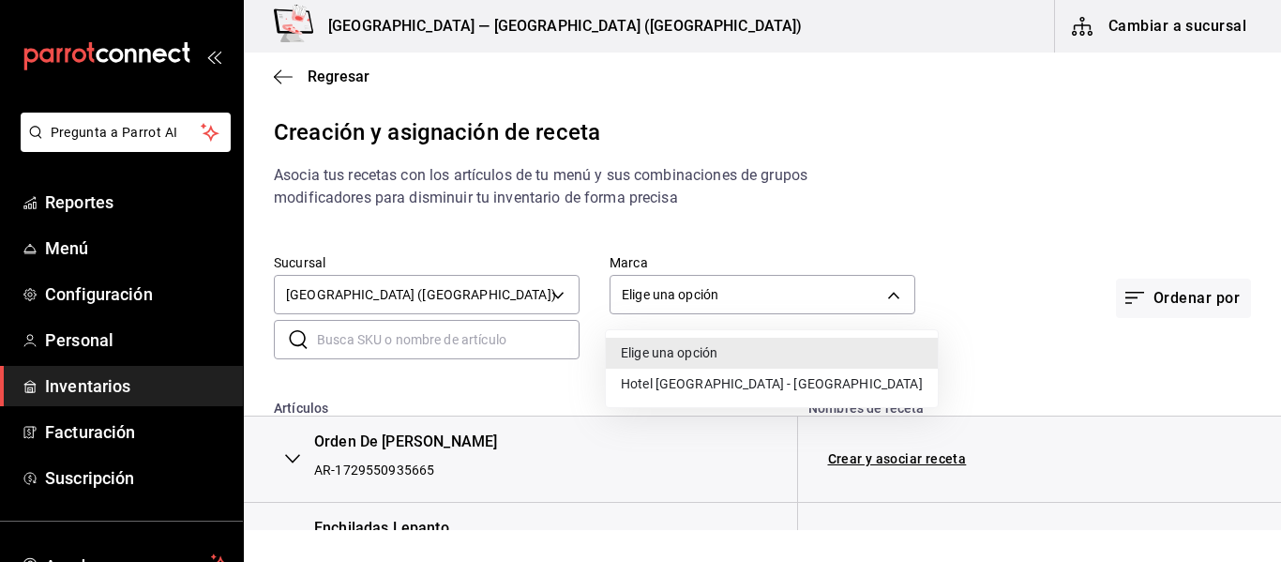
click at [734, 385] on li "Hotel Lepanto - Buenavista" at bounding box center [772, 384] width 332 height 31
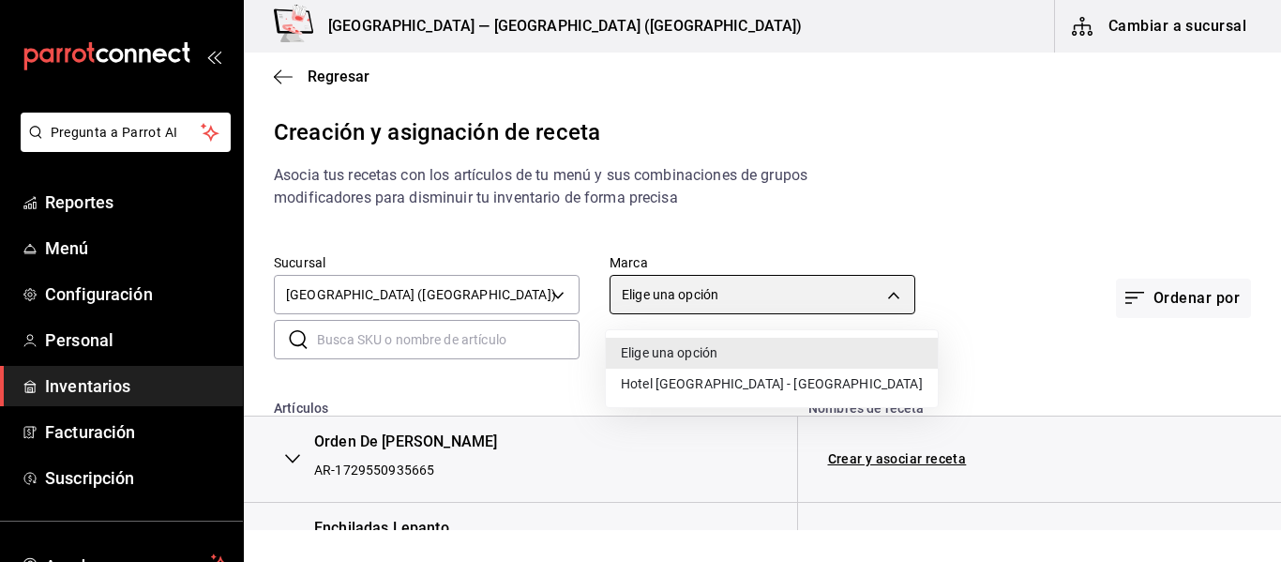
type input "78876d7d-d969-4c97-957f-d97bcaf374a8"
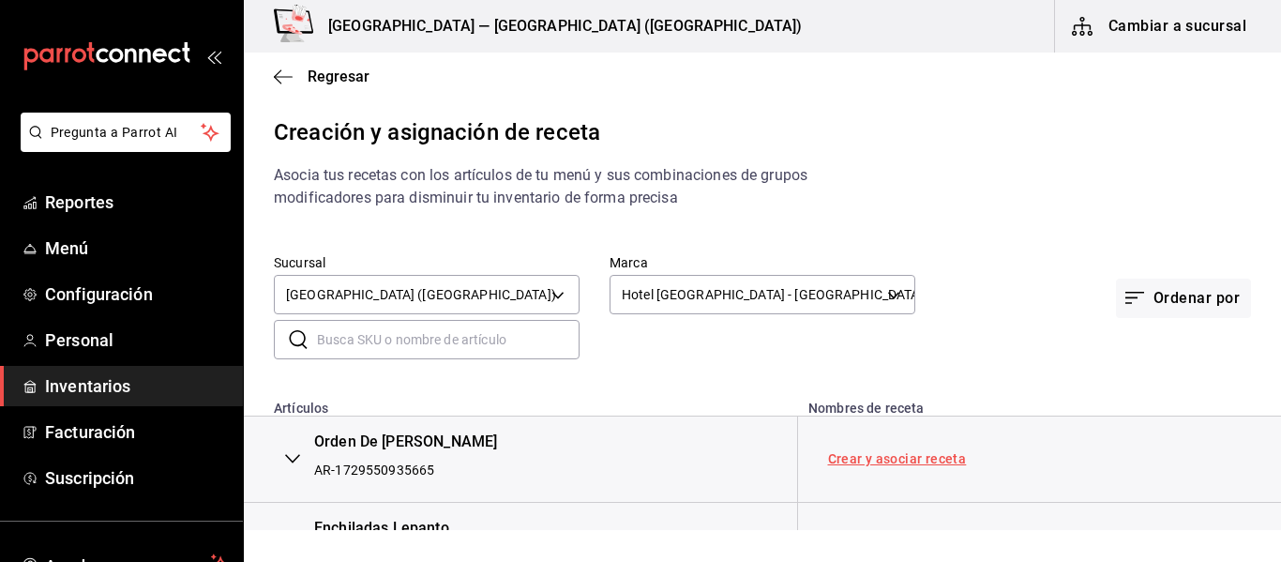
click at [886, 465] on link "Crear y asociar receta" at bounding box center [897, 458] width 139 height 13
click at [958, 460] on link "Receta Orden De Pico De Gallo" at bounding box center [935, 458] width 215 height 15
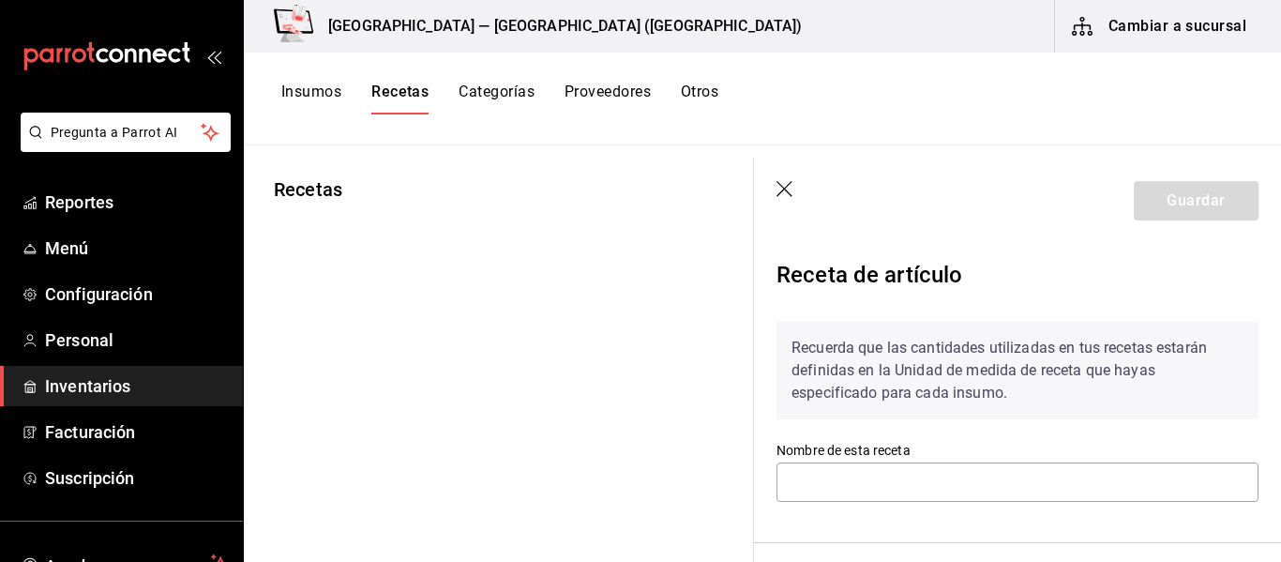
type input "Receta Orden De Pico De Gallo"
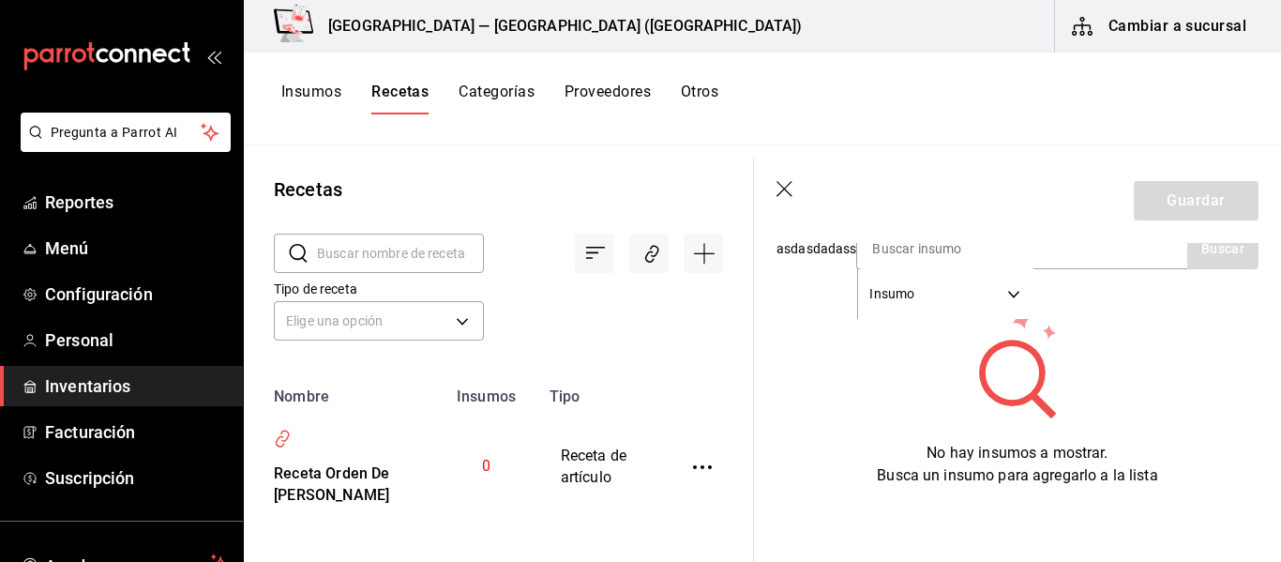
scroll to position [254, 0]
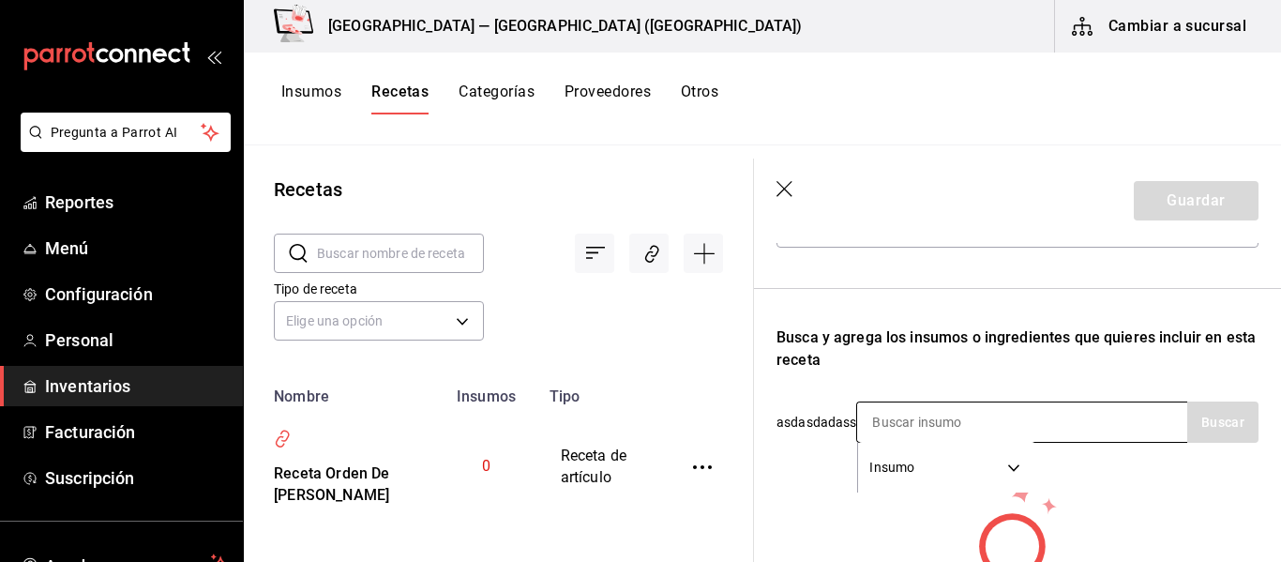
click at [1056, 422] on div "Insumo SUPPLY" at bounding box center [1021, 421] width 331 height 41
click at [908, 470] on body "Pregunta a Parrot AI Reportes Menú Configuración Personal Inventarios Facturaci…" at bounding box center [640, 274] width 1281 height 549
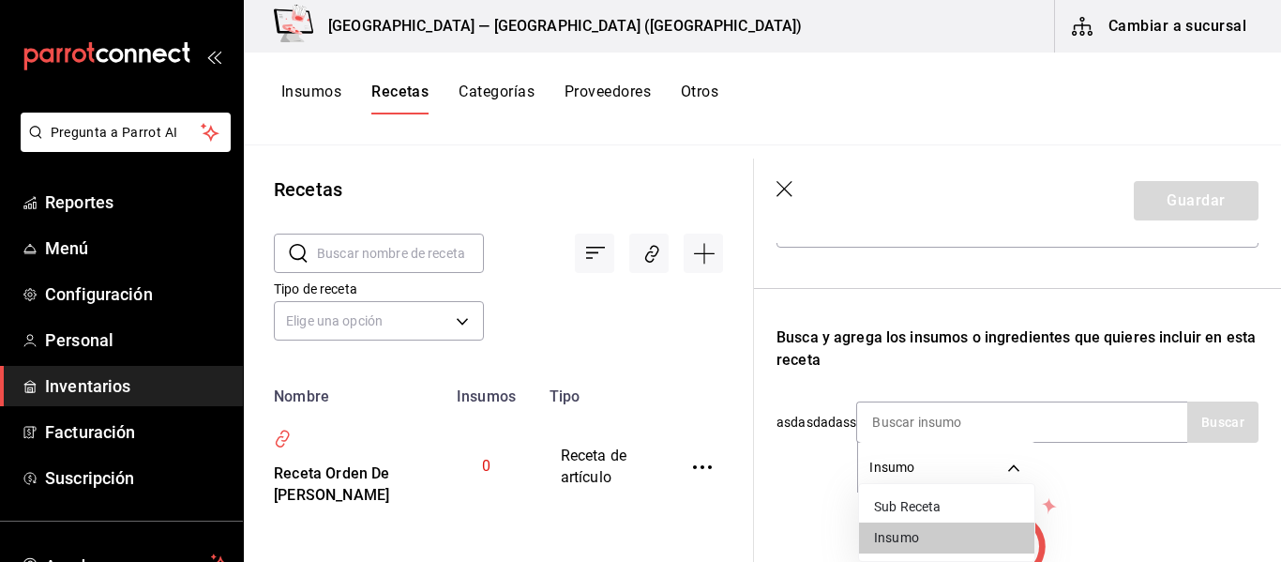
click at [928, 504] on li "Sub Receta" at bounding box center [946, 506] width 175 height 31
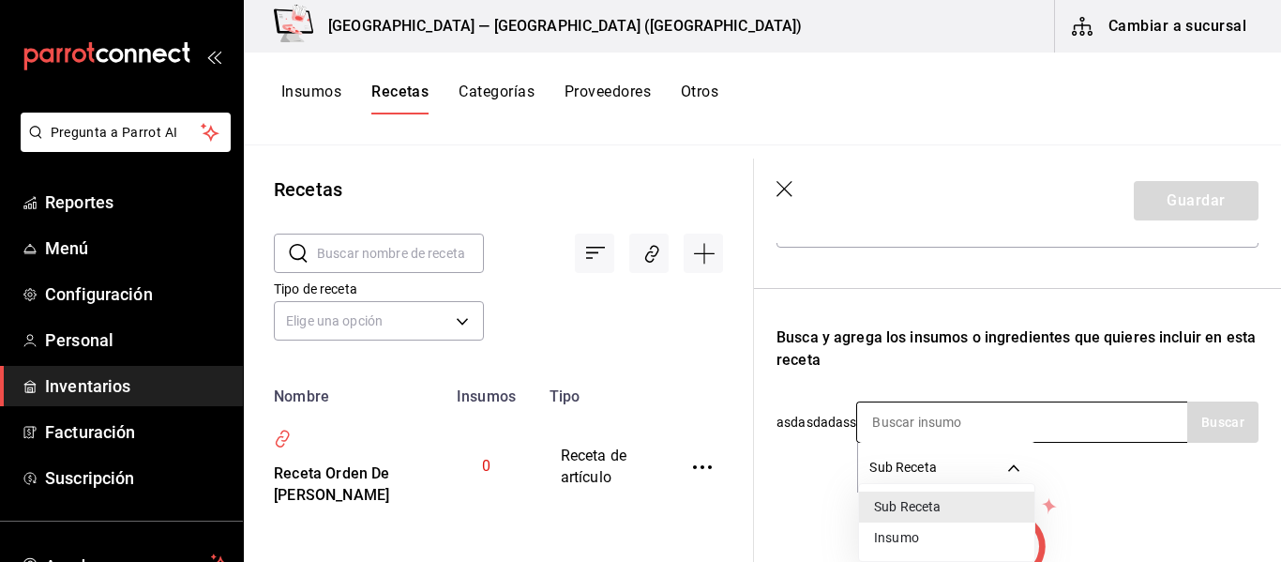
click at [960, 463] on body "Pregunta a Parrot AI Reportes Menú Configuración Personal Inventarios Facturaci…" at bounding box center [640, 274] width 1281 height 549
click at [922, 533] on li "Insumo" at bounding box center [946, 537] width 175 height 31
type input "SUPPLY"
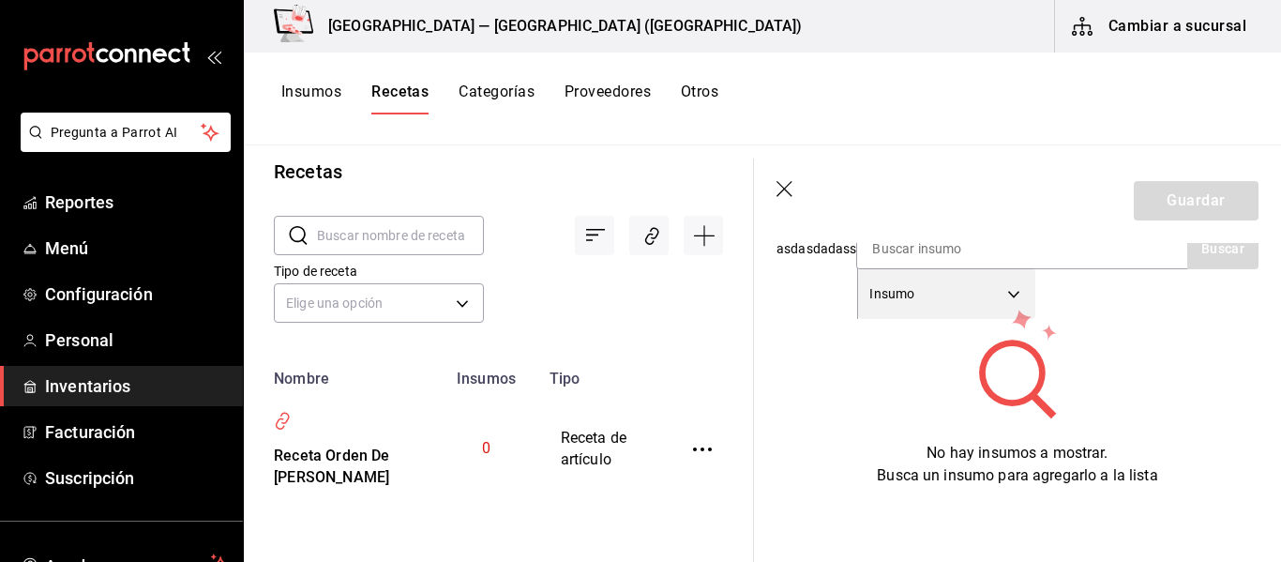
scroll to position [0, 0]
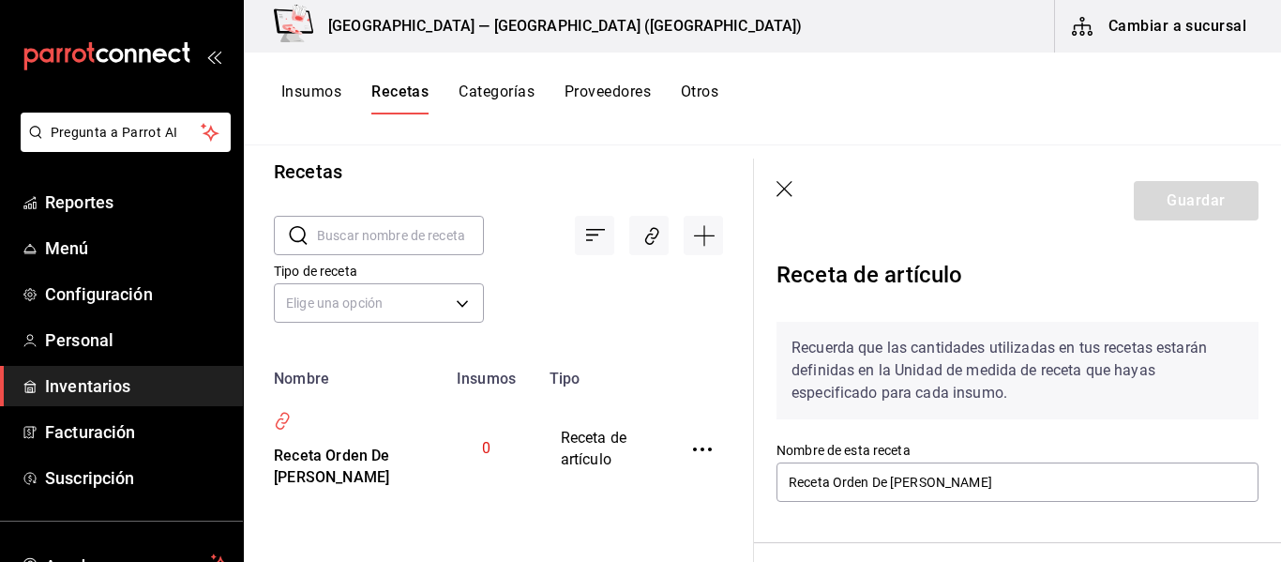
click at [777, 187] on icon "button" at bounding box center [786, 190] width 19 height 19
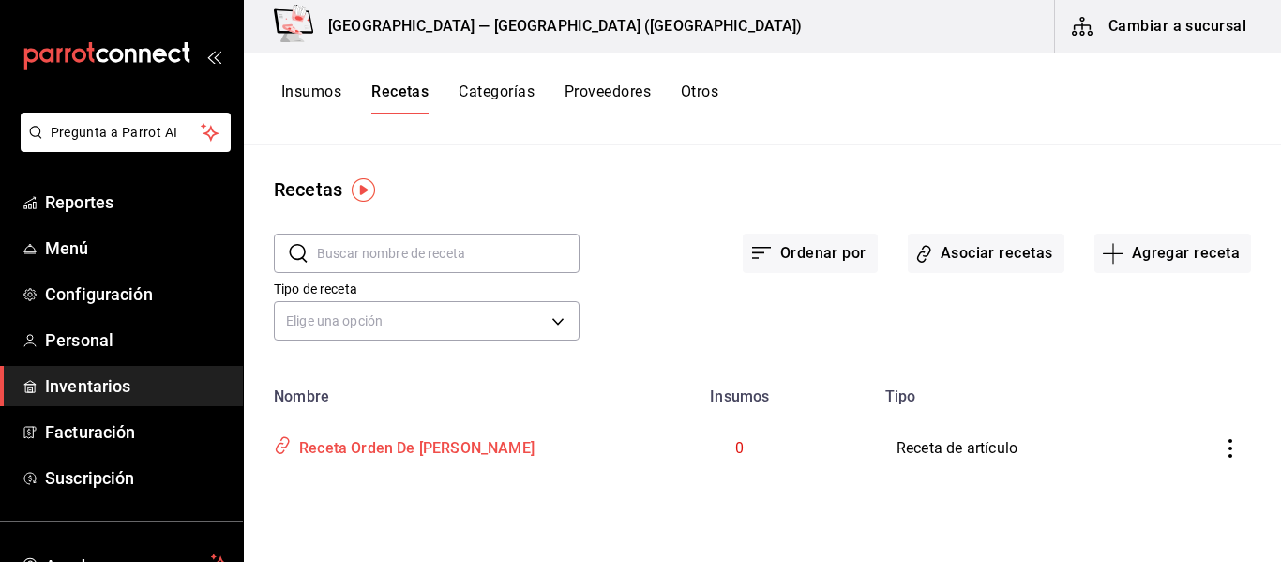
click at [459, 443] on div "Receta Orden De Pico De Gallo" at bounding box center [413, 444] width 243 height 29
type input "Receta Orden De Pico De Gallo"
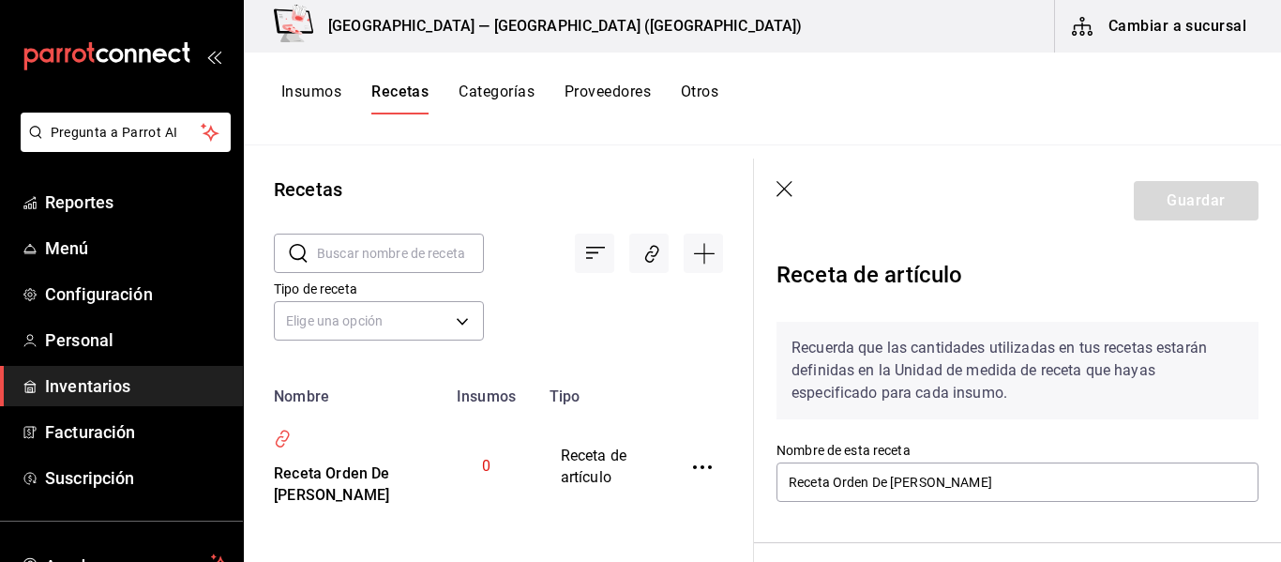
click at [782, 190] on icon "button" at bounding box center [785, 189] width 16 height 16
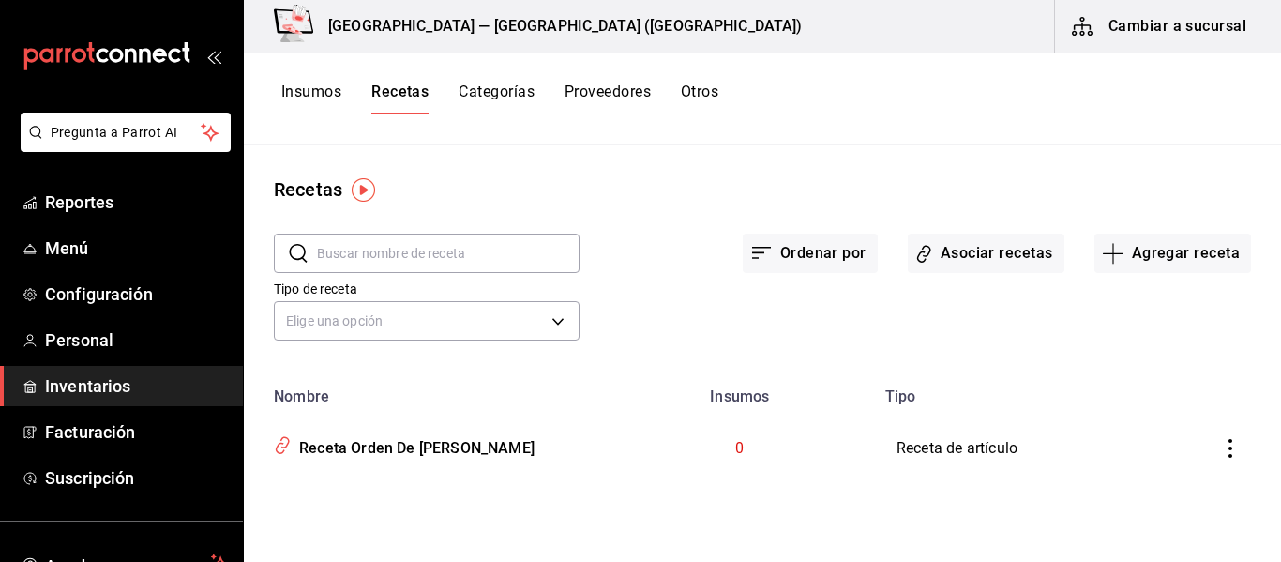
click at [113, 389] on span "Inventarios" at bounding box center [136, 385] width 183 height 25
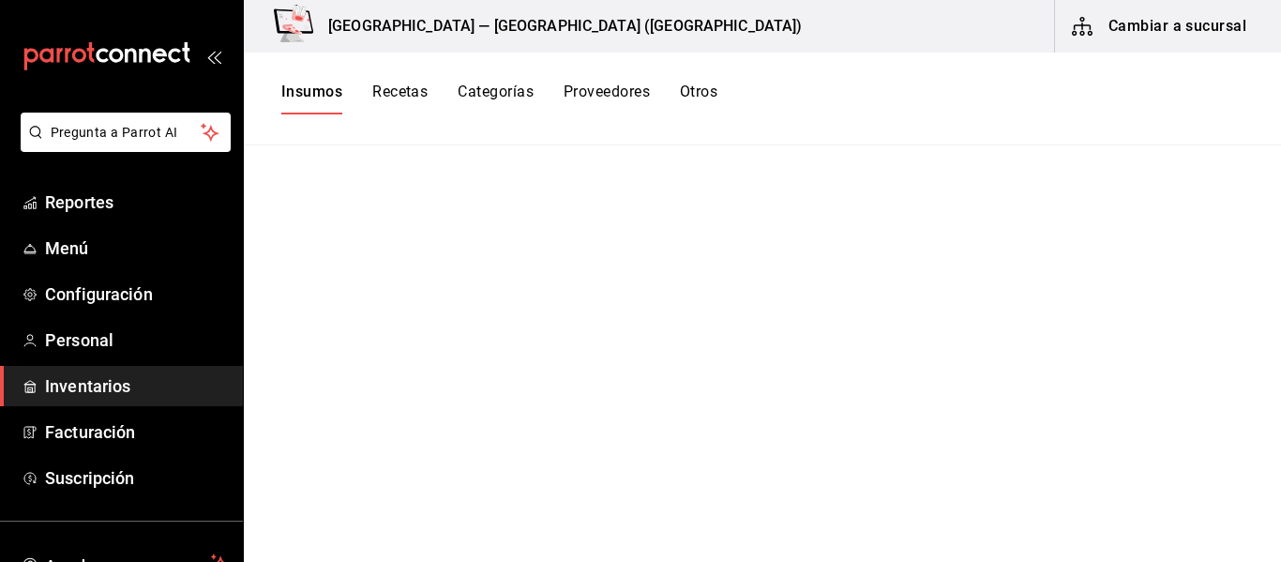
click at [123, 375] on span "Inventarios" at bounding box center [136, 385] width 183 height 25
click at [104, 383] on span "Inventarios" at bounding box center [136, 385] width 183 height 25
click at [383, 88] on button "Recetas" at bounding box center [399, 99] width 55 height 32
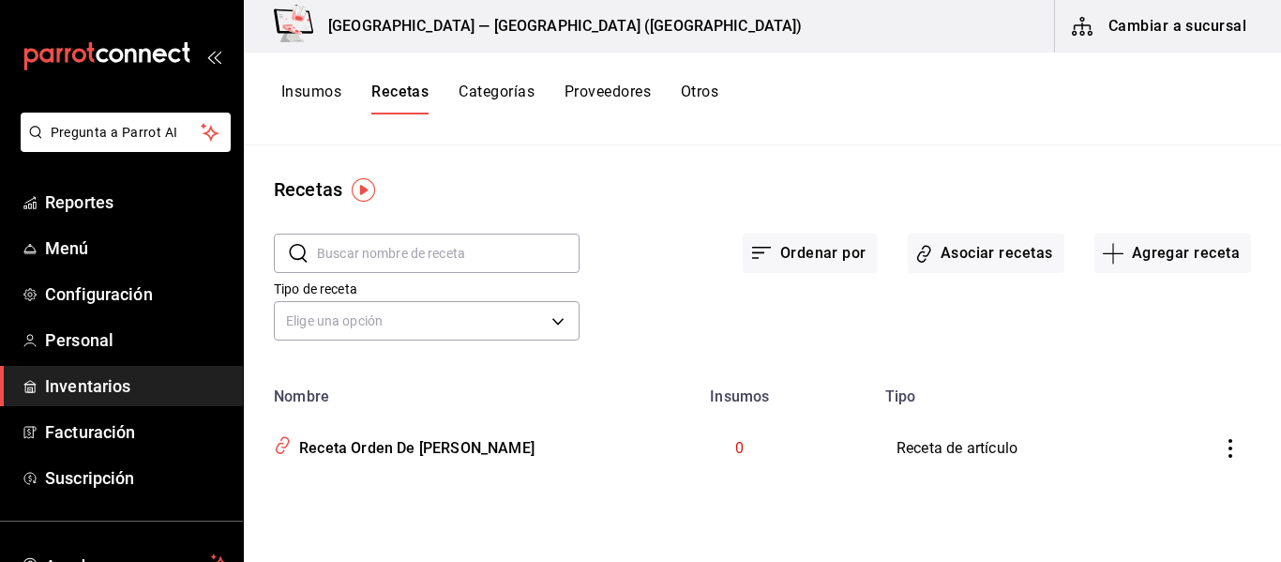
click at [124, 380] on span "Inventarios" at bounding box center [136, 385] width 183 height 25
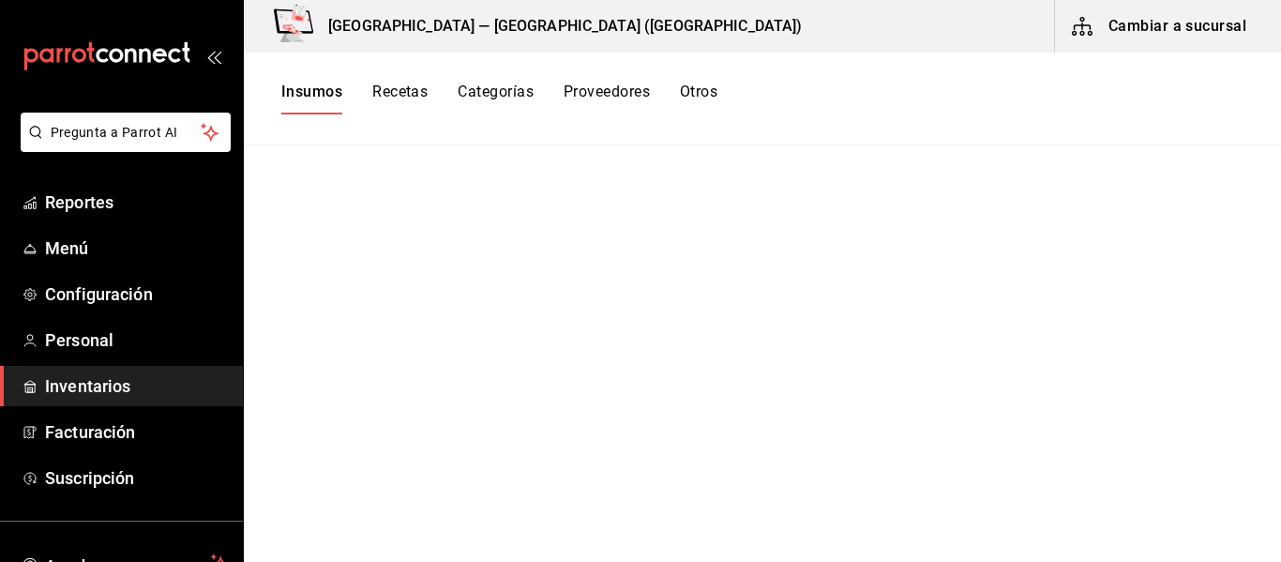
click at [485, 91] on button "Categorías" at bounding box center [496, 99] width 76 height 32
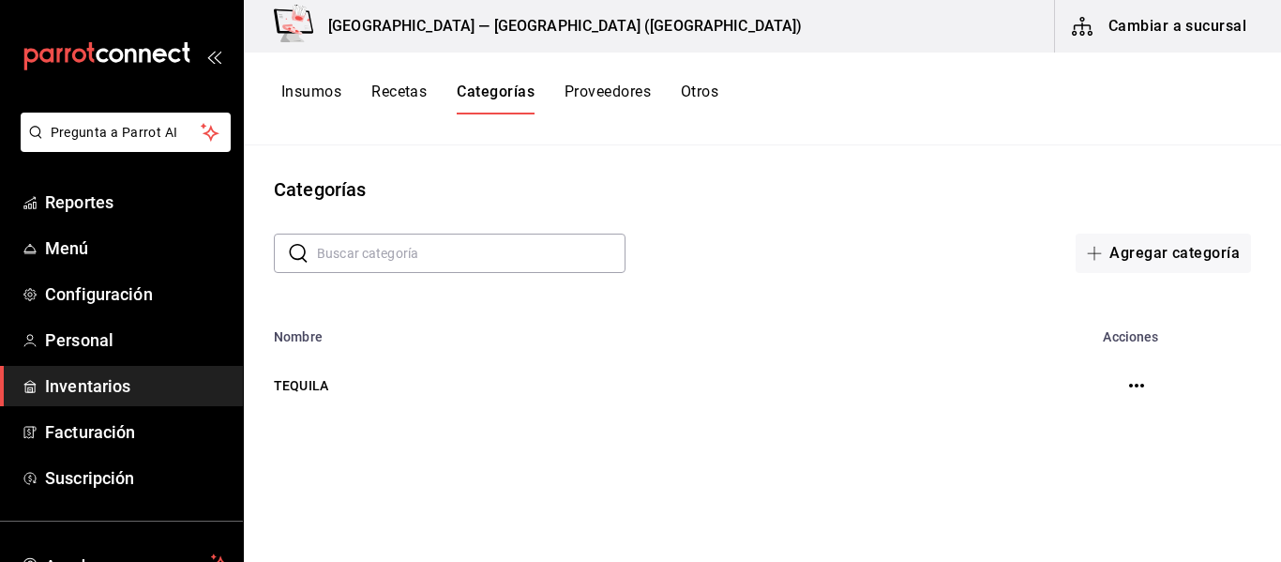
click at [1172, 23] on button "Cambiar a sucursal" at bounding box center [1160, 26] width 211 height 53
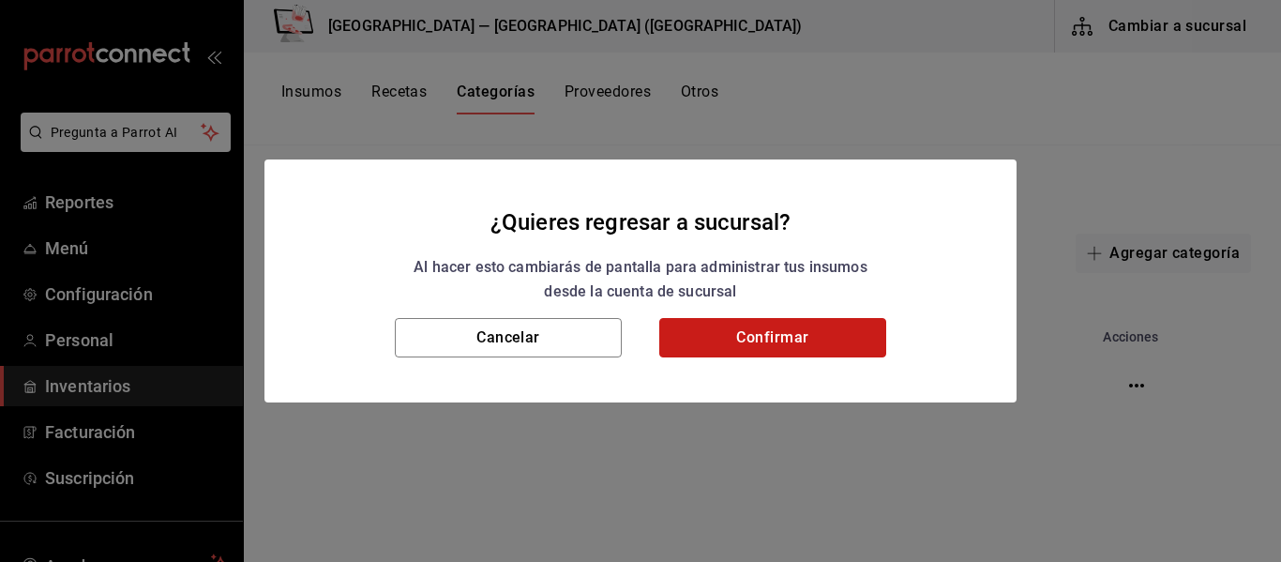
click at [812, 344] on button "Confirmar" at bounding box center [772, 337] width 227 height 39
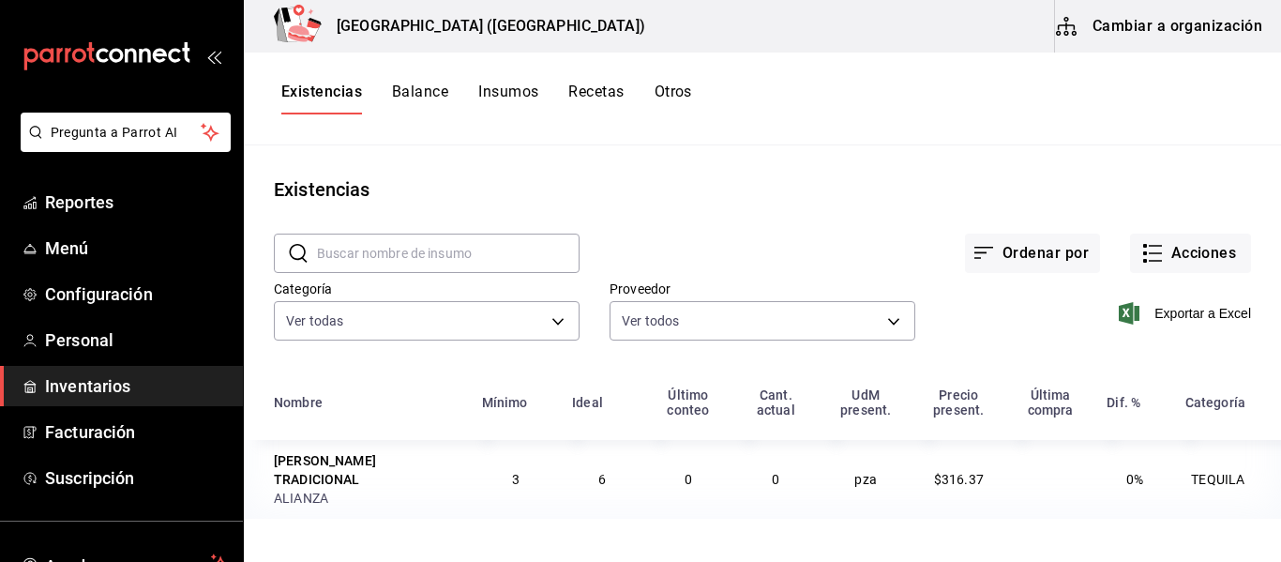
click at [699, 459] on td "0" at bounding box center [688, 479] width 89 height 79
click at [291, 459] on div "JOSE CUERVO TRADICIONAL" at bounding box center [367, 470] width 186 height 38
drag, startPoint x: 403, startPoint y: 492, endPoint x: 727, endPoint y: 492, distance: 323.6
click at [445, 492] on td "JOSE CUERVO TRADICIONAL ALIANZA" at bounding box center [357, 479] width 227 height 79
drag, startPoint x: 859, startPoint y: 533, endPoint x: 1023, endPoint y: 511, distance: 165.5
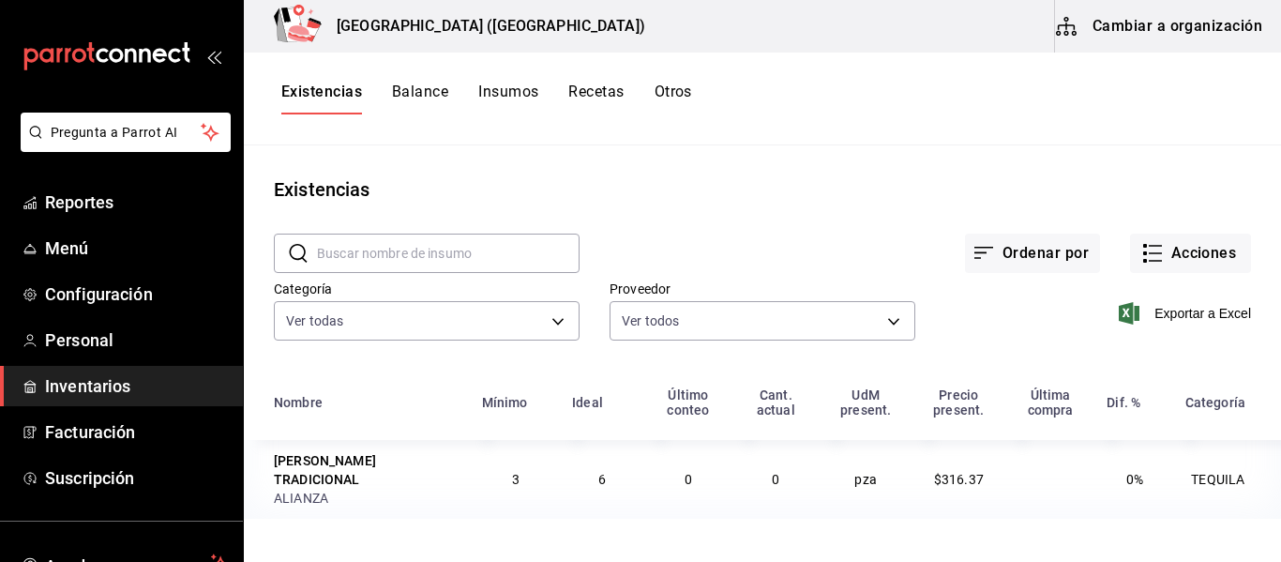
click at [931, 527] on main "Existencias ​ ​ Ordenar por Acciones Categoría Ver todas a5bd362f-311b-4b3e-a71…" at bounding box center [762, 346] width 1037 height 403
drag, startPoint x: 1027, startPoint y: 510, endPoint x: 1184, endPoint y: 509, distance: 156.6
click at [1109, 510] on main "Existencias ​ ​ Ordenar por Acciones Categoría Ver todas a5bd362f-311b-4b3e-a71…" at bounding box center [762, 346] width 1037 height 403
click at [1240, 471] on td "TEQUILA" at bounding box center [1227, 479] width 107 height 79
click at [1192, 321] on span "Exportar a Excel" at bounding box center [1187, 313] width 128 height 23
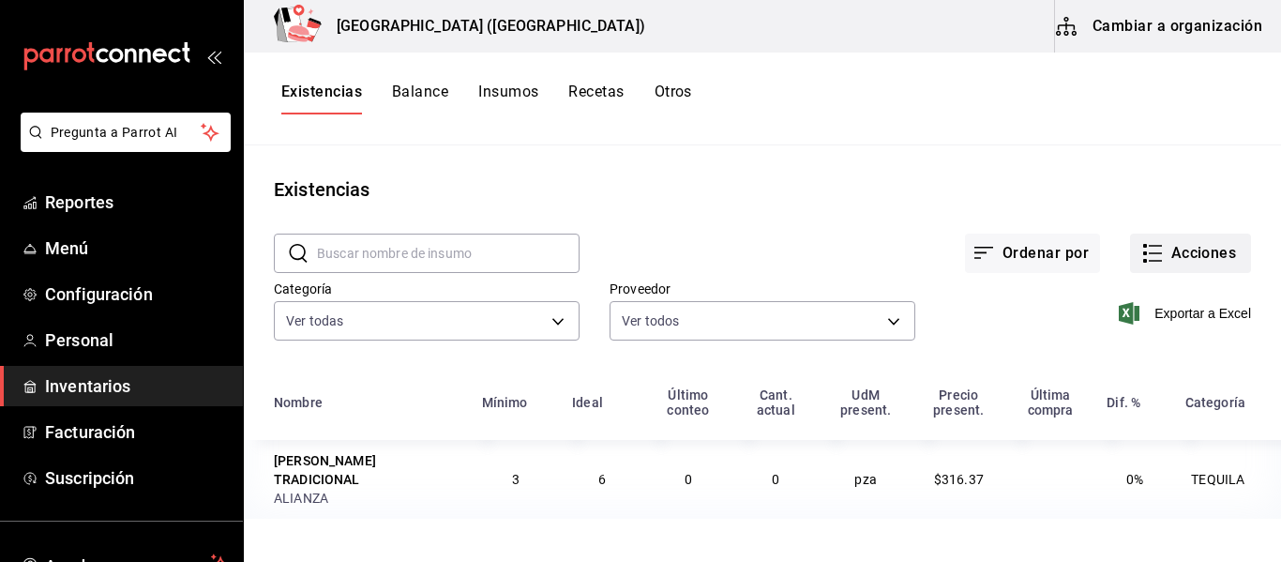
click at [1184, 258] on button "Acciones" at bounding box center [1190, 253] width 121 height 39
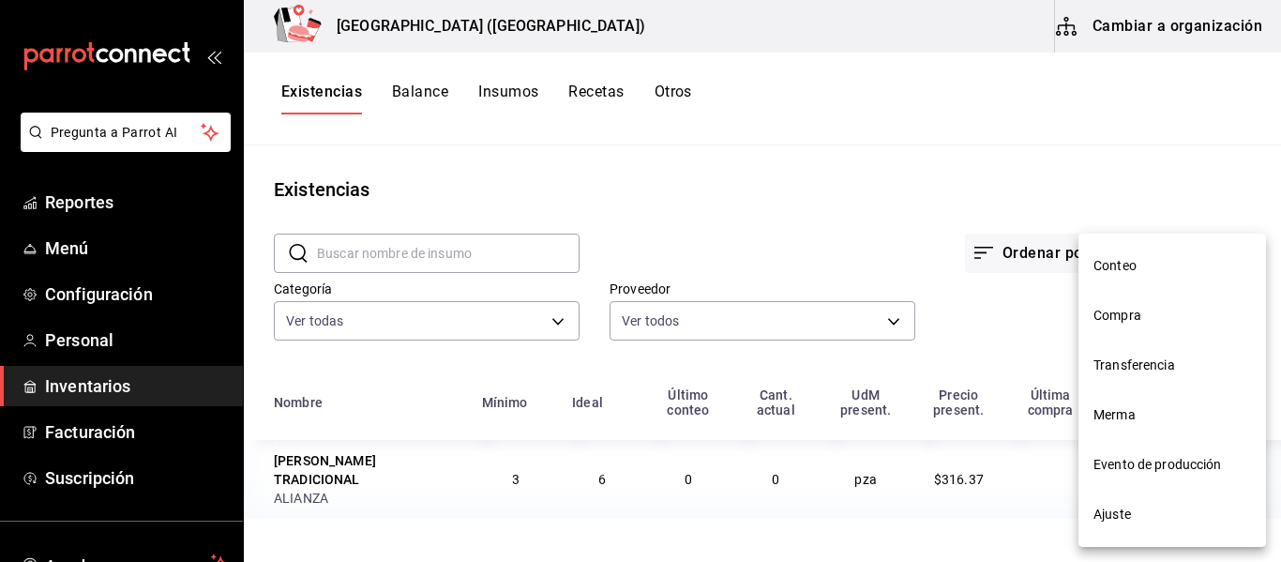
click at [1013, 334] on div at bounding box center [640, 281] width 1281 height 562
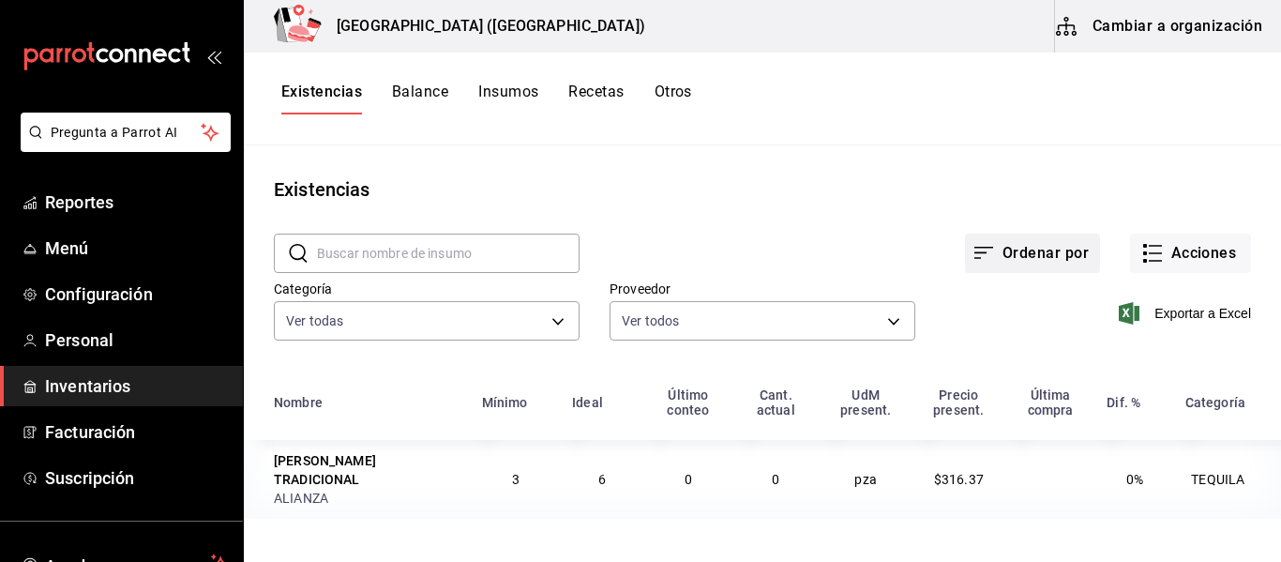
click at [1044, 257] on button "Ordenar por" at bounding box center [1032, 253] width 135 height 39
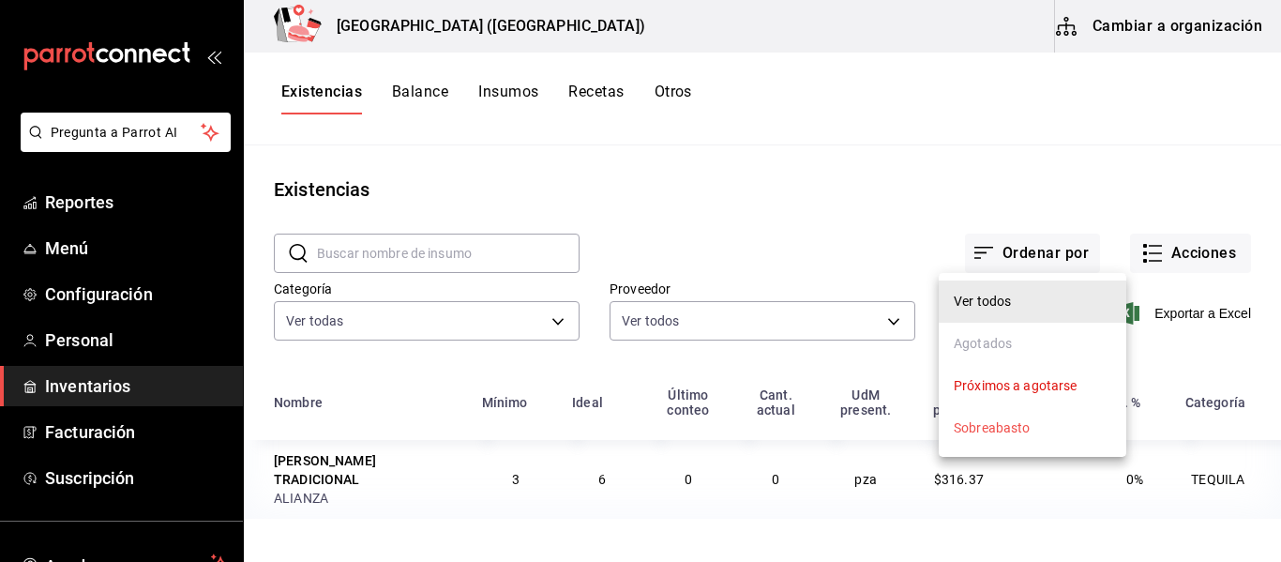
click at [776, 215] on div at bounding box center [640, 281] width 1281 height 562
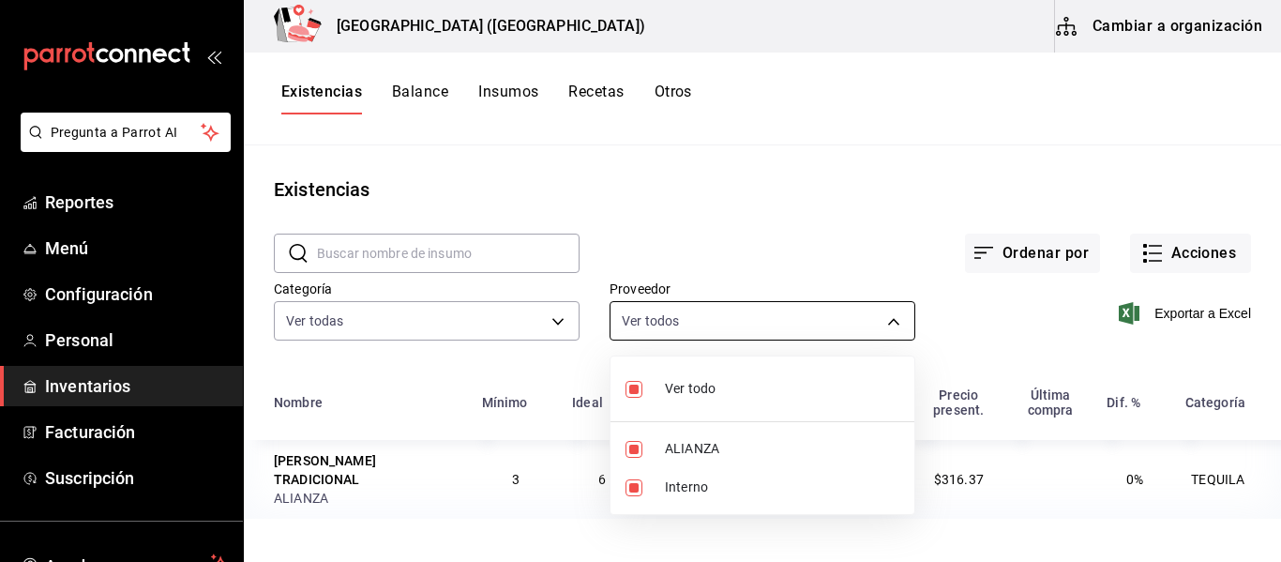
click at [895, 324] on body "Pregunta a Parrot AI Reportes Menú Configuración Personal Inventarios Facturaci…" at bounding box center [640, 274] width 1281 height 549
click at [895, 324] on div at bounding box center [640, 281] width 1281 height 562
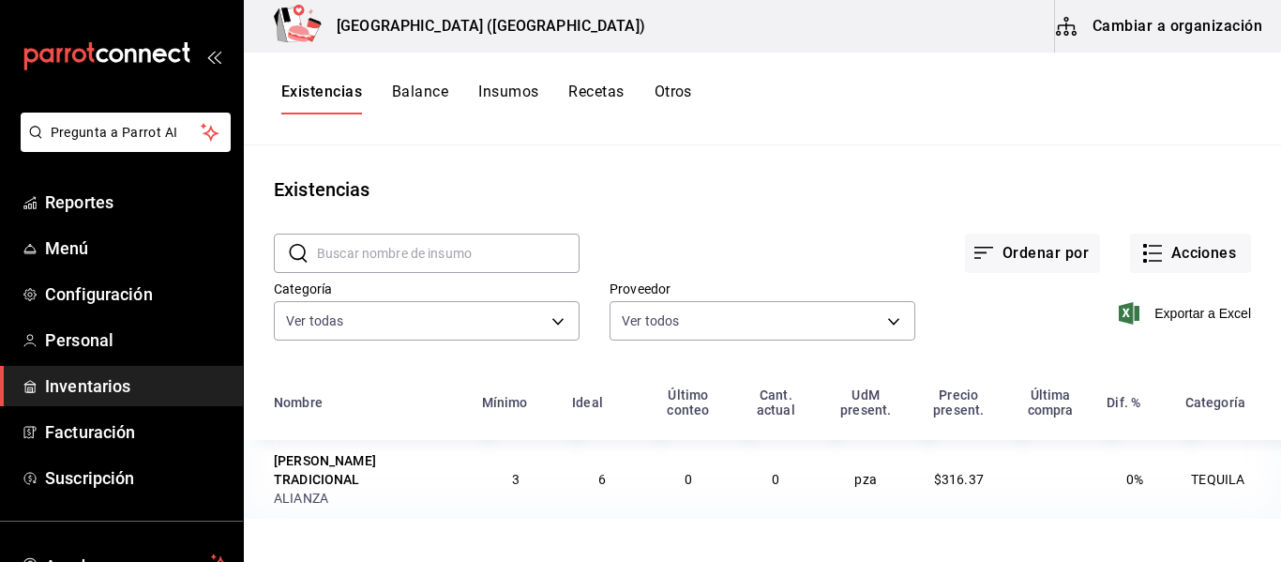
click at [138, 380] on span "Inventarios" at bounding box center [136, 385] width 183 height 25
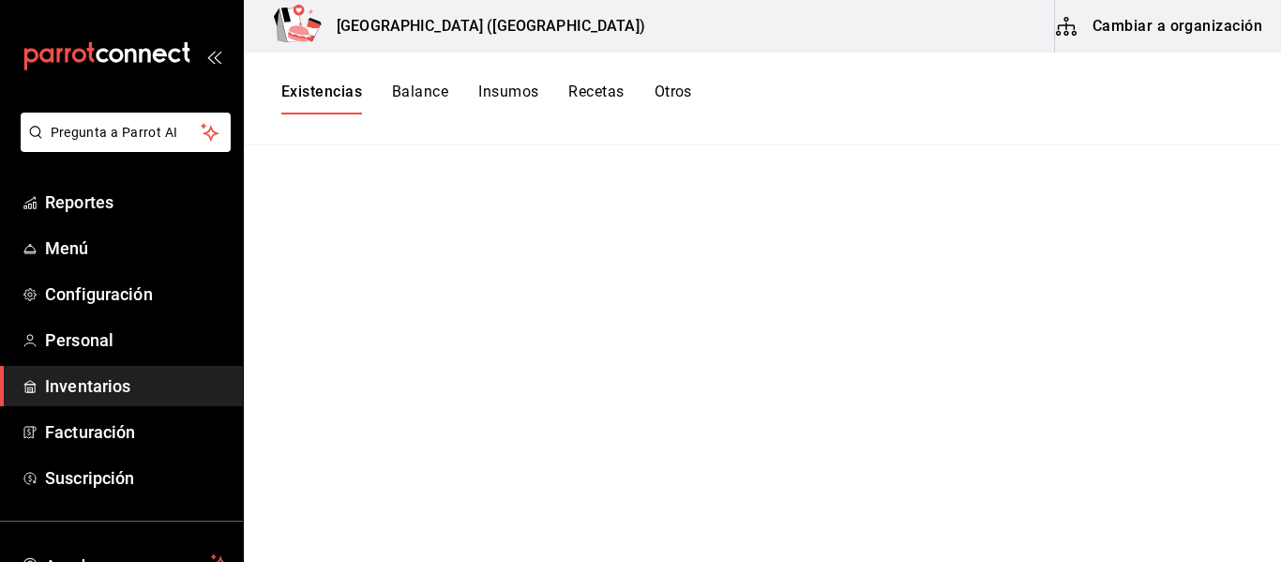
click at [138, 380] on span "Inventarios" at bounding box center [136, 385] width 183 height 25
click at [420, 88] on button "Balance" at bounding box center [420, 99] width 56 height 32
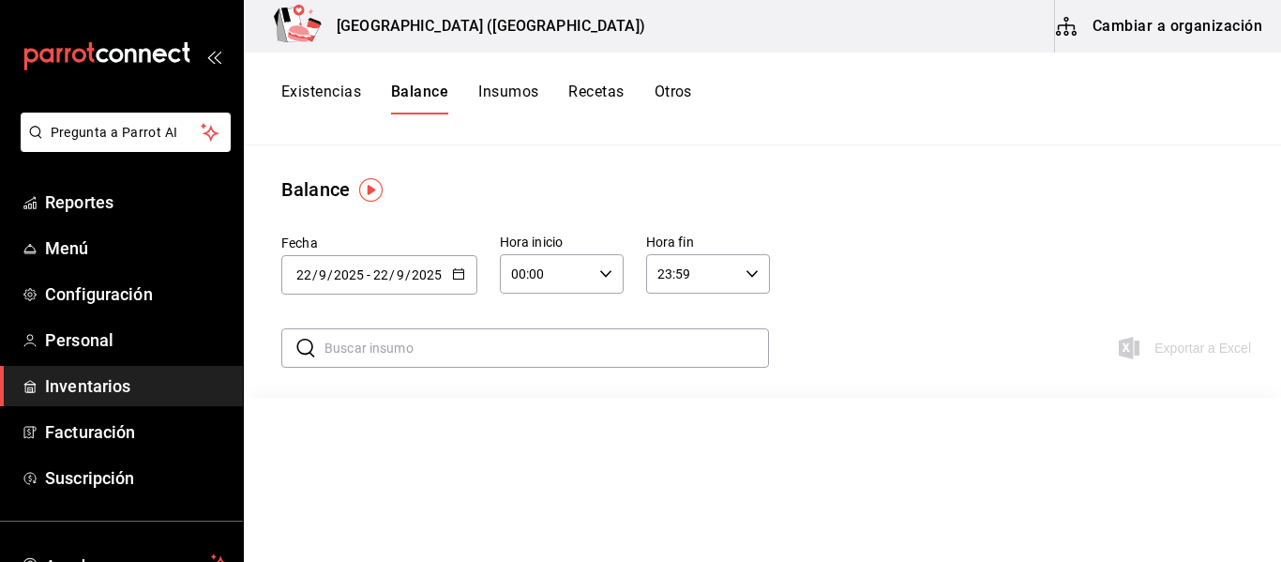
click at [508, 93] on button "Insumos" at bounding box center [508, 99] width 60 height 32
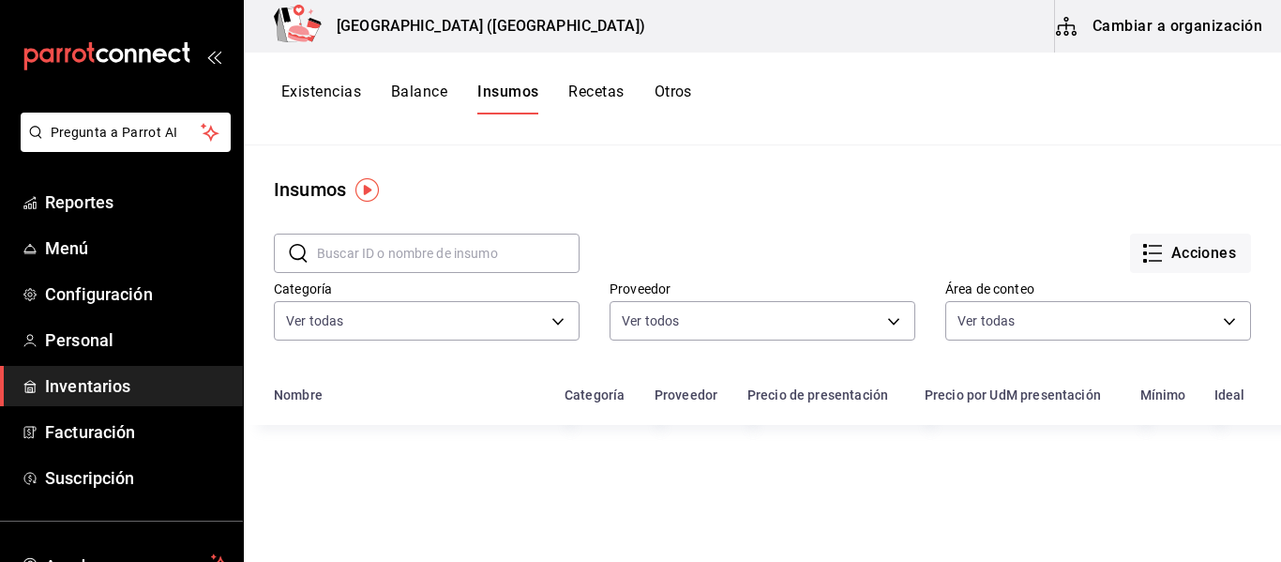
click at [604, 90] on button "Recetas" at bounding box center [595, 99] width 55 height 32
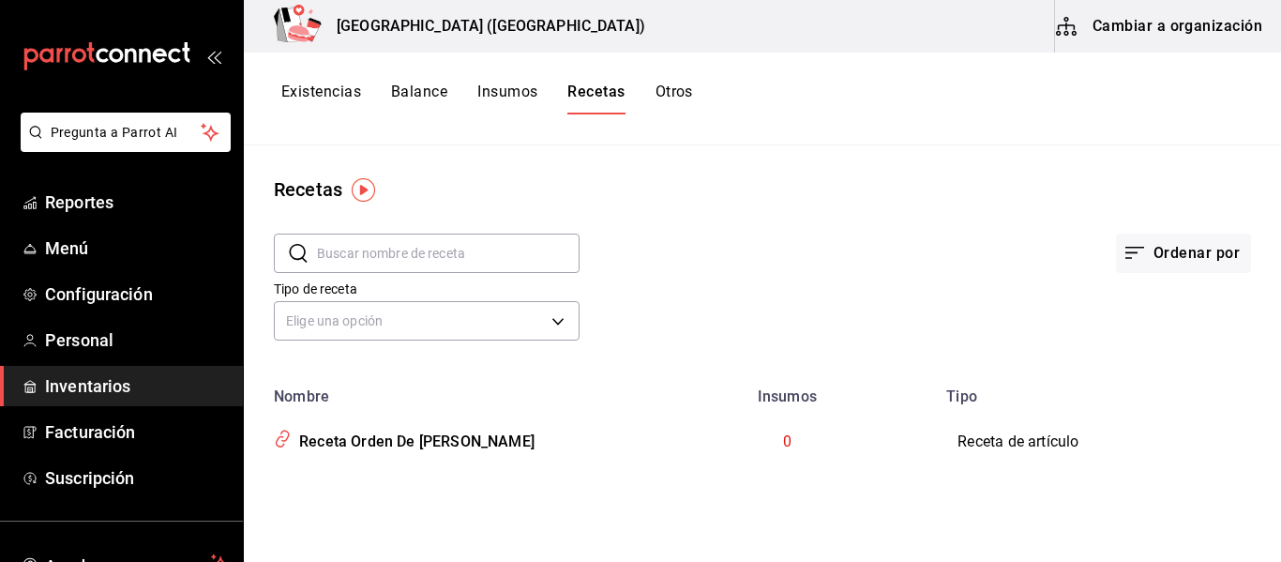
click at [680, 90] on button "Otros" at bounding box center [675, 99] width 38 height 32
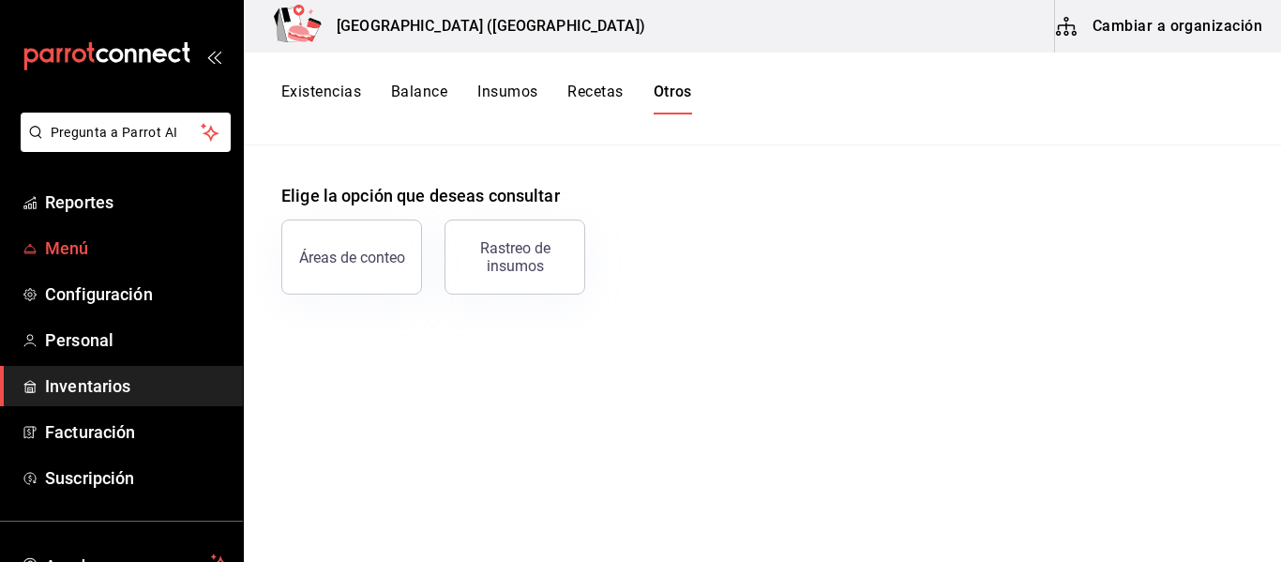
click at [64, 252] on span "Menú" at bounding box center [136, 247] width 183 height 25
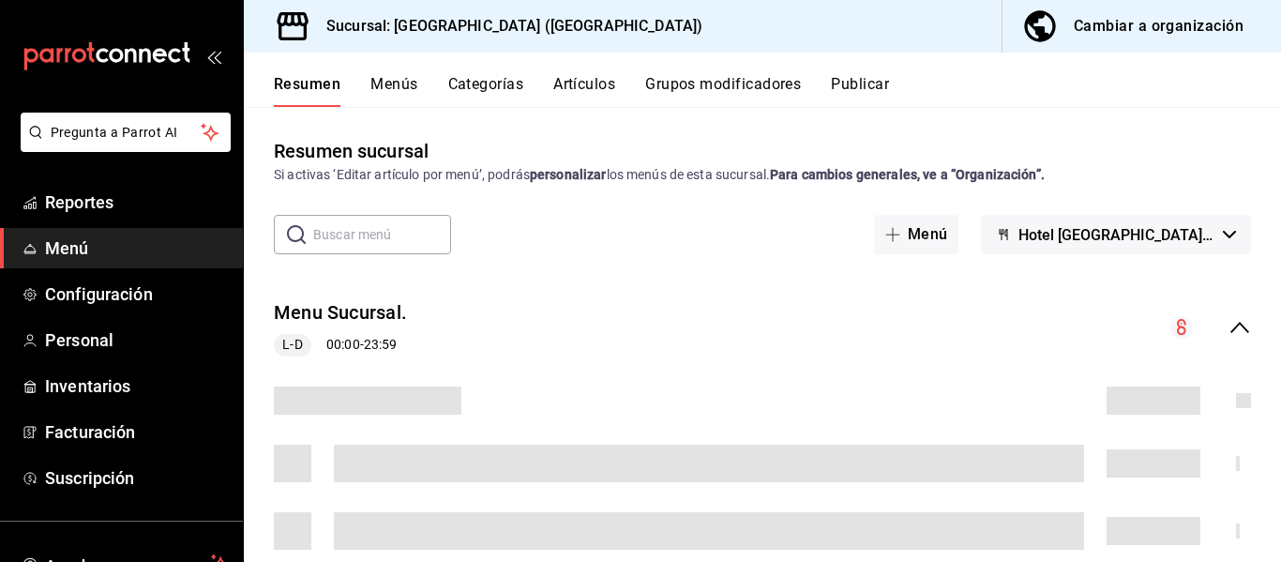
click at [1223, 234] on icon "button" at bounding box center [1229, 235] width 13 height 8
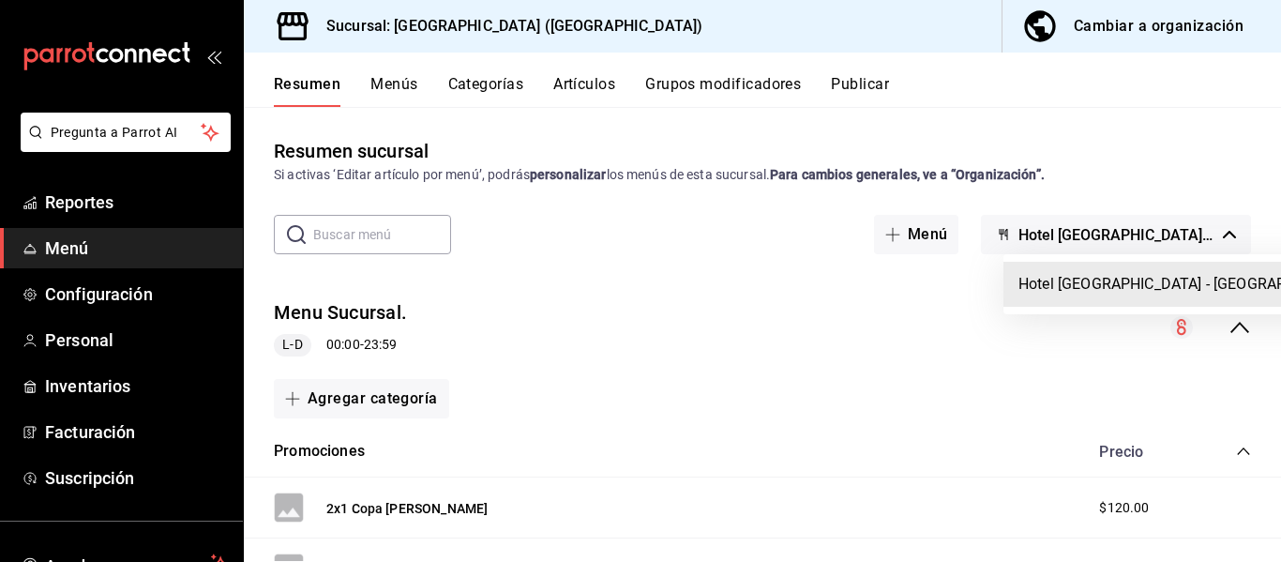
click at [1216, 229] on div at bounding box center [640, 281] width 1281 height 562
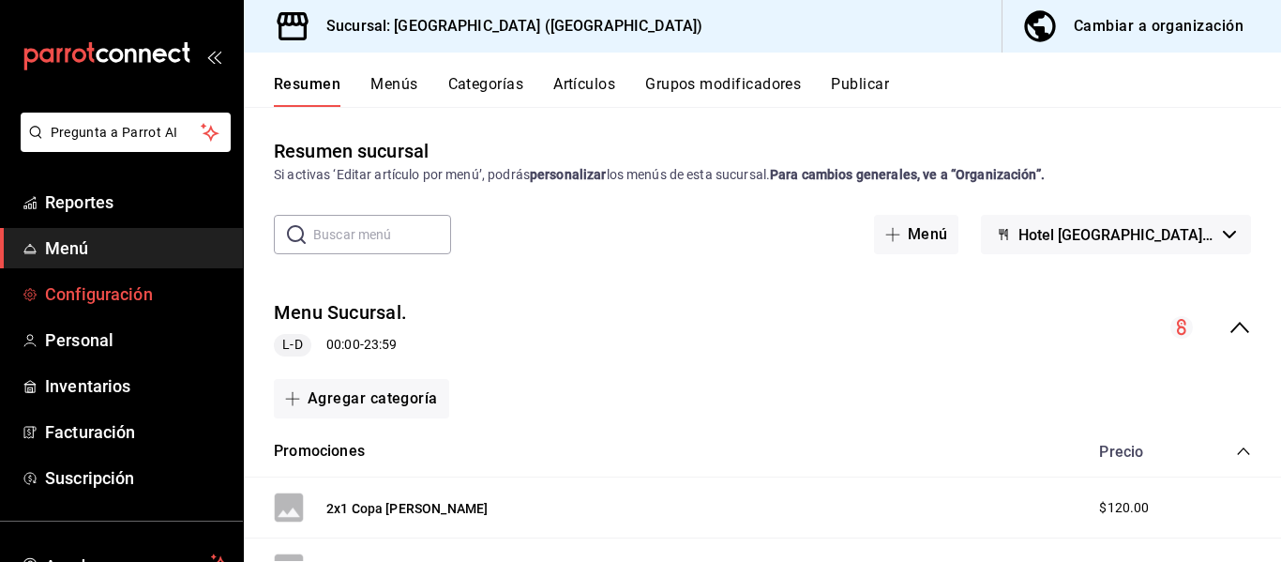
click at [132, 289] on span "Configuración" at bounding box center [136, 293] width 183 height 25
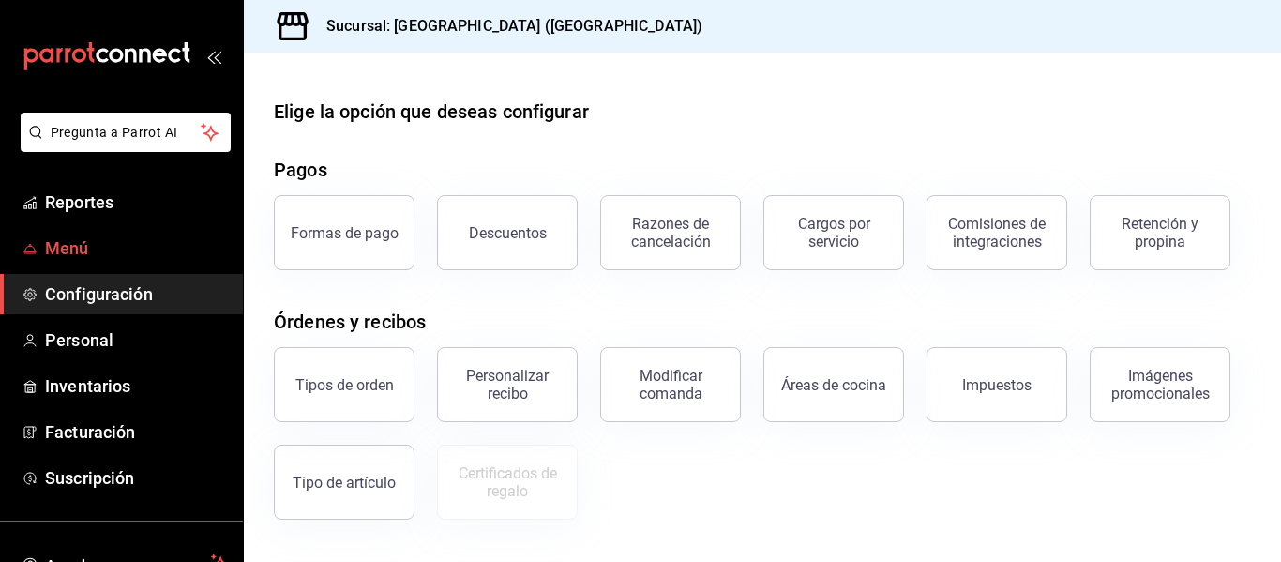
click at [125, 256] on span "Menú" at bounding box center [136, 247] width 183 height 25
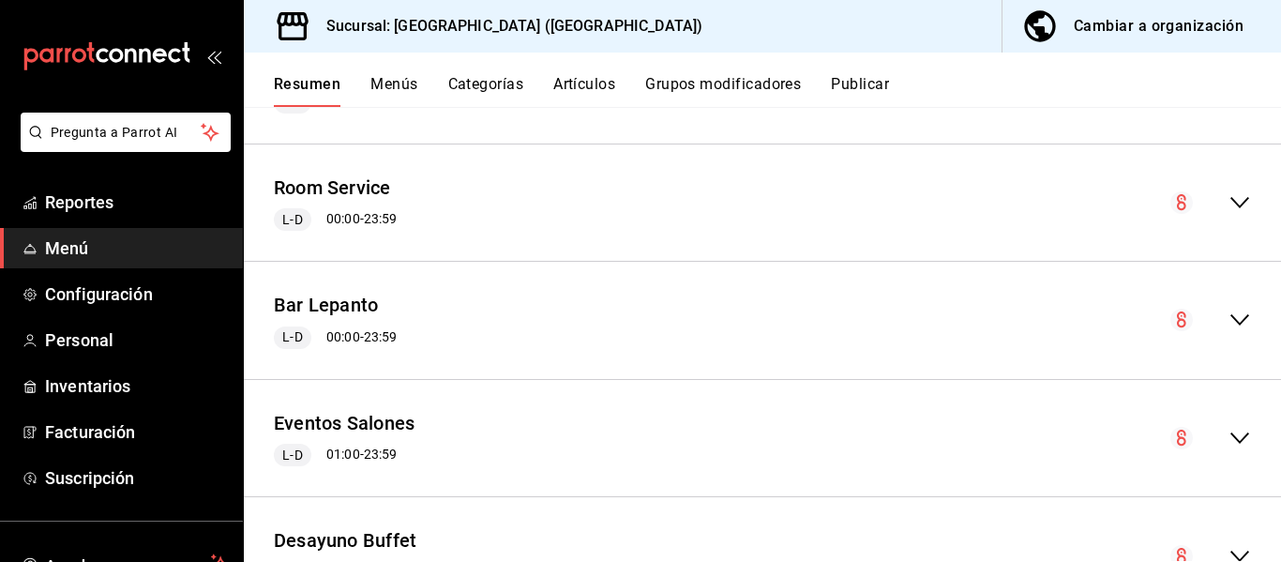
scroll to position [2627, 0]
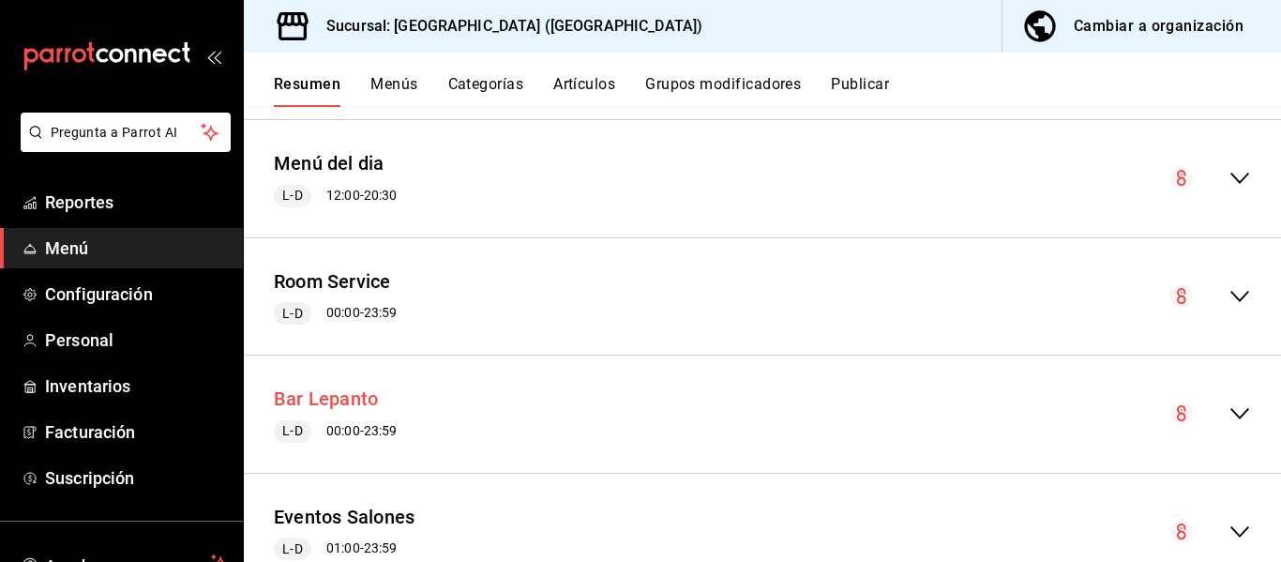
click at [327, 402] on button "Bar Lepanto" at bounding box center [326, 398] width 104 height 27
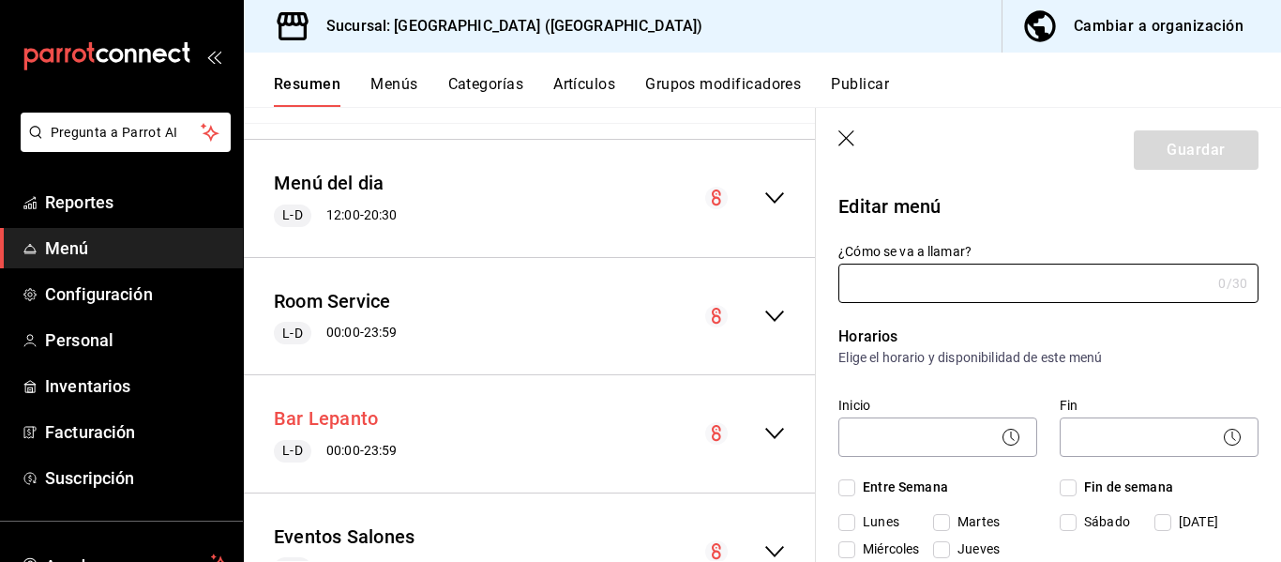
type input "Bar Lepanto"
checkbox input "true"
type input "1757639358741"
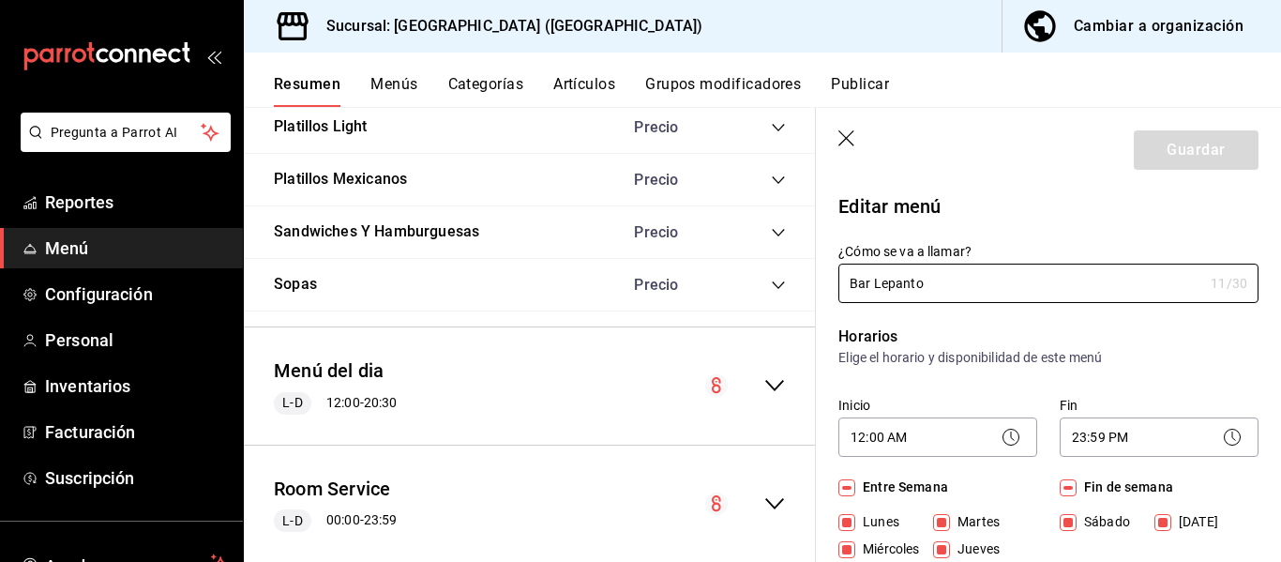
scroll to position [2252, 0]
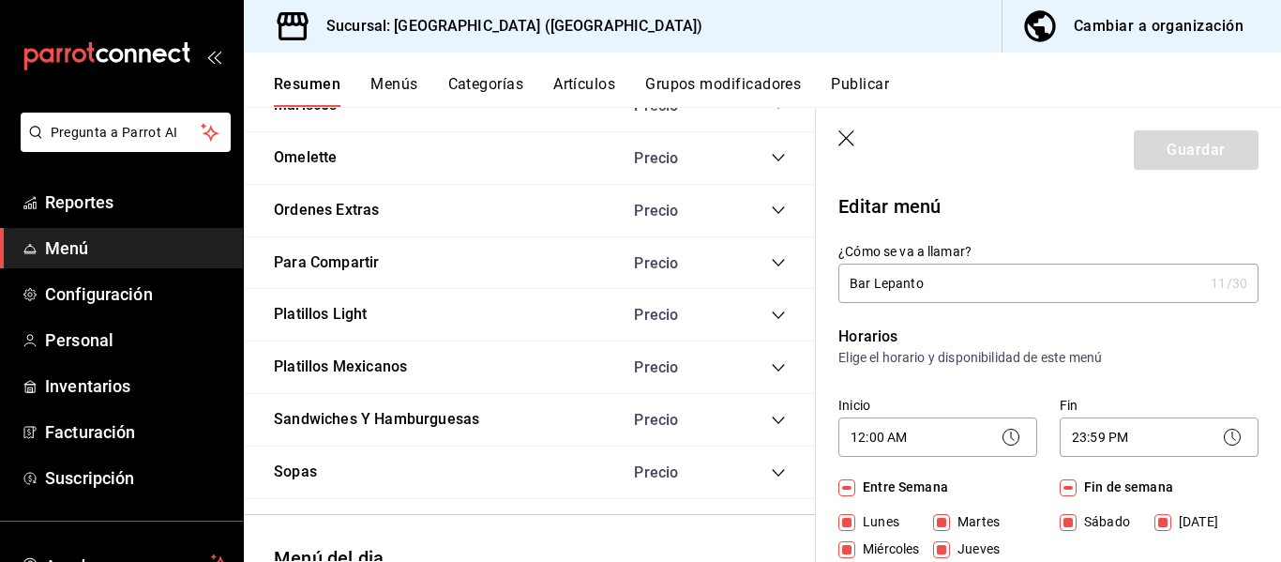
click at [843, 130] on icon "button" at bounding box center [847, 139] width 19 height 19
checkbox input "false"
type input "1758568476754"
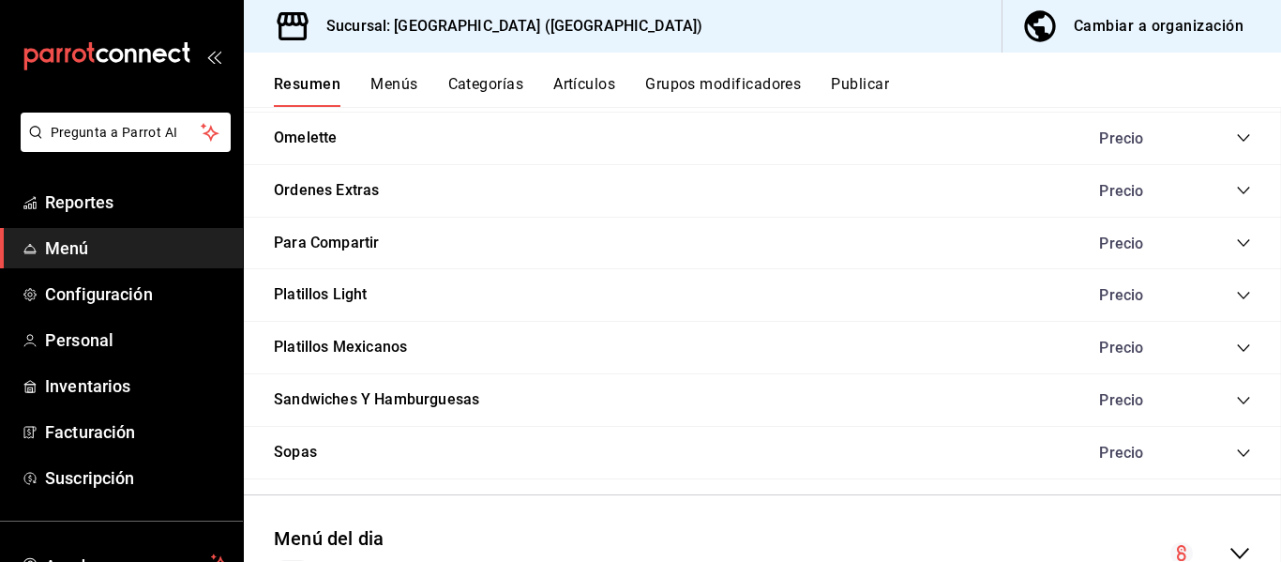
checkbox input "false"
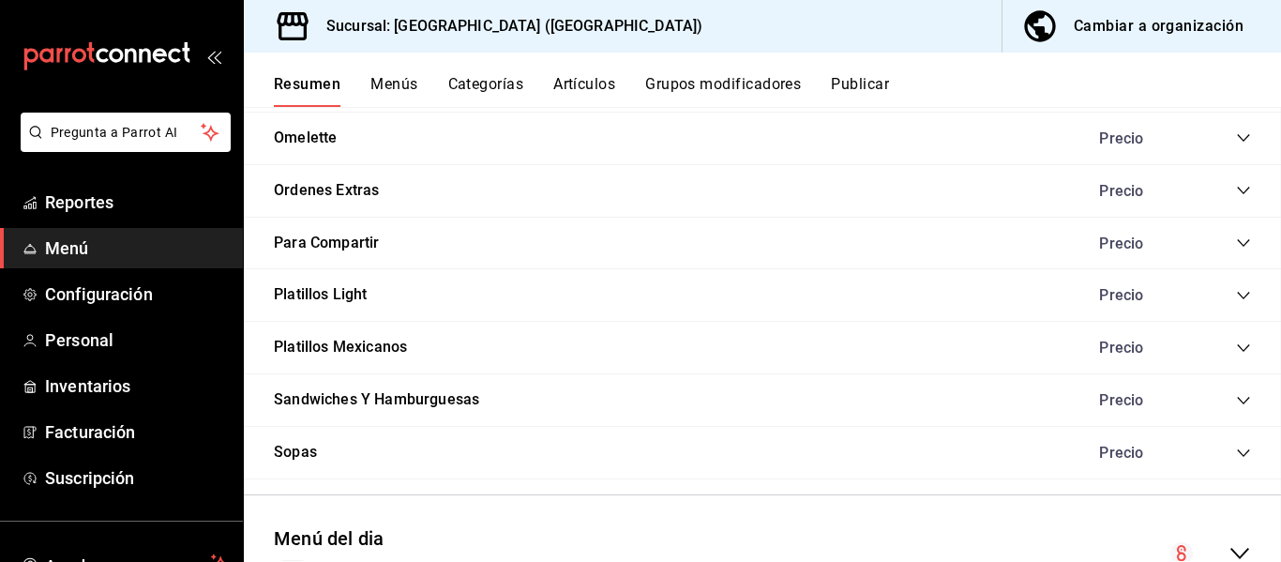
checkbox input "false"
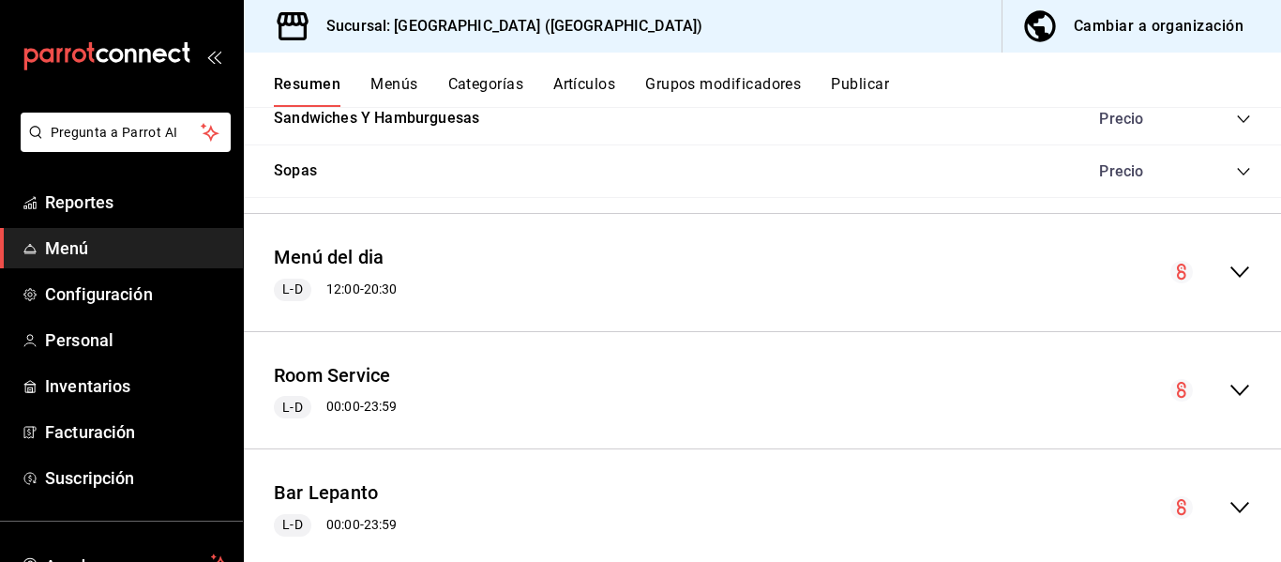
scroll to position [2627, 0]
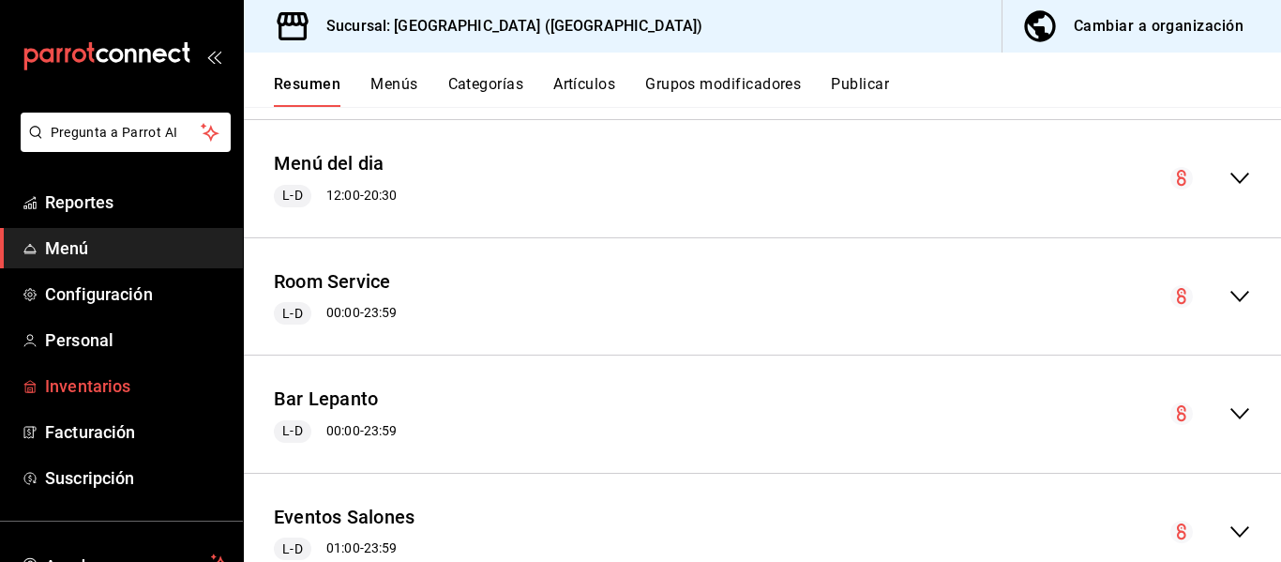
click at [124, 387] on span "Inventarios" at bounding box center [136, 385] width 183 height 25
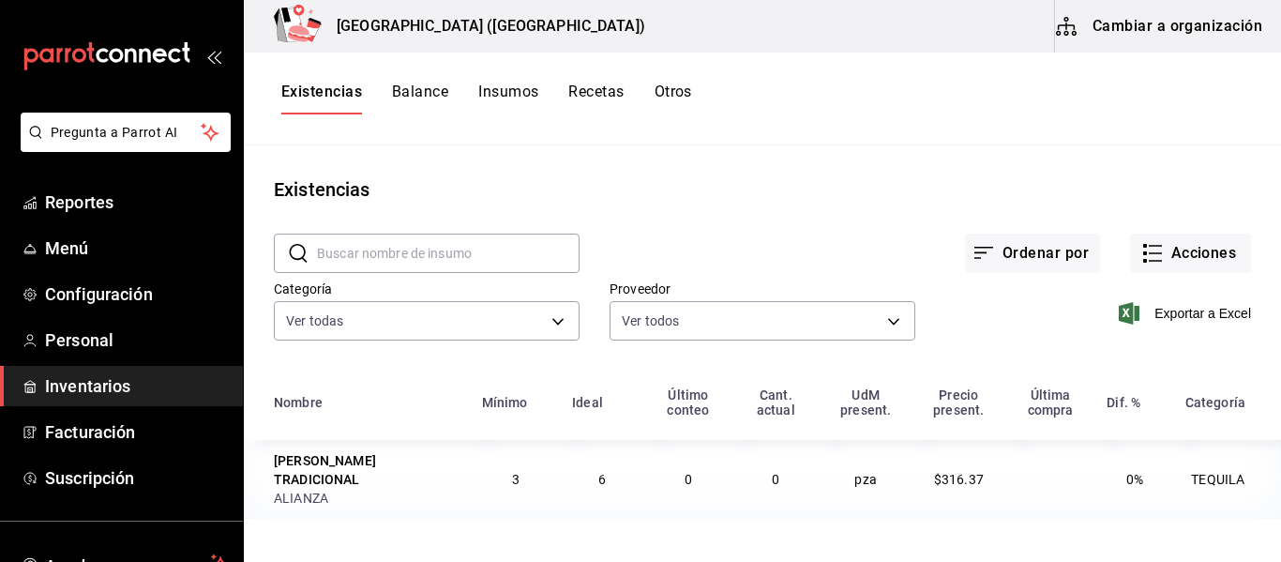
click at [1177, 38] on button "Cambiar a organización" at bounding box center [1160, 26] width 211 height 53
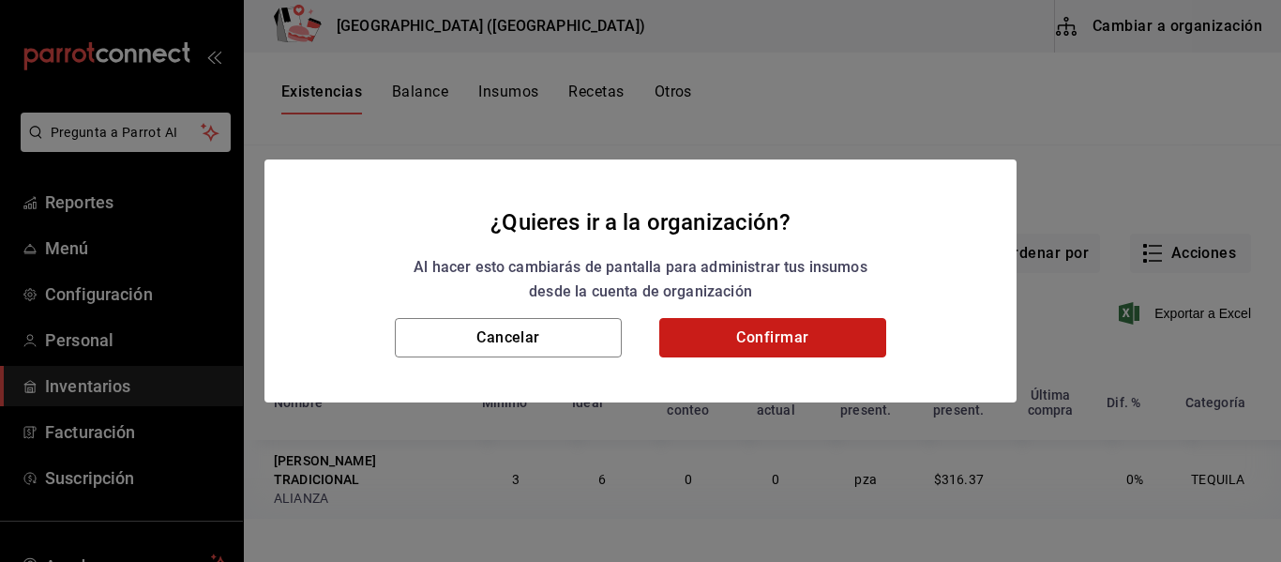
click at [792, 337] on button "Confirmar" at bounding box center [772, 337] width 227 height 39
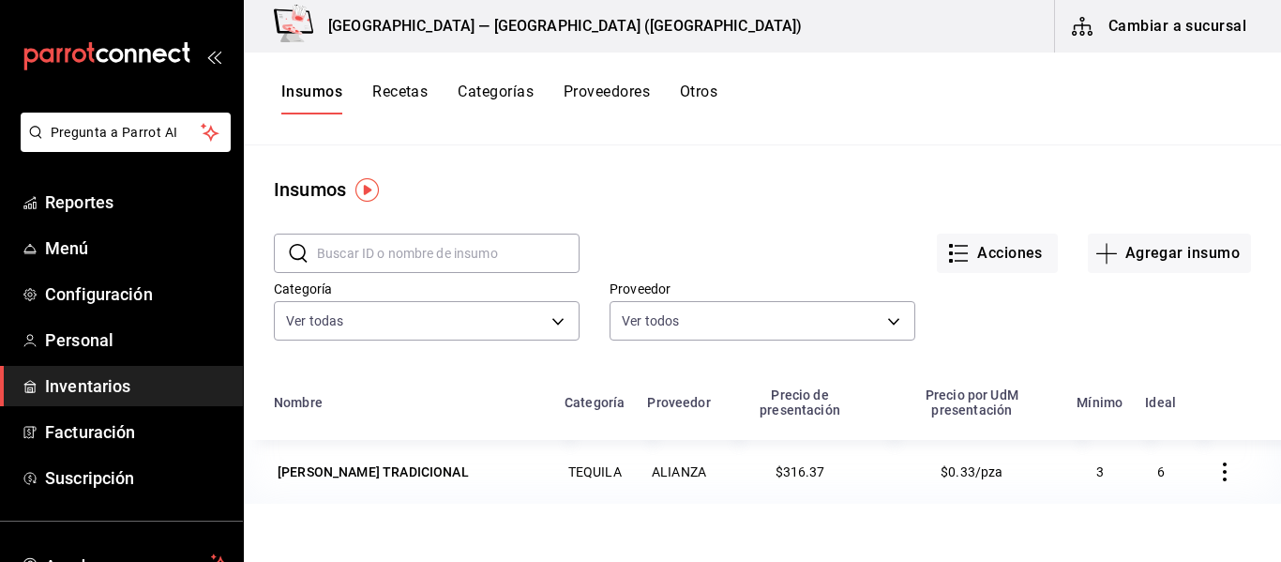
click at [387, 90] on button "Recetas" at bounding box center [399, 99] width 55 height 32
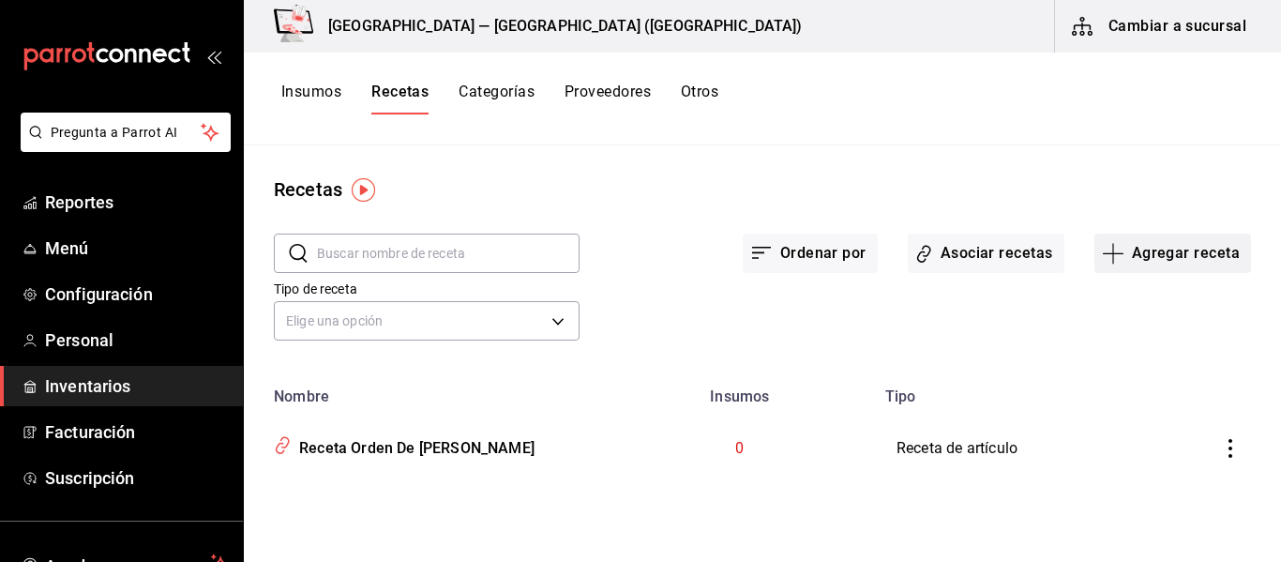
click at [1161, 259] on button "Agregar receta" at bounding box center [1172, 253] width 157 height 39
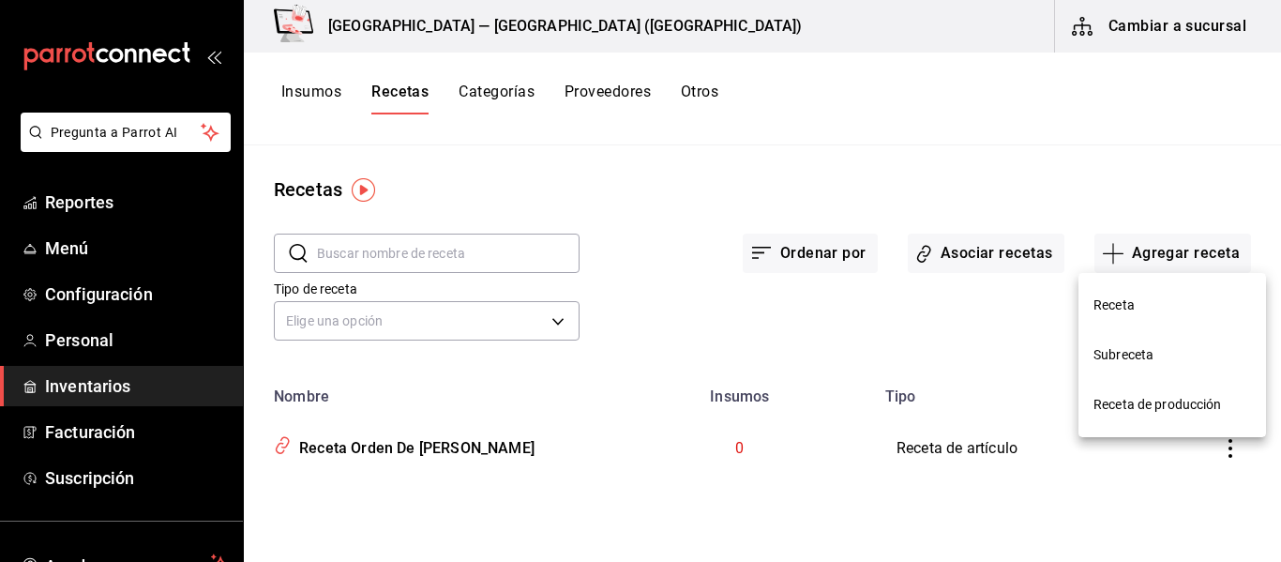
click at [620, 504] on div at bounding box center [640, 281] width 1281 height 562
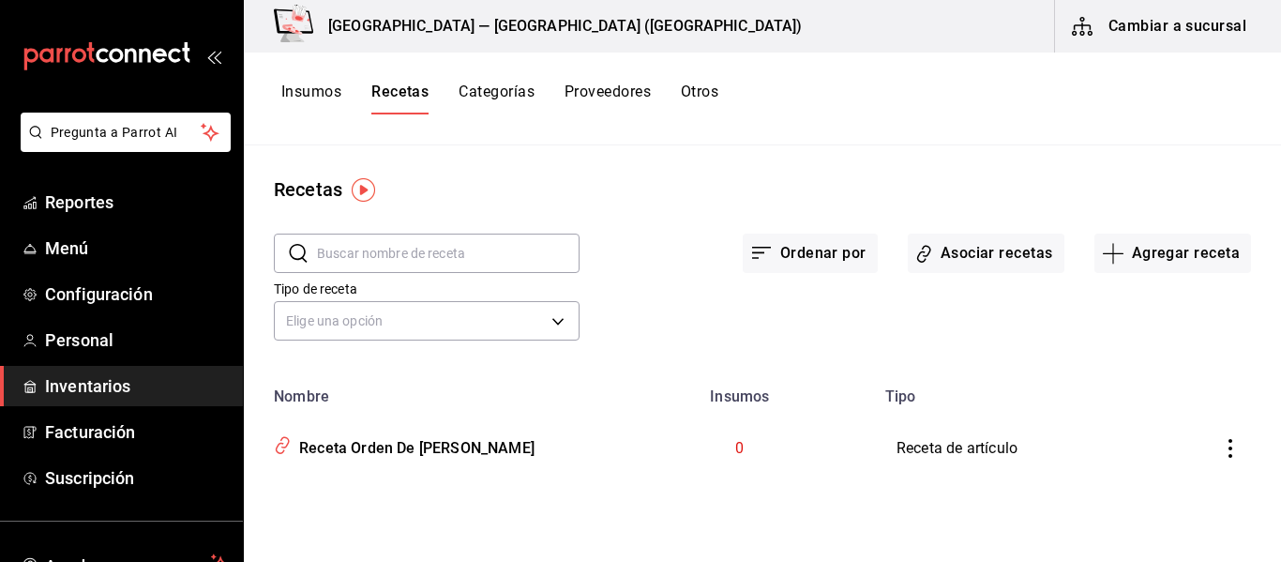
click at [1228, 447] on icon "inventoriesTable" at bounding box center [1230, 448] width 19 height 19
click at [1220, 467] on li "Eliminar" at bounding box center [1173, 474] width 158 height 53
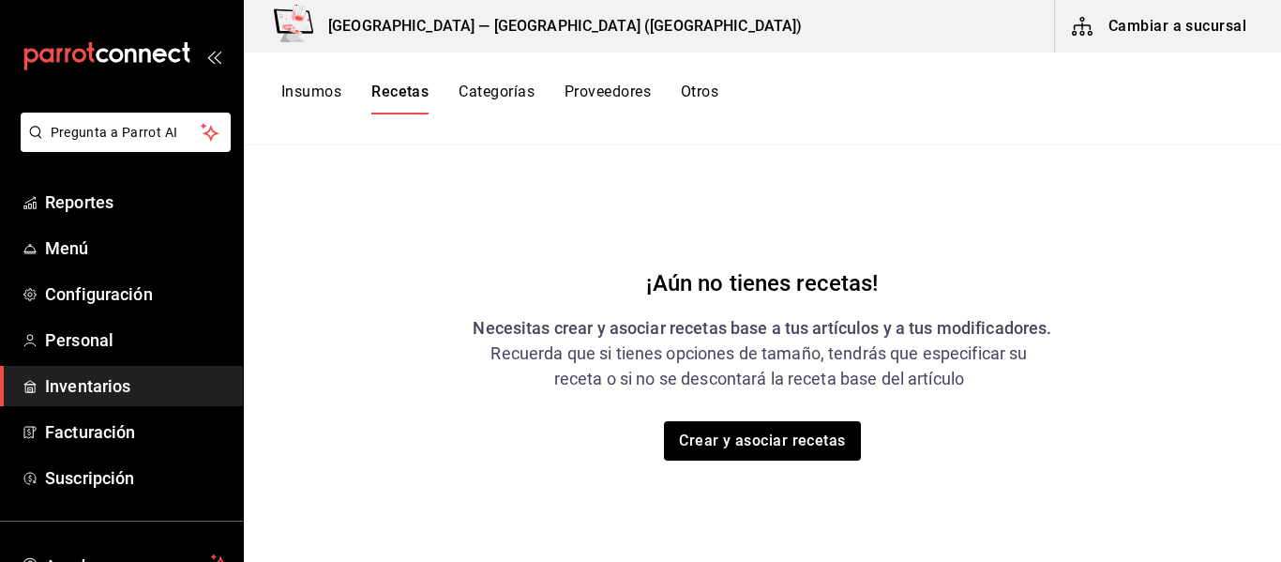
scroll to position [124, 0]
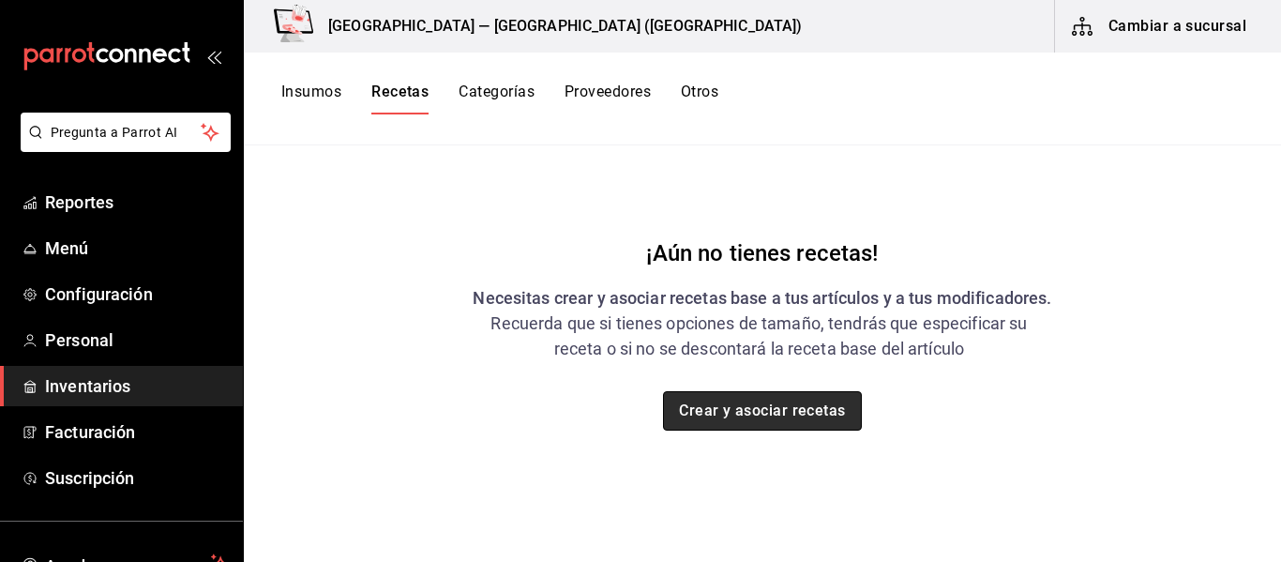
click at [808, 411] on button "Crear y asociar recetas" at bounding box center [762, 410] width 199 height 39
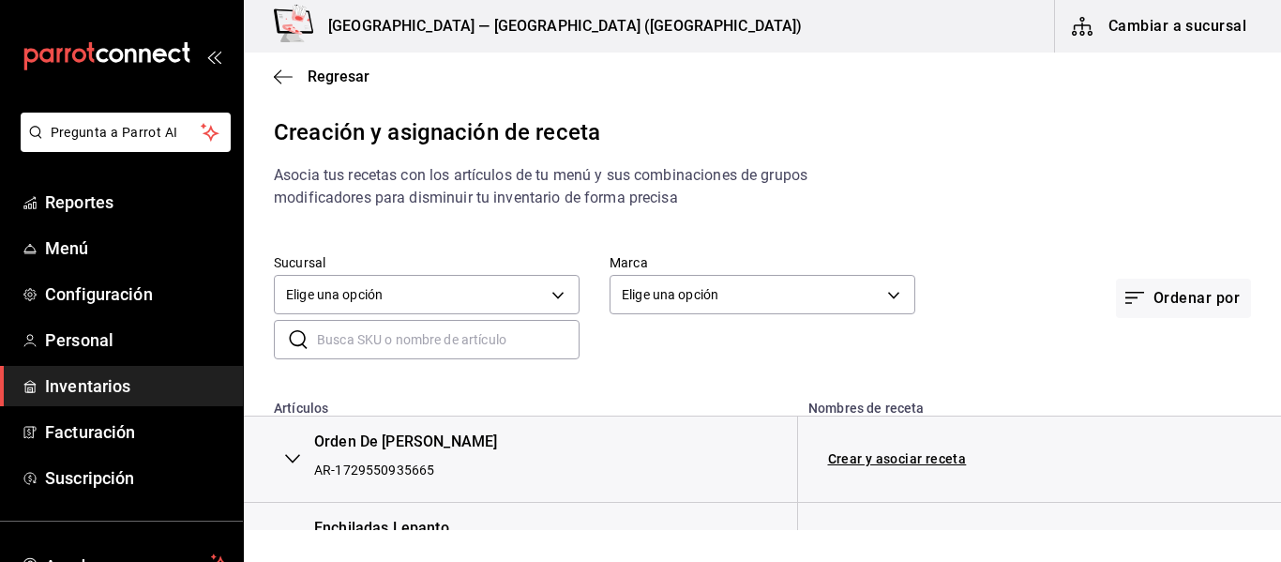
click at [338, 334] on input "text" at bounding box center [448, 340] width 263 height 38
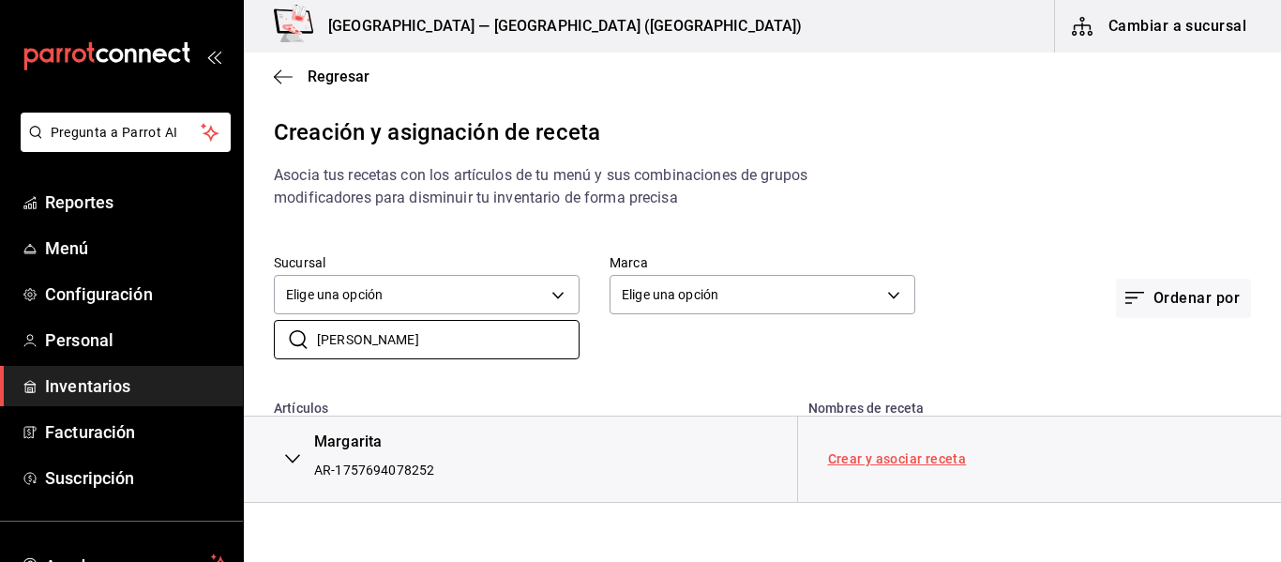
type input "MARGA"
click at [922, 454] on link "Crear y asociar receta" at bounding box center [897, 458] width 139 height 13
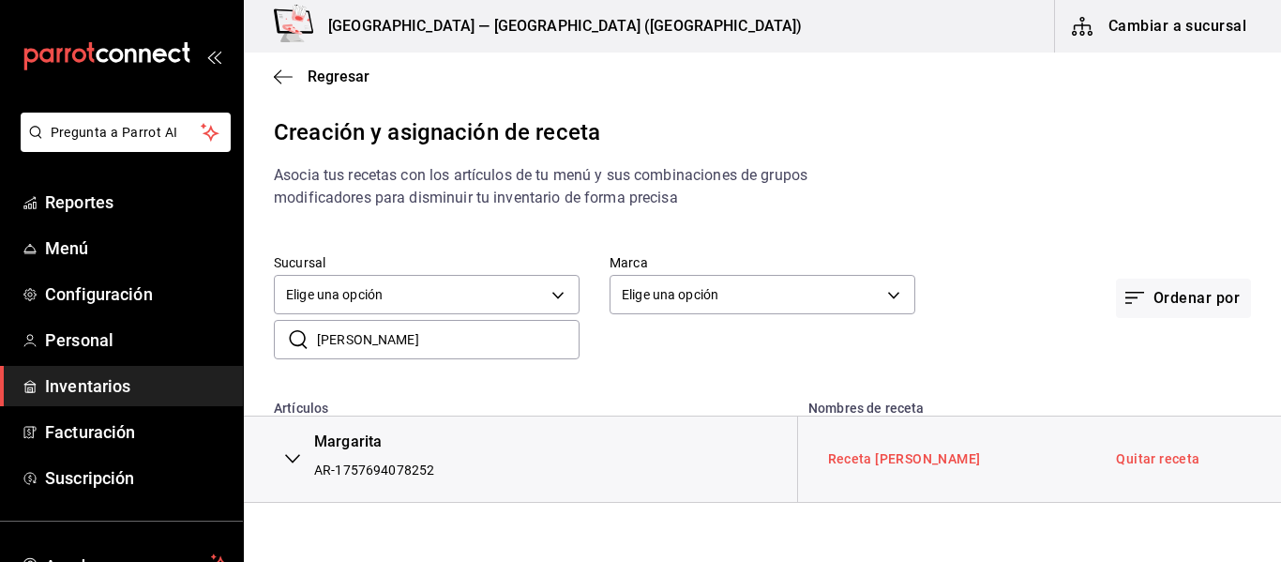
click at [897, 457] on link "Receta Margarita" at bounding box center [904, 458] width 153 height 15
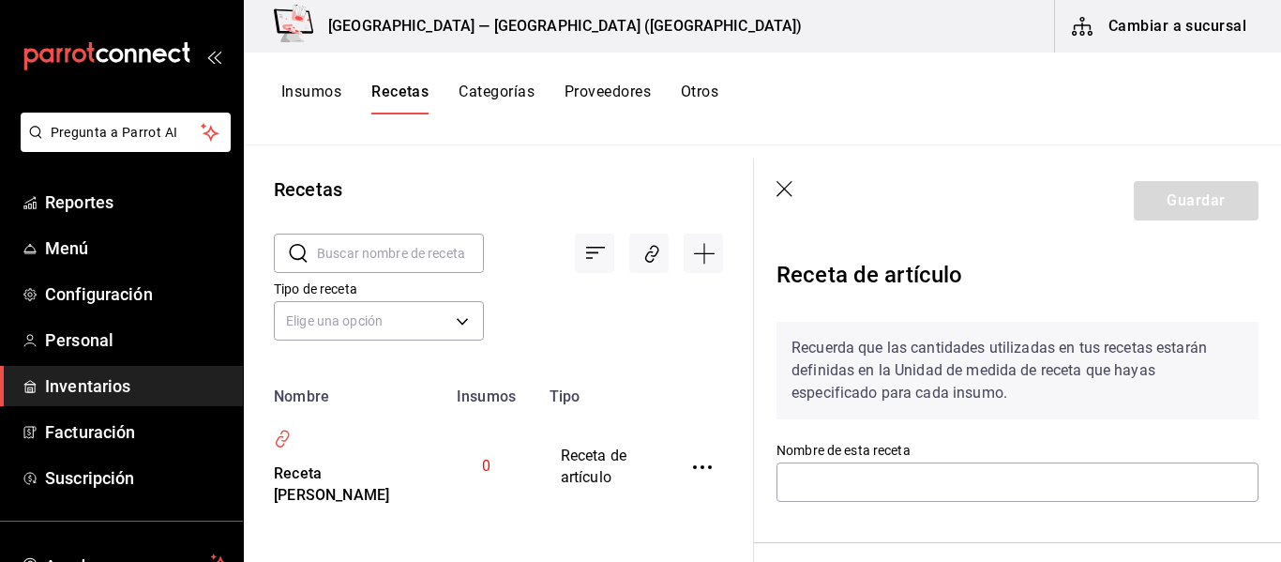
type input "Receta Margarita"
click at [446, 329] on body "Pregunta a Parrot AI Reportes Menú Configuración Personal Inventarios Facturaci…" at bounding box center [640, 274] width 1281 height 549
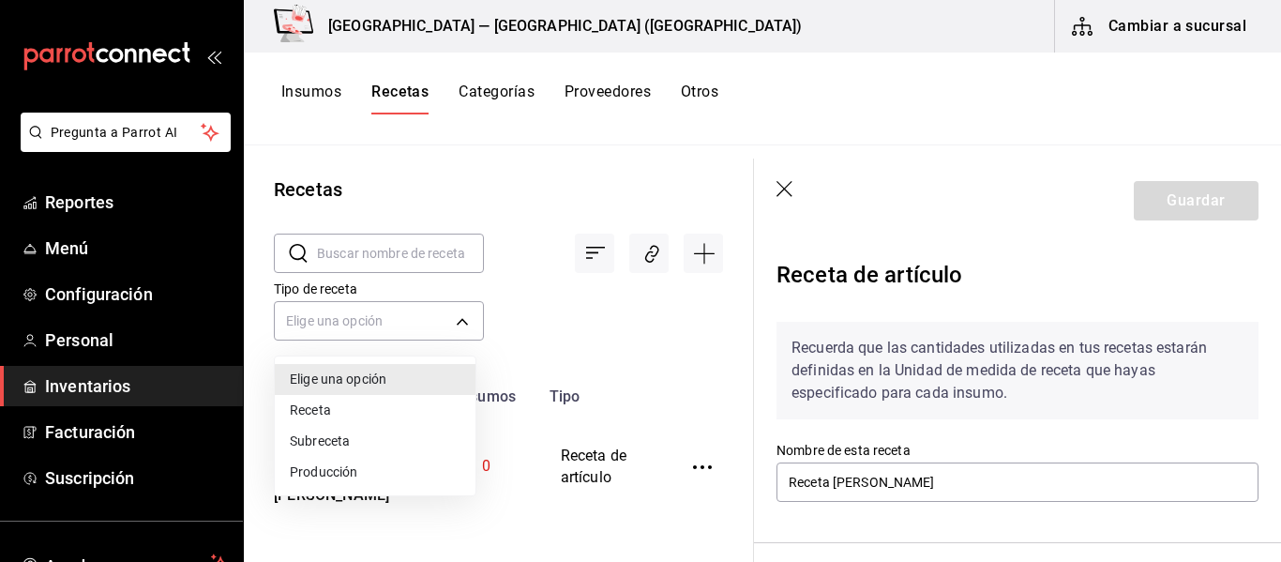
click at [367, 403] on li "Receta" at bounding box center [375, 410] width 201 height 31
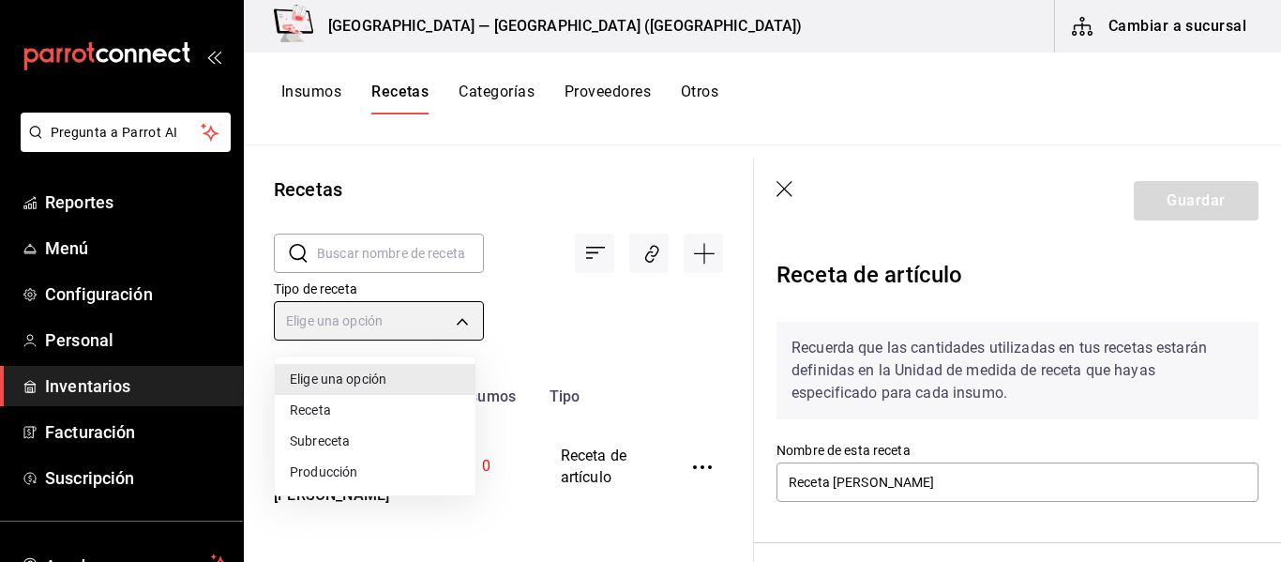
type input "PRODUCT"
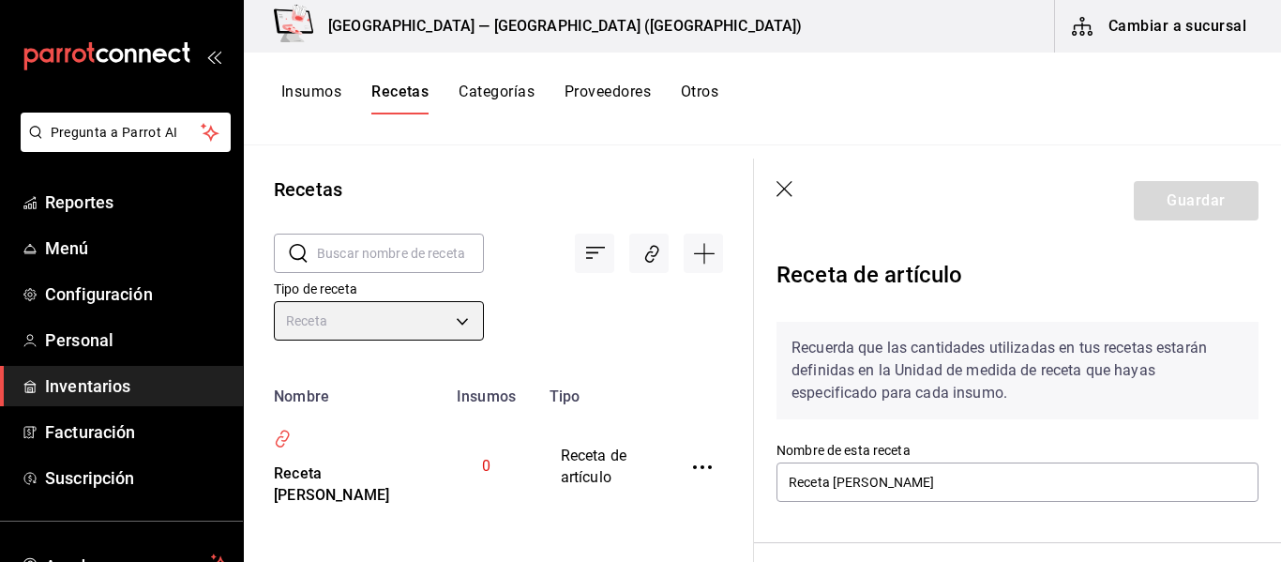
scroll to position [18, 0]
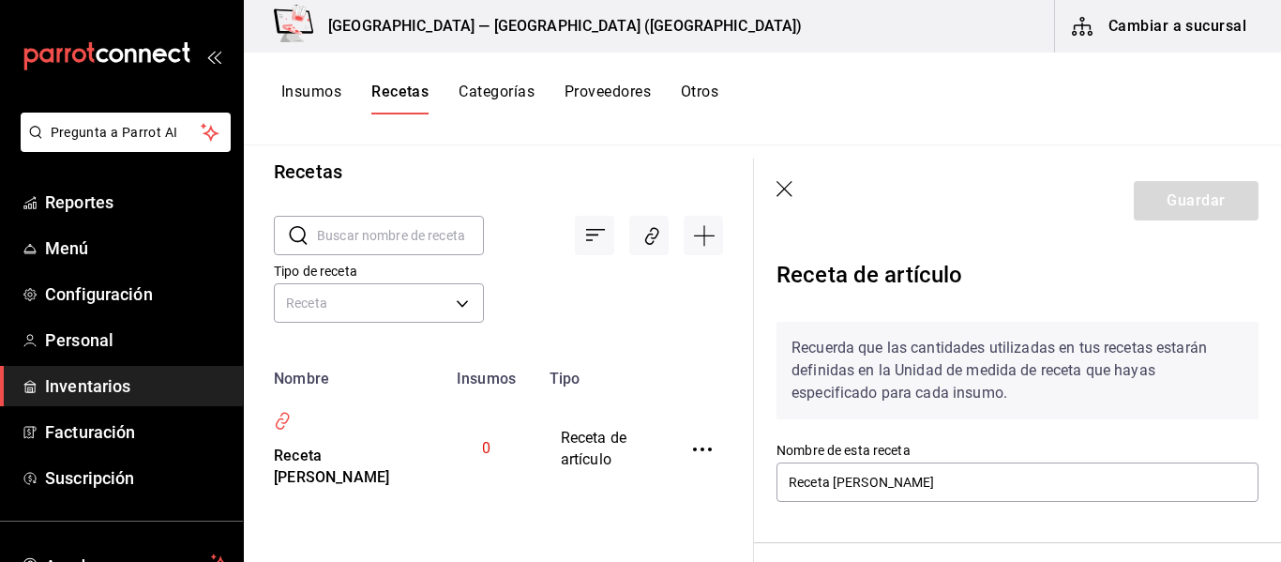
click at [429, 244] on input "text" at bounding box center [400, 236] width 167 height 38
click at [693, 450] on icon "inventoriesTable" at bounding box center [702, 449] width 19 height 19
click at [683, 450] on li "Eliminar" at bounding box center [630, 475] width 158 height 53
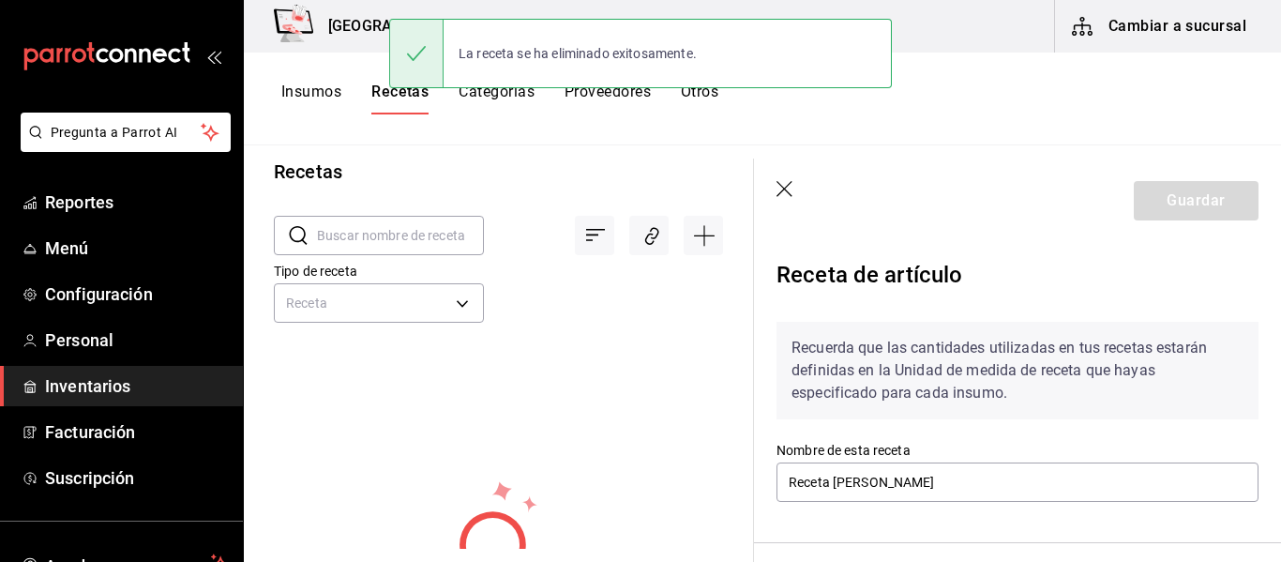
click at [693, 234] on icon "Agregar receta" at bounding box center [704, 235] width 23 height 23
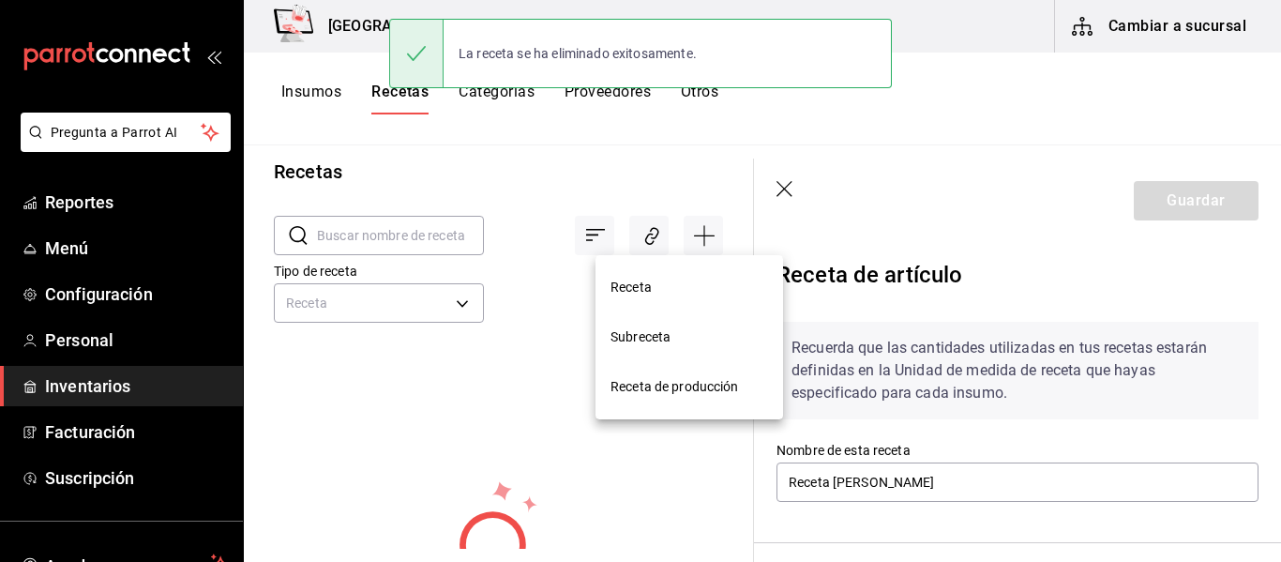
click at [664, 290] on span "Receta" at bounding box center [690, 288] width 158 height 20
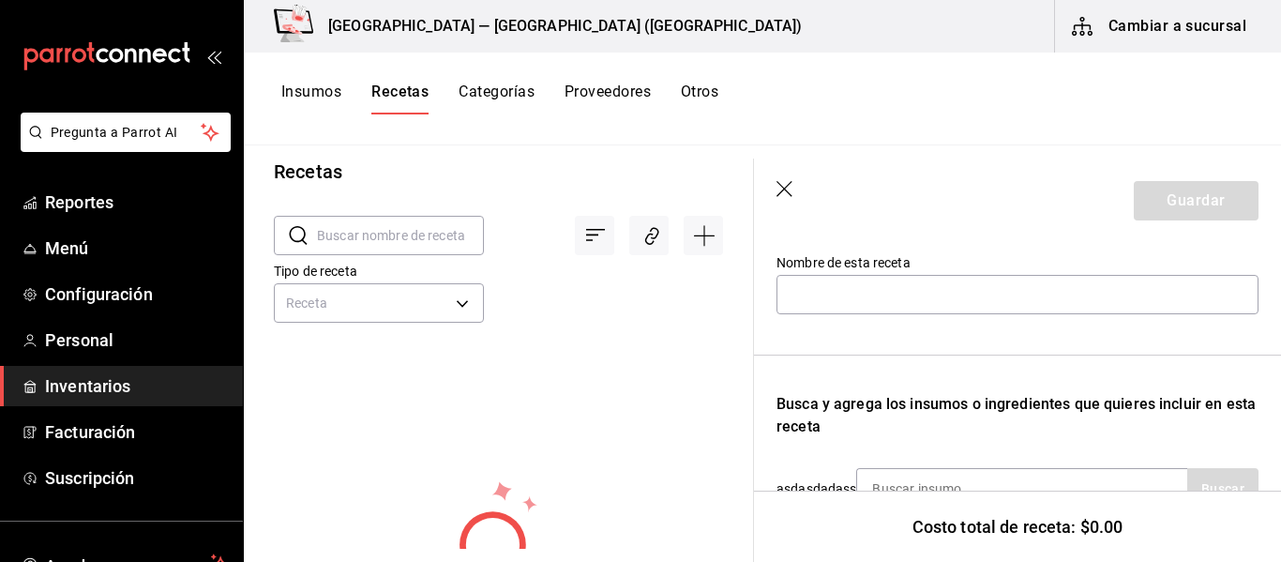
scroll to position [94, 0]
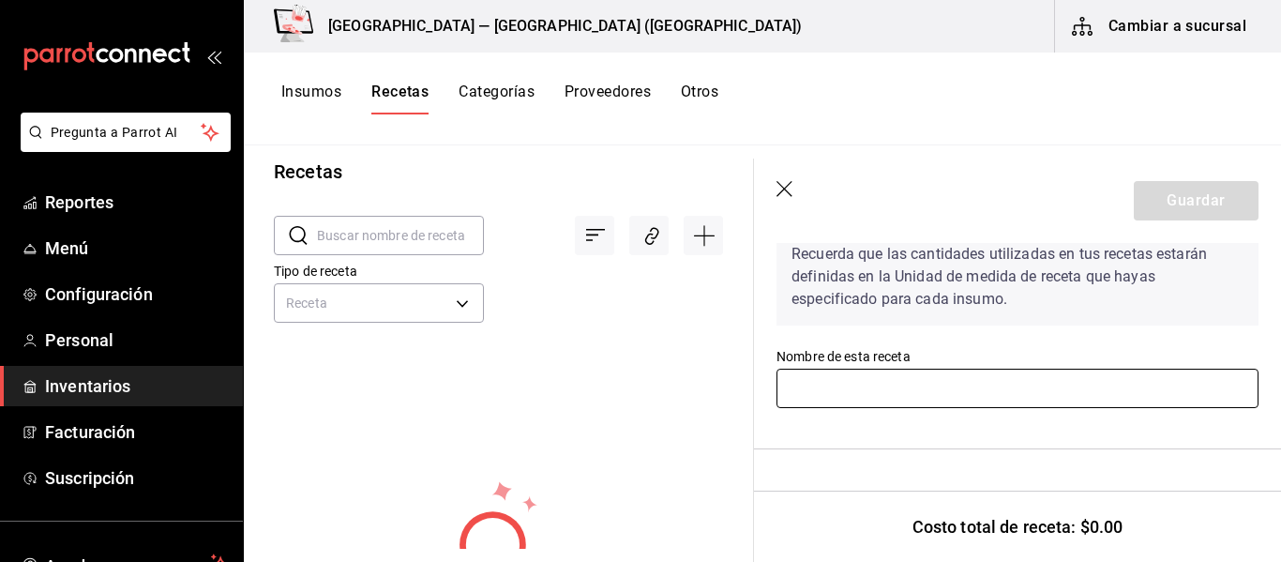
click at [913, 385] on input "text" at bounding box center [1018, 388] width 482 height 39
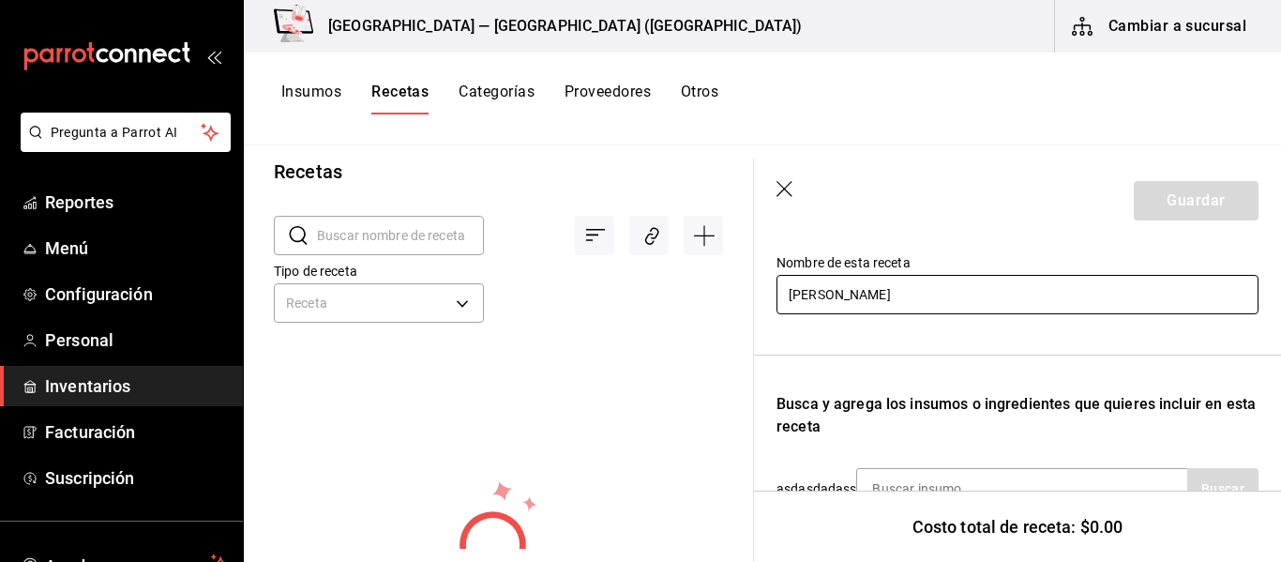
scroll to position [281, 0]
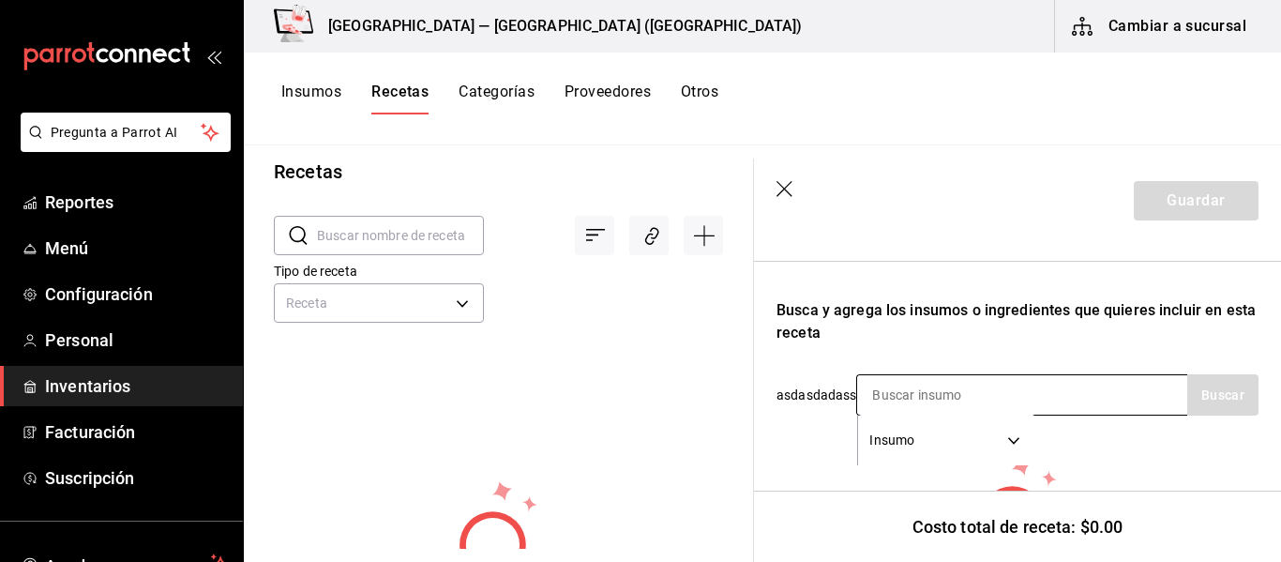
type input "MARGARITA"
click at [1013, 401] on input at bounding box center [951, 394] width 188 height 39
click at [890, 434] on body "Pregunta a Parrot AI Reportes Menú Configuración Personal Inventarios Facturaci…" at bounding box center [640, 274] width 1281 height 549
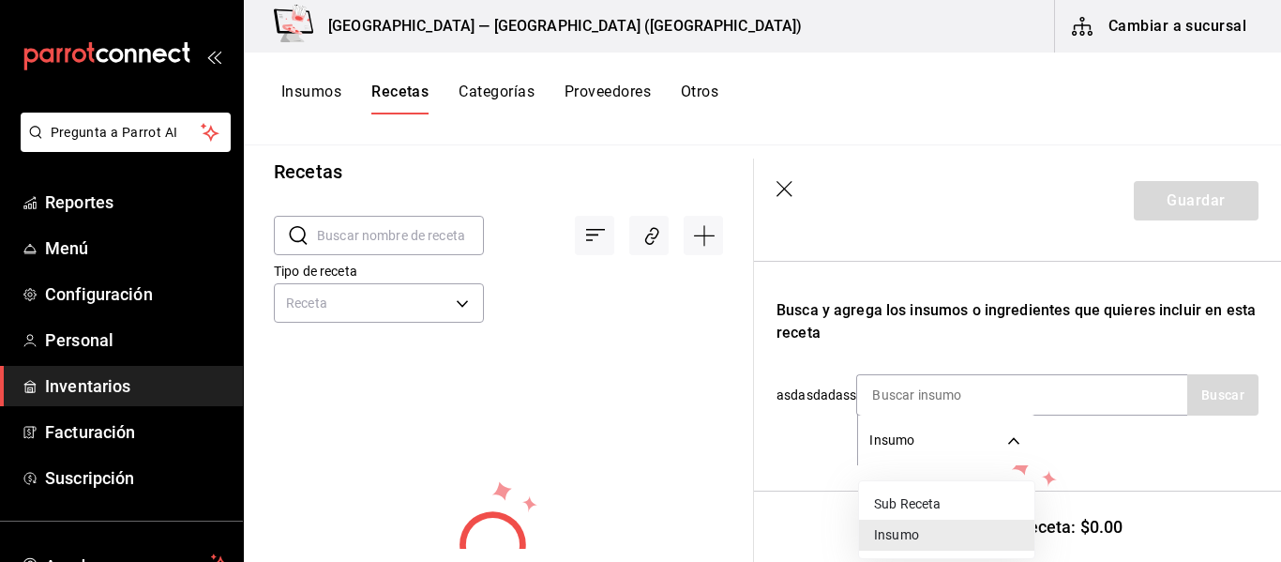
click at [940, 420] on div at bounding box center [640, 281] width 1281 height 562
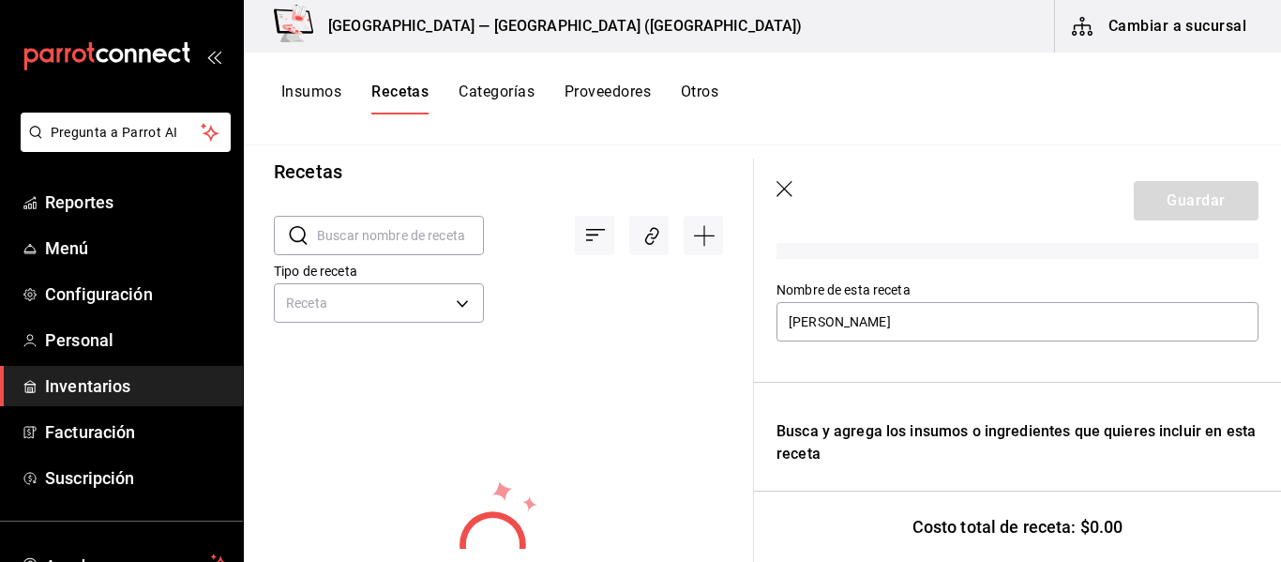
scroll to position [348, 0]
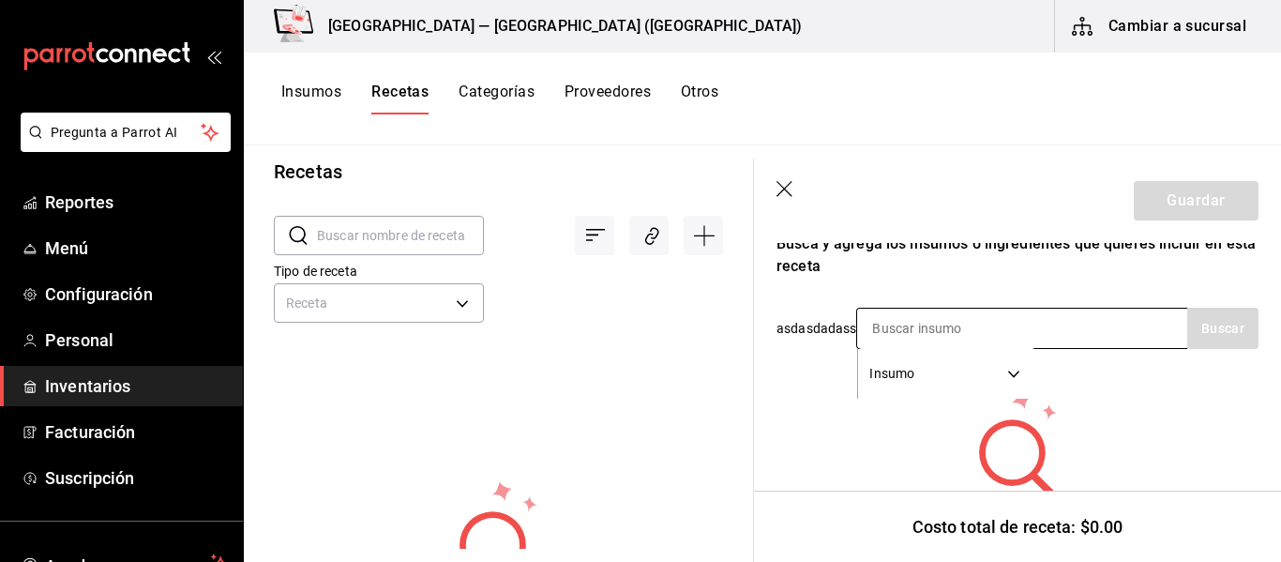
click at [1018, 331] on input at bounding box center [951, 328] width 188 height 39
click at [976, 363] on body "Pregunta a Parrot AI Reportes Menú Configuración Personal Inventarios Facturaci…" at bounding box center [640, 274] width 1281 height 549
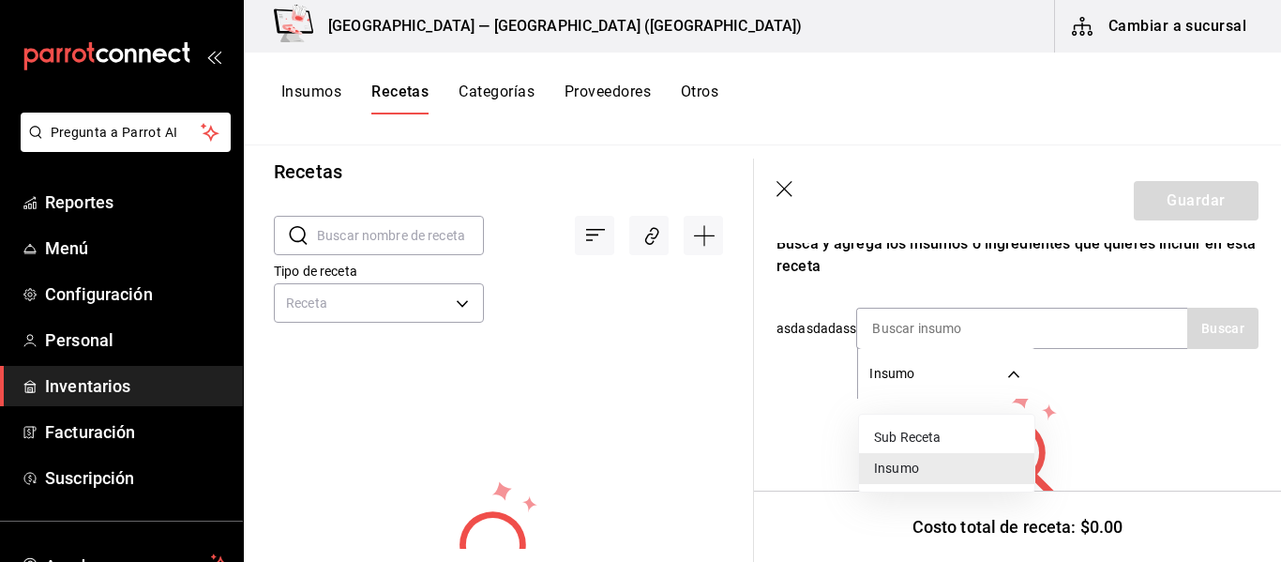
click at [913, 432] on li "Sub Receta" at bounding box center [946, 437] width 175 height 31
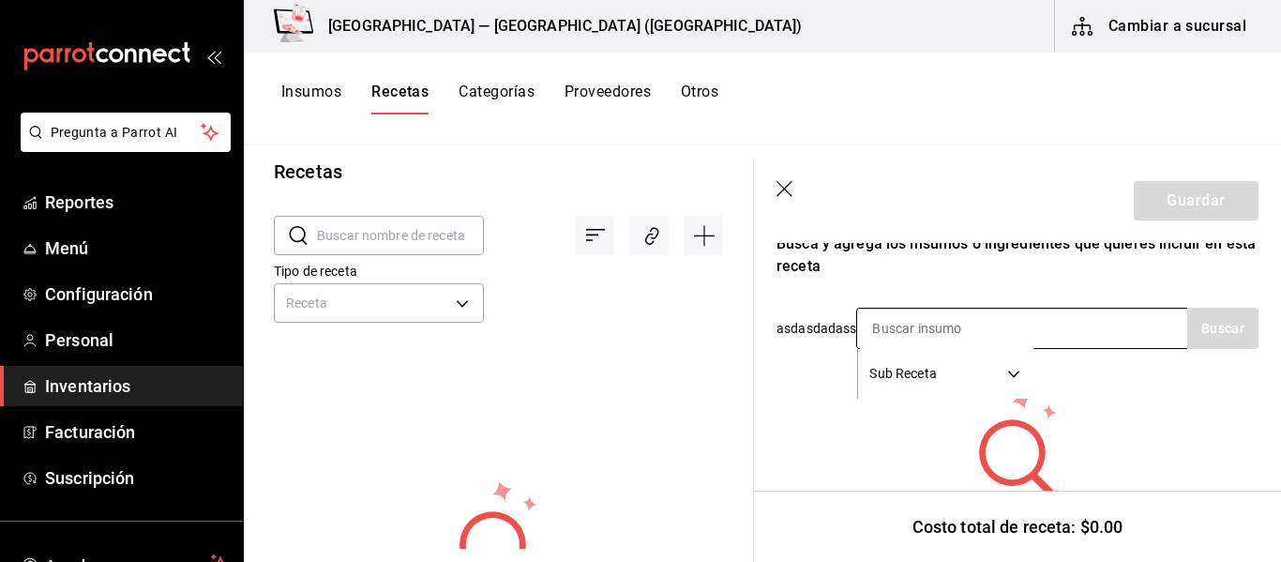
click at [964, 382] on body "Pregunta a Parrot AI Reportes Menú Configuración Personal Inventarios Facturaci…" at bounding box center [640, 274] width 1281 height 549
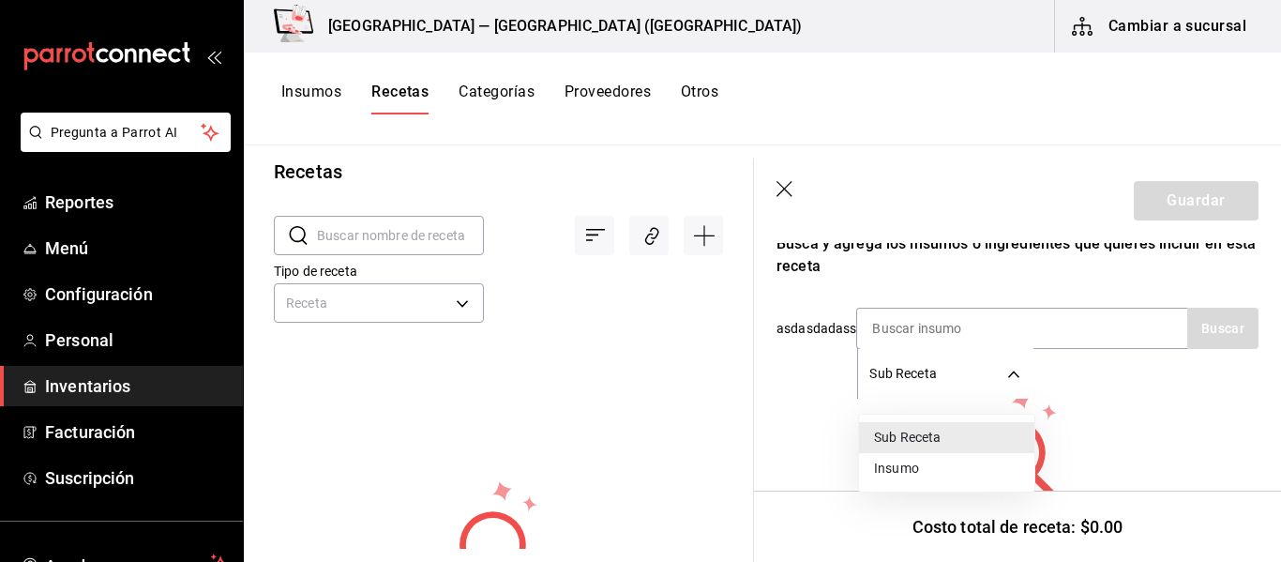
click at [918, 476] on li "Insumo" at bounding box center [946, 468] width 175 height 31
type input "SUPPLY"
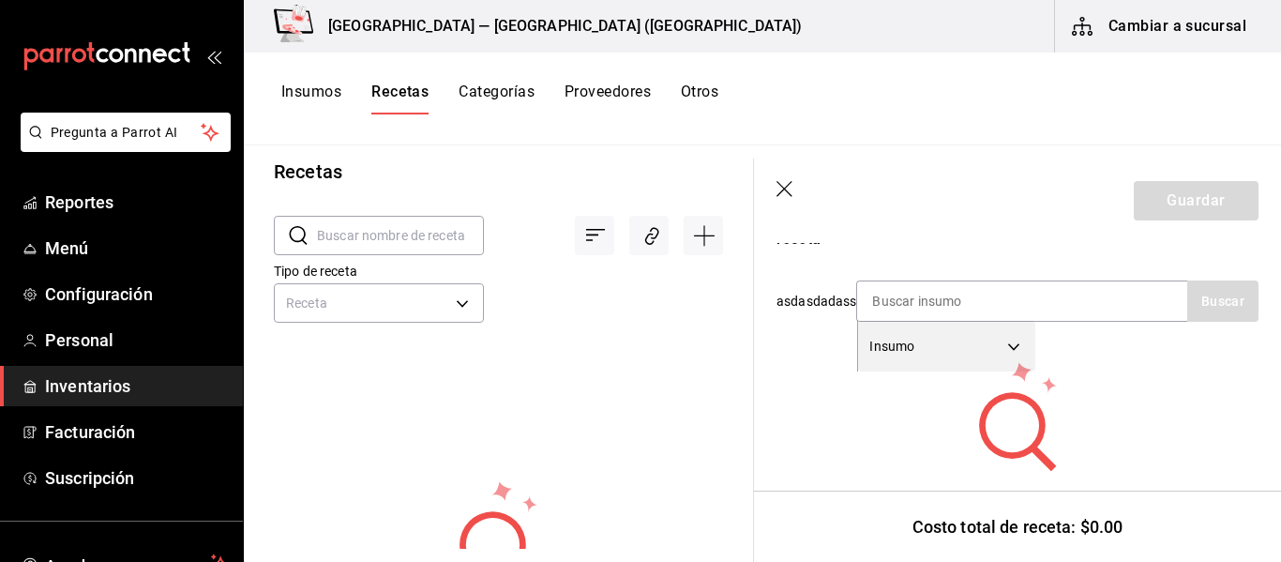
scroll to position [442, 0]
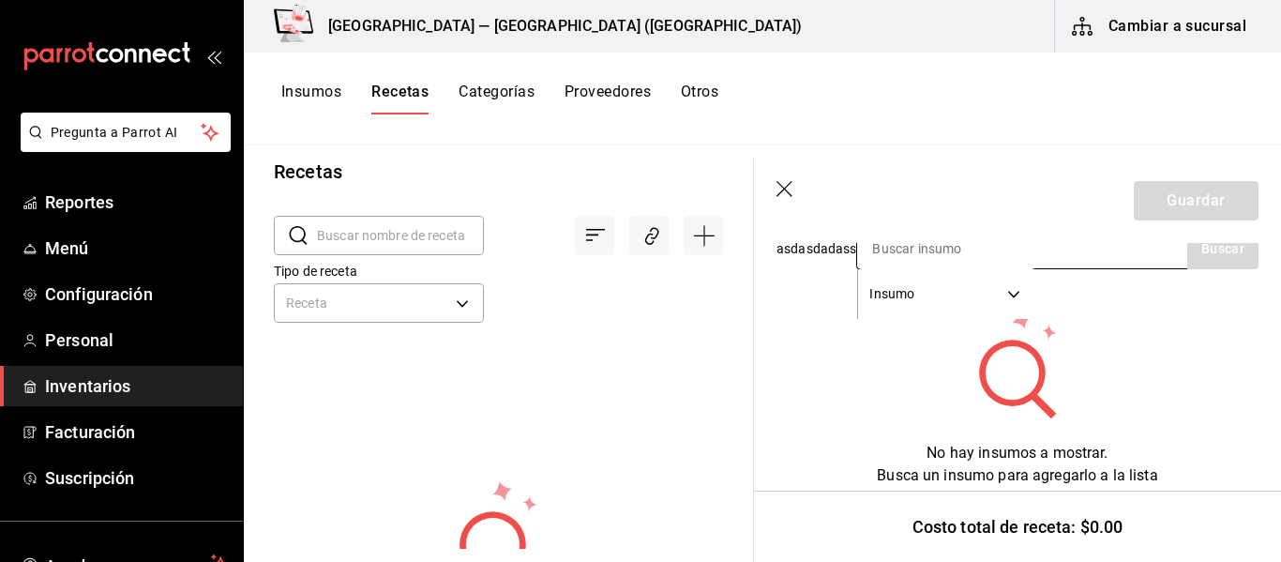
click at [981, 274] on body "Pregunta a Parrot AI Reportes Menú Configuración Personal Inventarios Facturaci…" at bounding box center [640, 274] width 1281 height 549
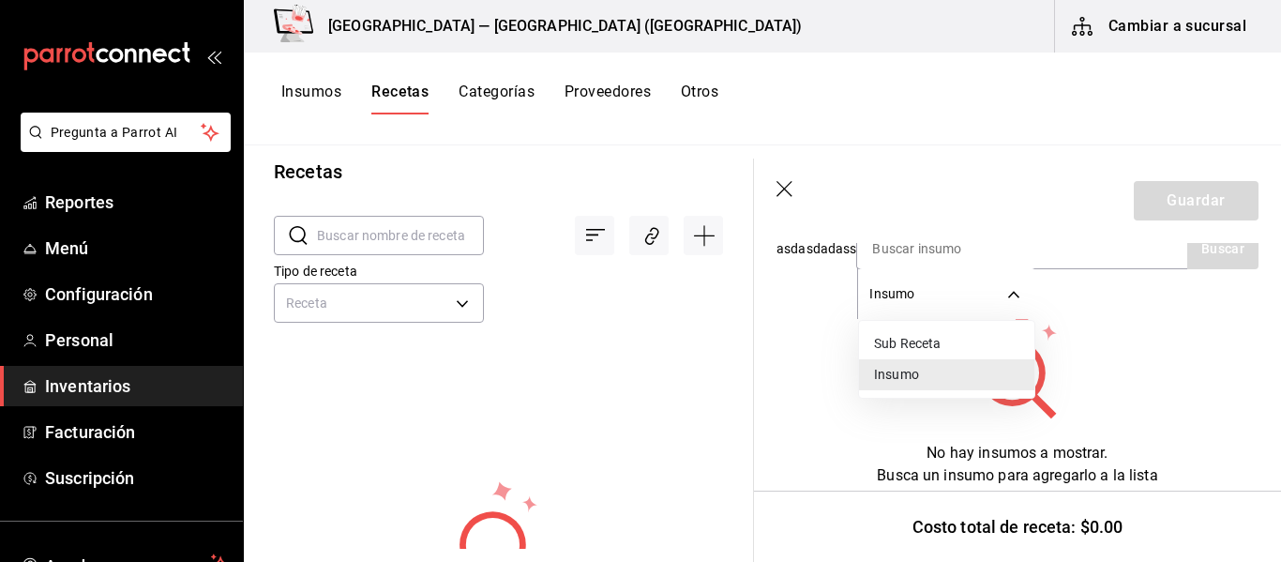
click at [1070, 339] on div at bounding box center [640, 281] width 1281 height 562
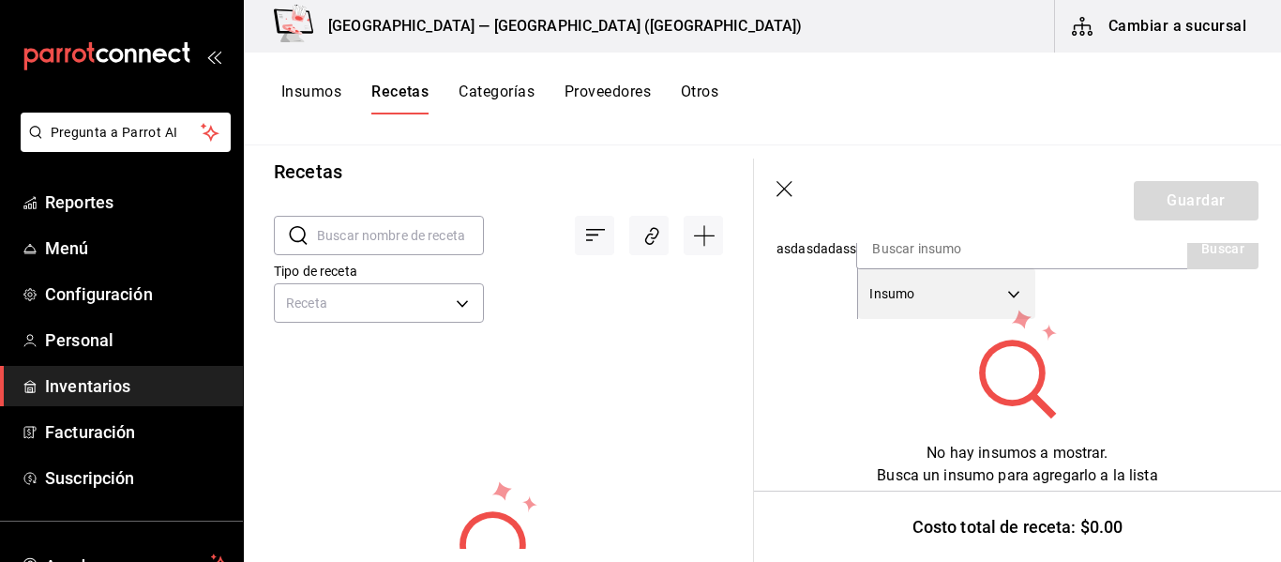
scroll to position [348, 0]
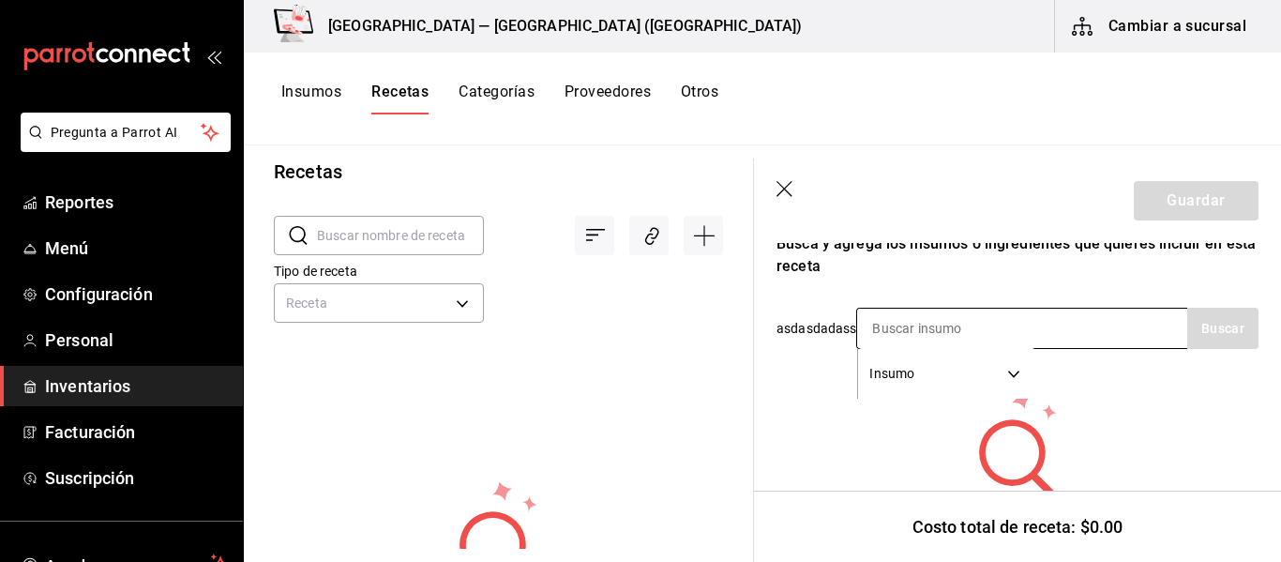
click at [1028, 313] on input at bounding box center [951, 328] width 188 height 39
click at [1010, 331] on input at bounding box center [951, 328] width 188 height 39
type input "JOSE CUERVO TRADICIONAL"
click at [1214, 327] on button "Buscar" at bounding box center [1222, 328] width 71 height 41
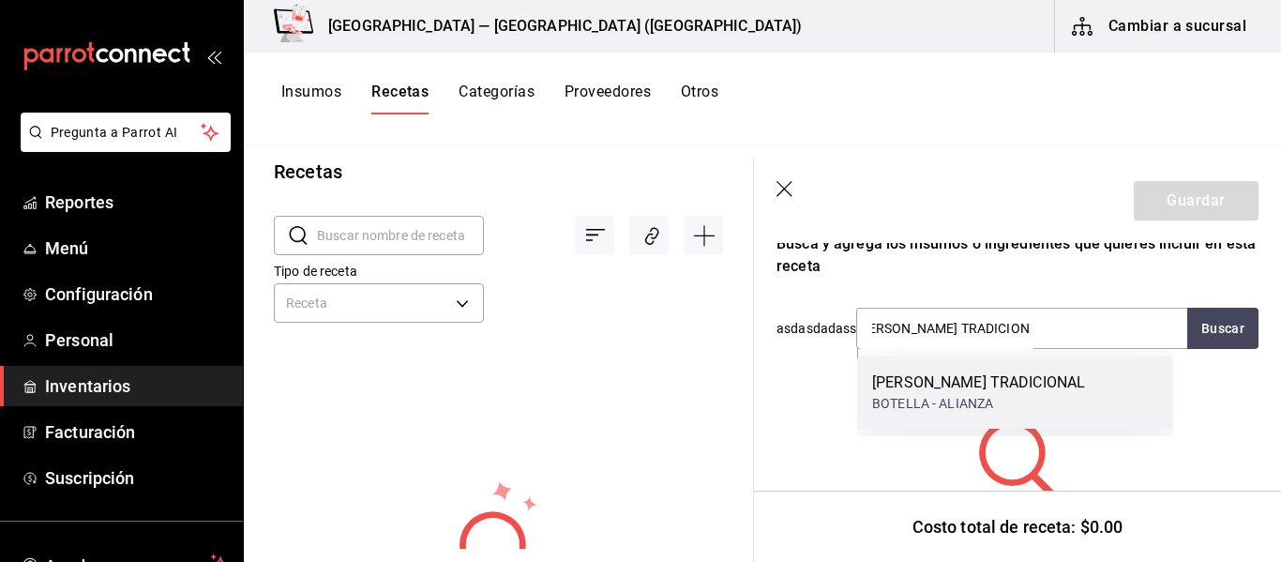
click at [976, 391] on div "JOSE CUERVO TRADICIONAL" at bounding box center [978, 382] width 213 height 23
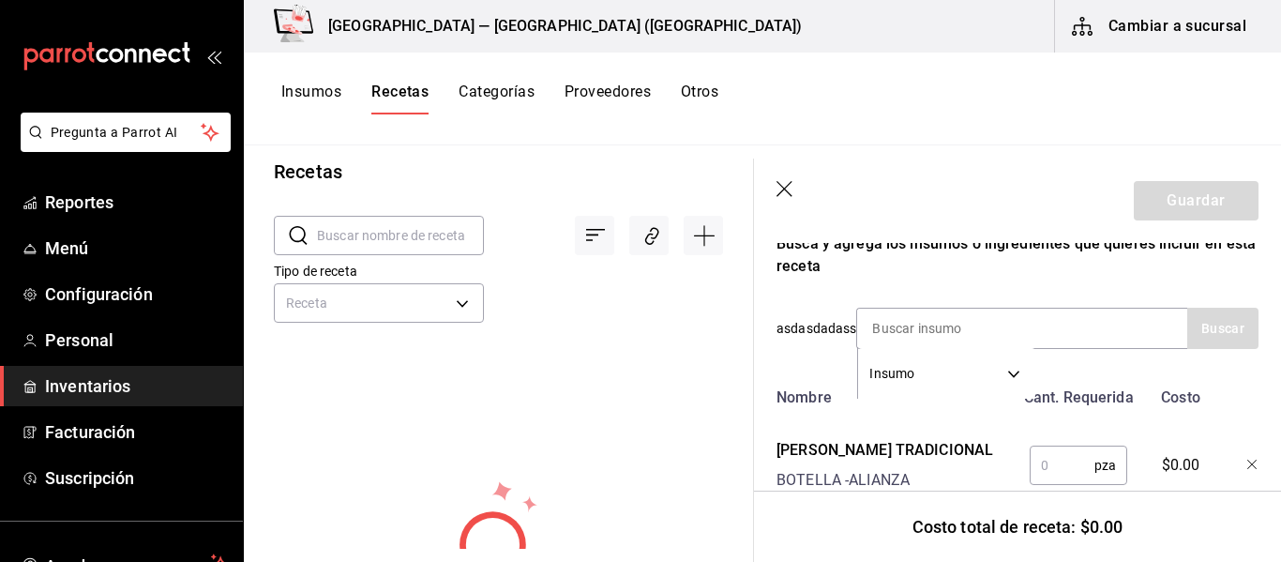
scroll to position [413, 0]
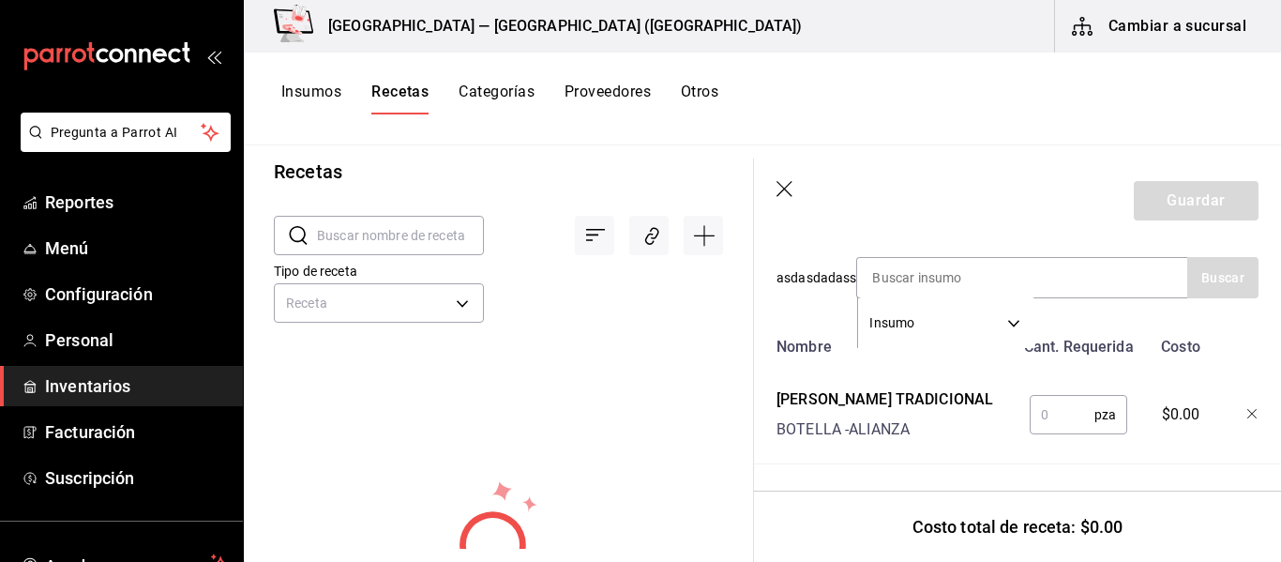
click at [1048, 403] on input "text" at bounding box center [1062, 415] width 65 height 38
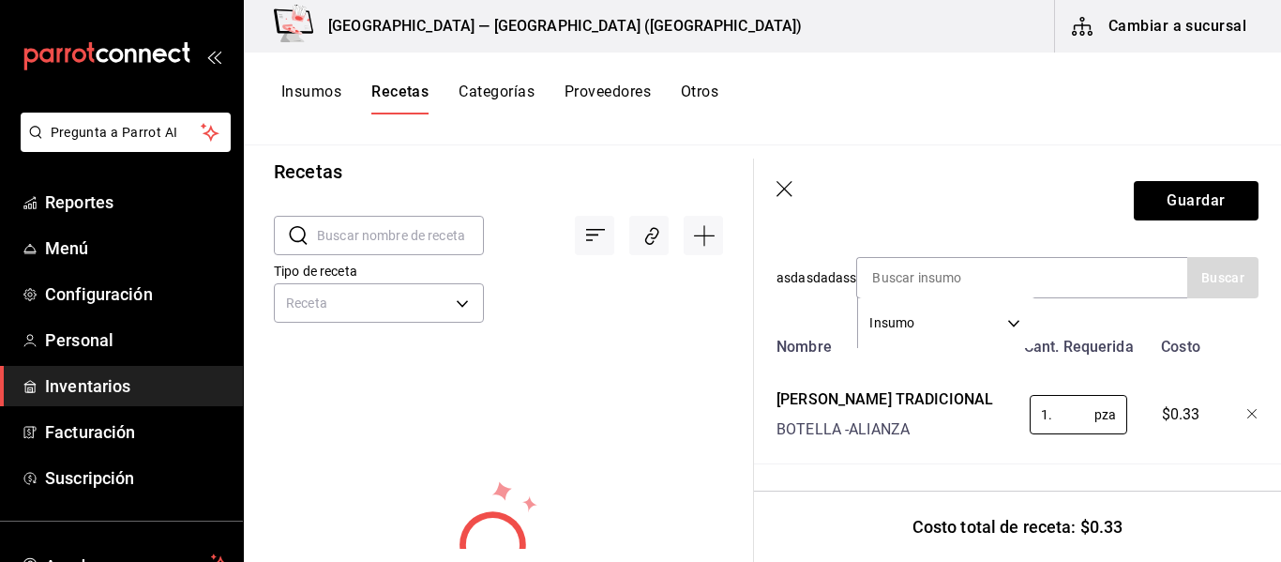
type input "1"
type input "4"
type input "3"
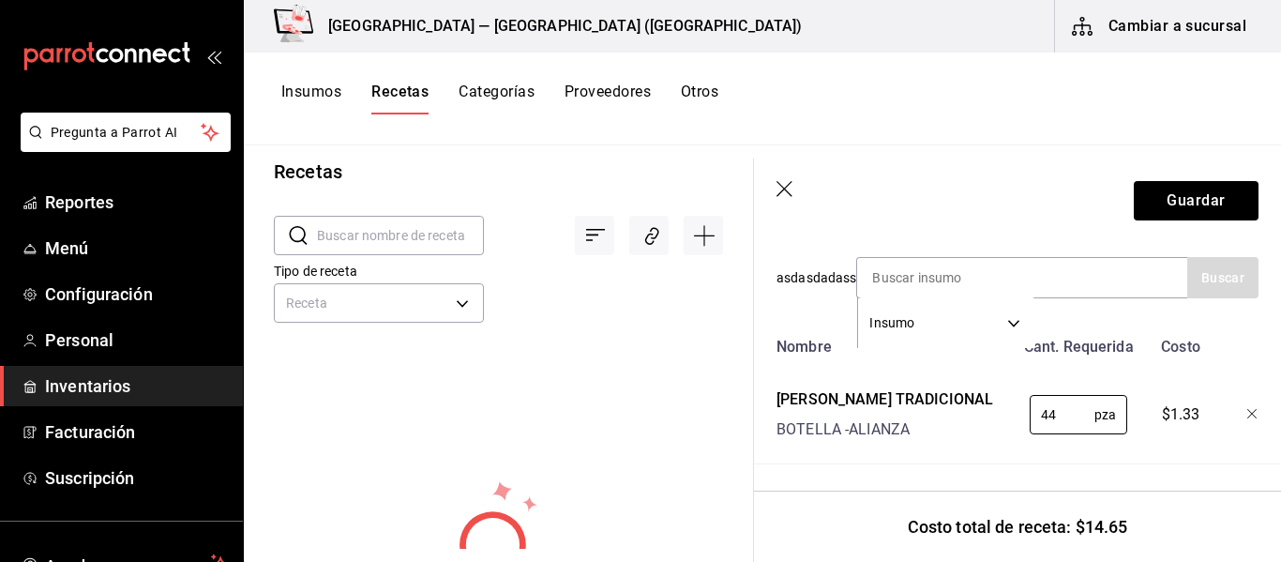
type input "4"
type input "44.38"
click at [1185, 458] on div "Receta de artículo Recuerda que las cantidades utilizadas en tus recetas estará…" at bounding box center [1017, 202] width 527 height 717
click at [955, 260] on input at bounding box center [951, 277] width 188 height 39
type input "REFRESCO"
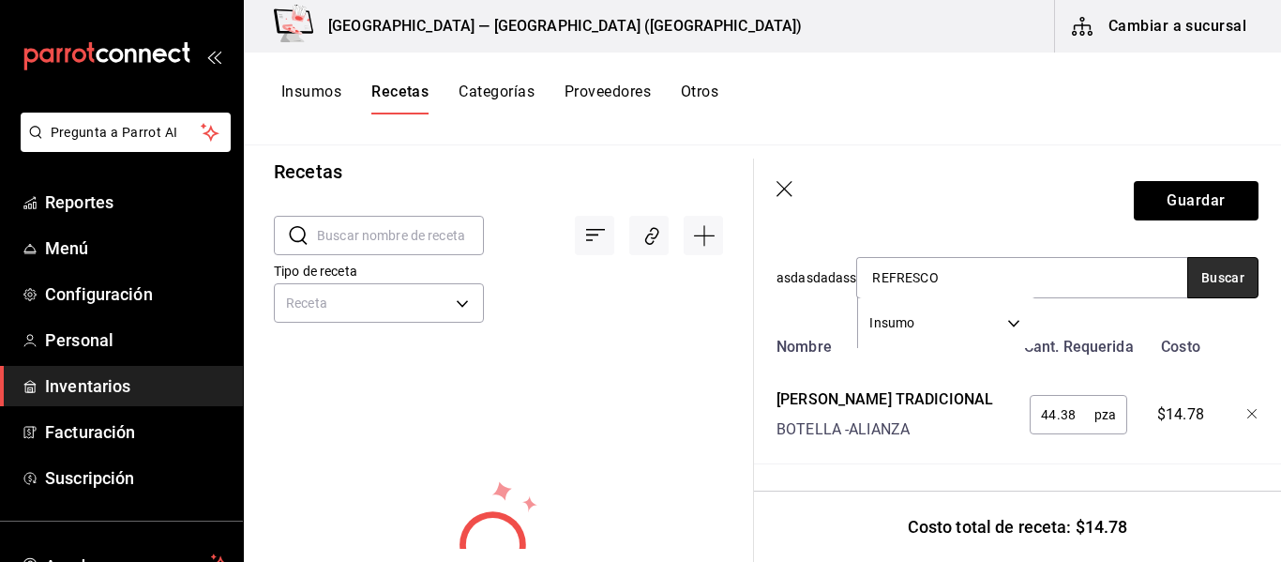
click at [1224, 269] on button "Buscar" at bounding box center [1222, 277] width 71 height 41
click at [321, 81] on div "Insumos Recetas Categorías Proveedores Otros" at bounding box center [762, 99] width 1037 height 93
click at [321, 90] on button "Insumos" at bounding box center [311, 99] width 60 height 32
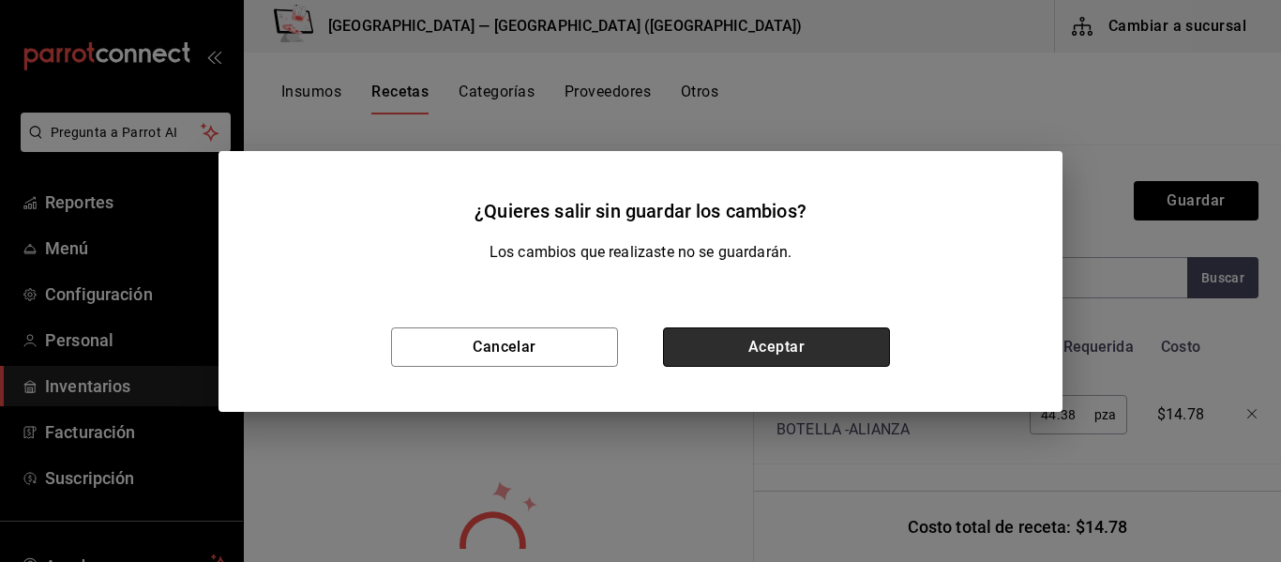
click at [762, 348] on button "Aceptar" at bounding box center [776, 346] width 227 height 39
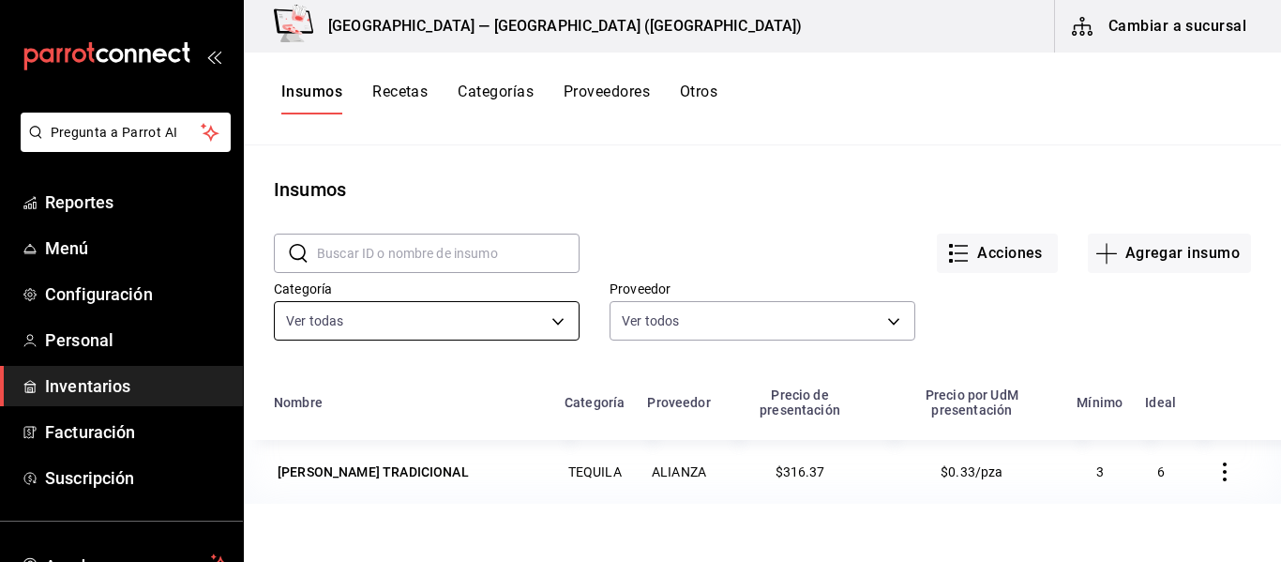
scroll to position [94, 0]
